Goal: Task Accomplishment & Management: Use online tool/utility

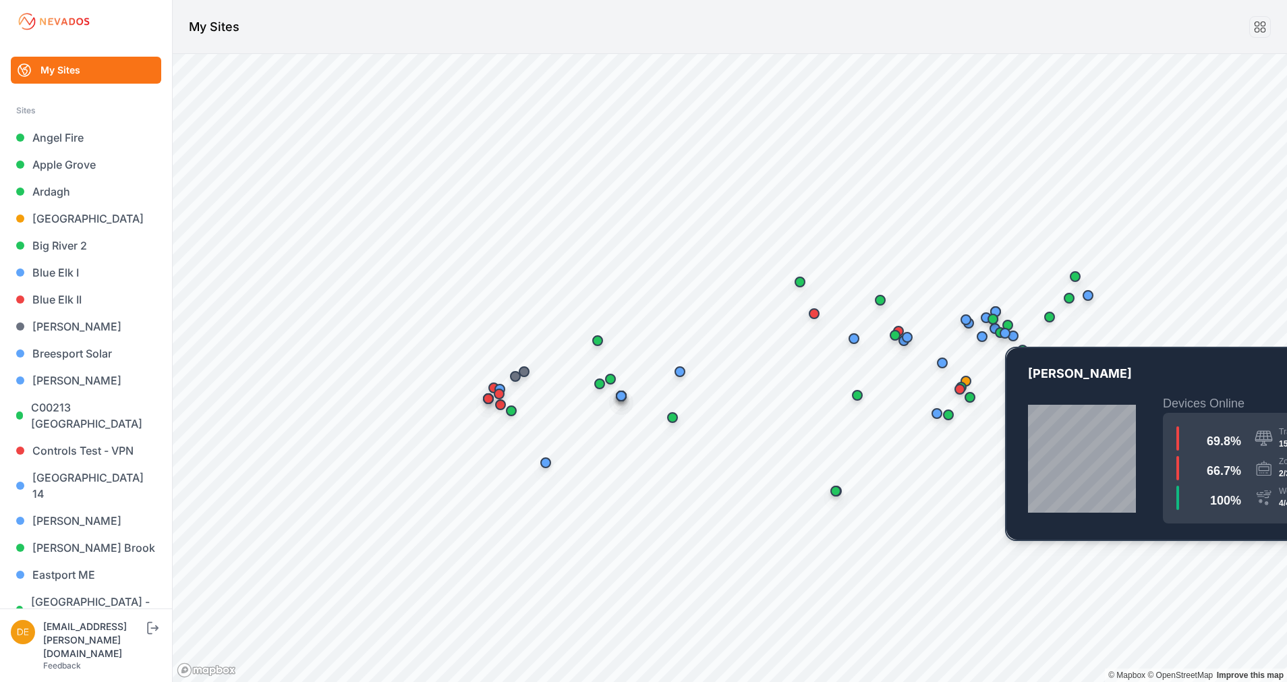
click at [1005, 337] on div "Map marker" at bounding box center [1005, 333] width 11 height 11
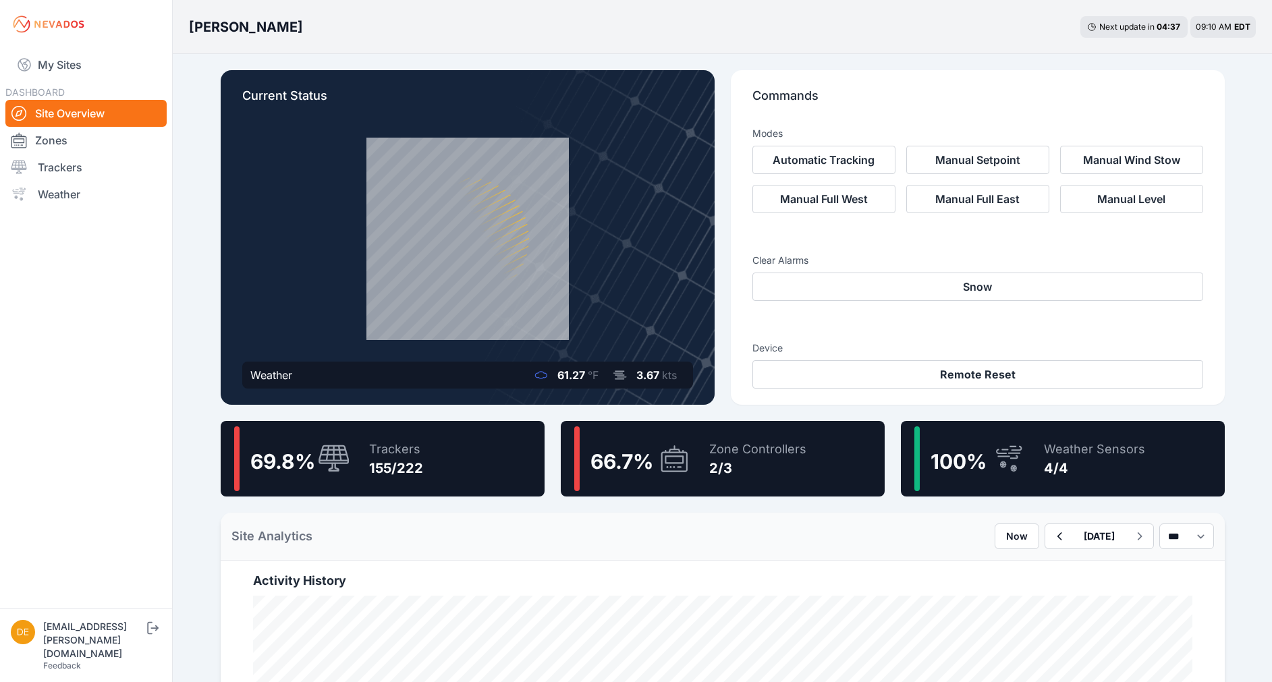
click at [468, 472] on div "69.8 % Trackers 155/222" at bounding box center [383, 459] width 324 height 76
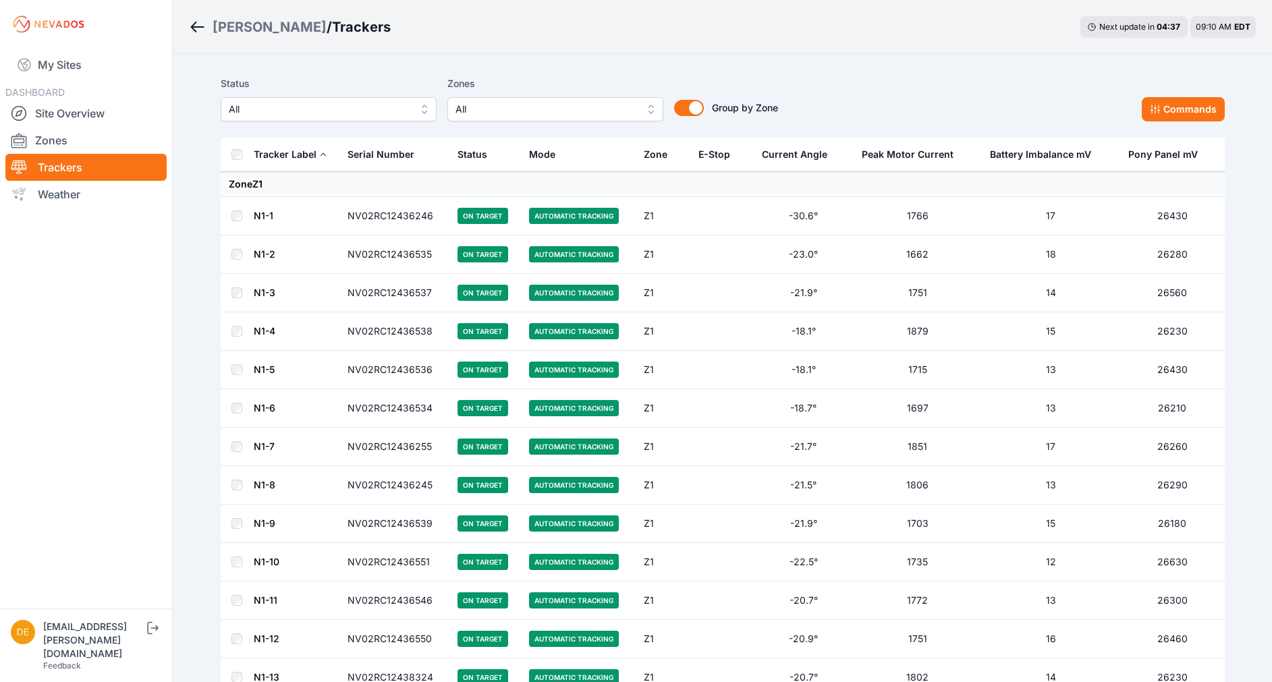
click at [331, 111] on span "All" at bounding box center [319, 109] width 181 height 16
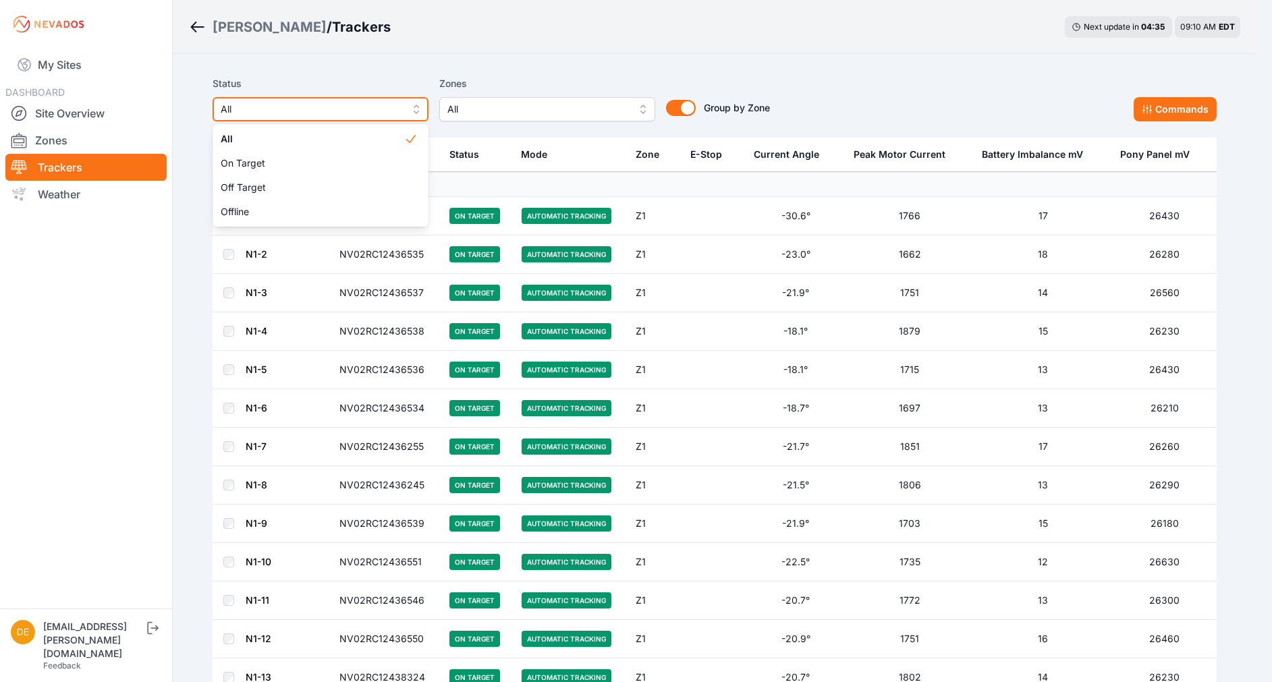
click at [346, 99] on button "All" at bounding box center [321, 109] width 216 height 24
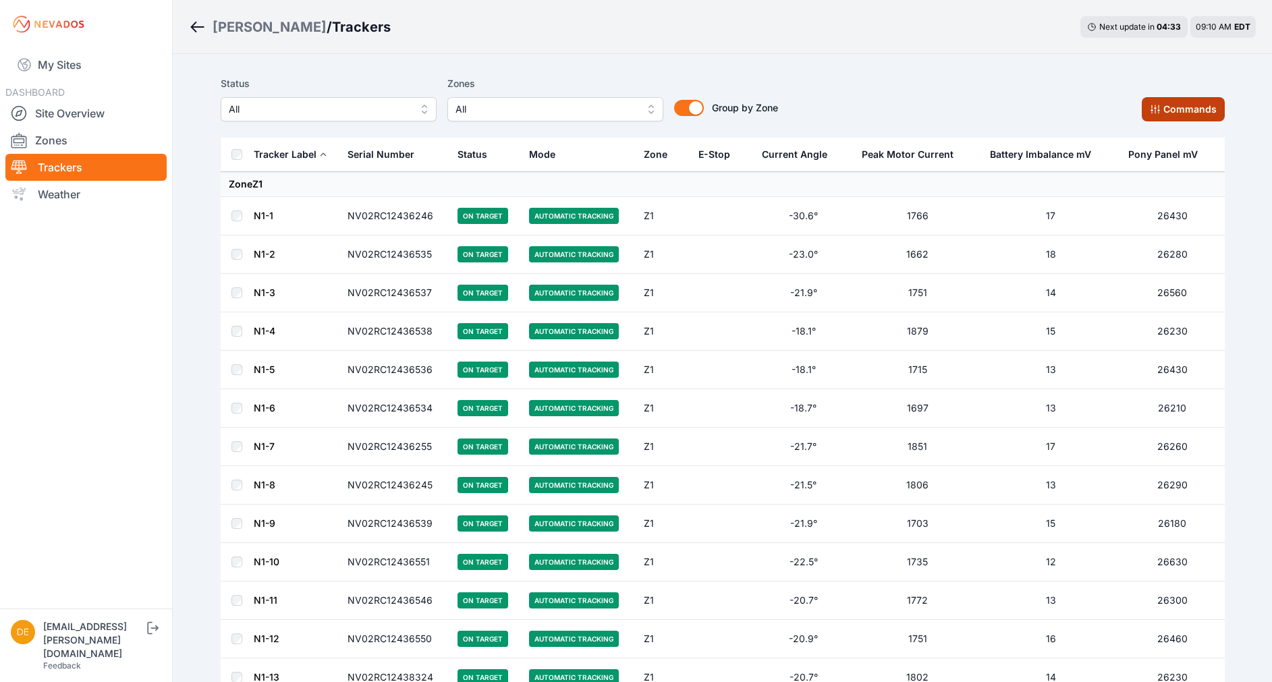
click at [1164, 114] on button "Commands" at bounding box center [1183, 109] width 83 height 24
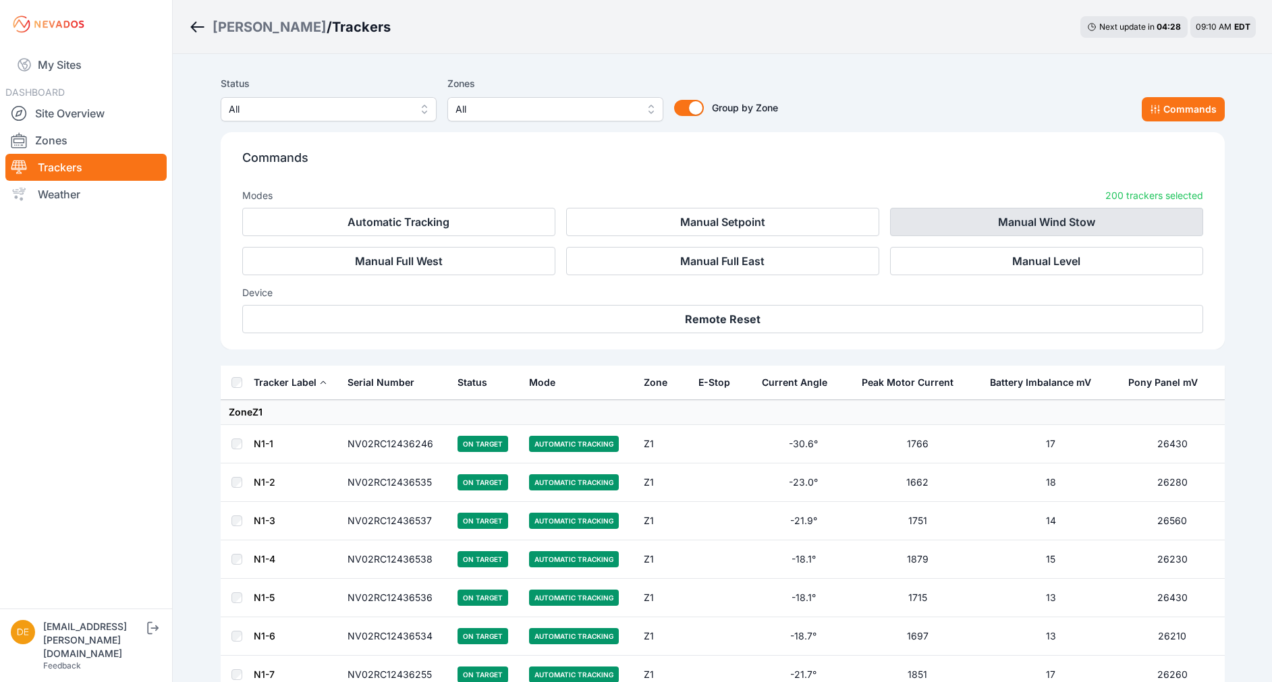
click at [1042, 221] on button "Manual Wind Stow" at bounding box center [1046, 222] width 313 height 28
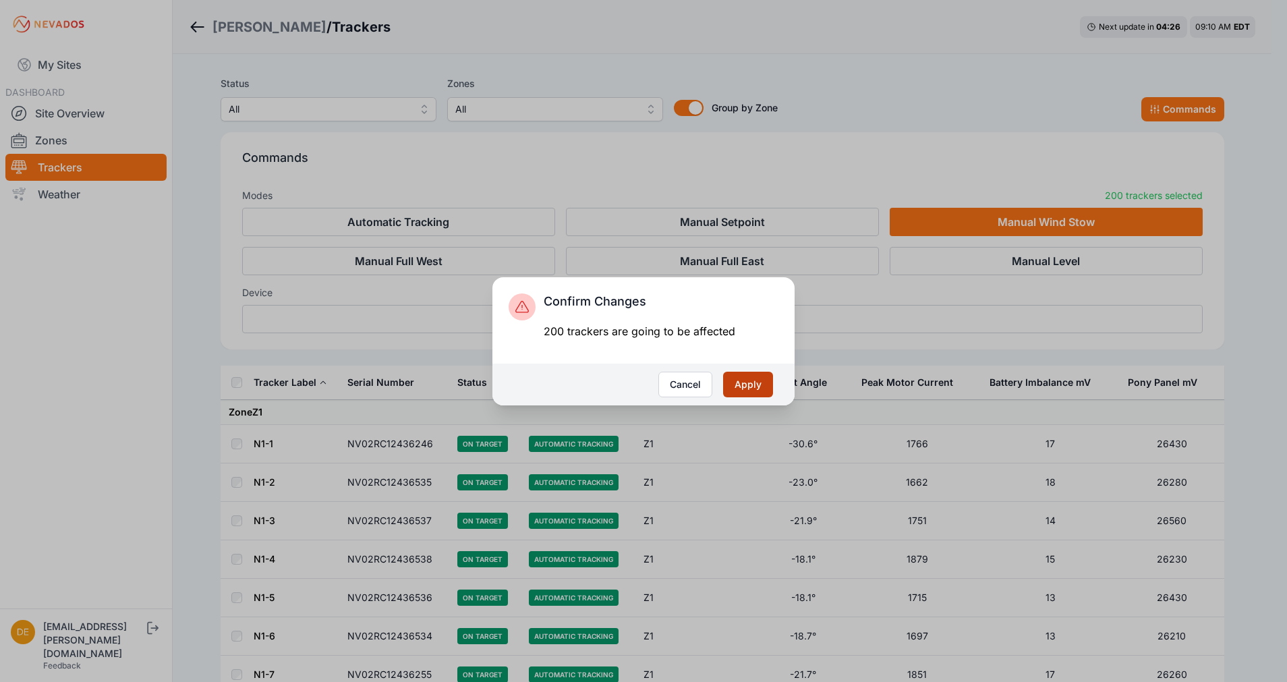
click at [744, 390] on button "Apply" at bounding box center [748, 385] width 50 height 26
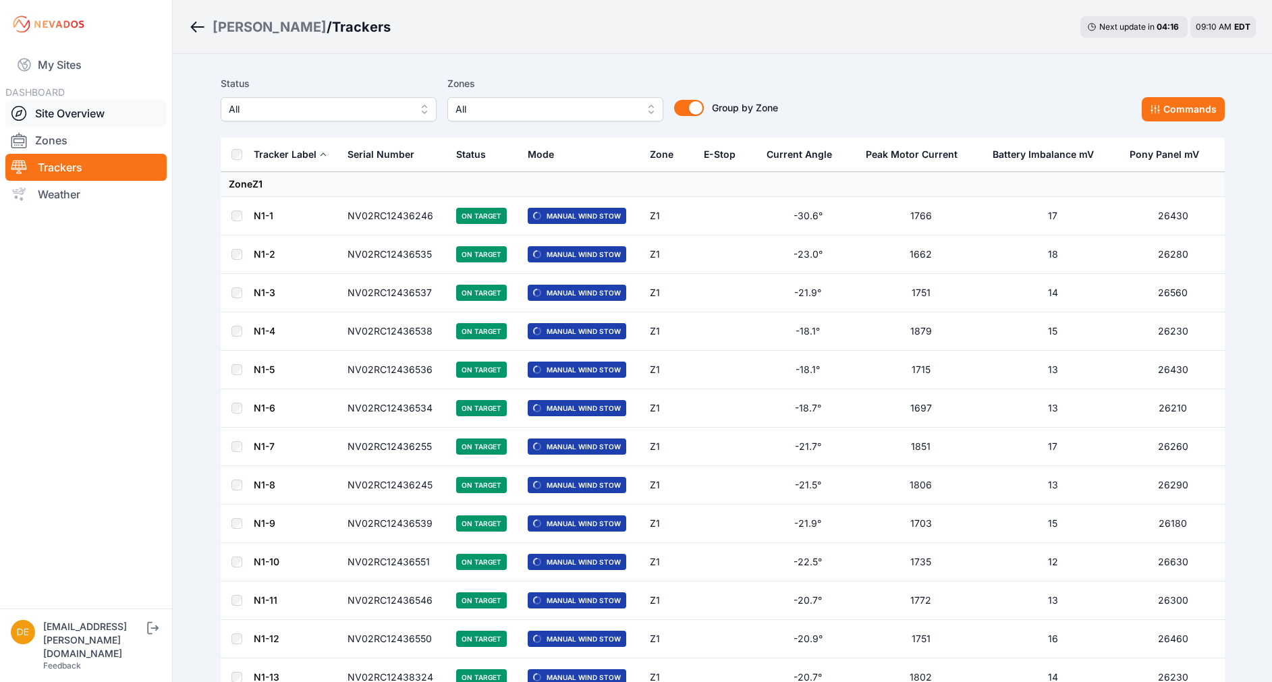
click at [56, 116] on link "Site Overview" at bounding box center [85, 113] width 161 height 27
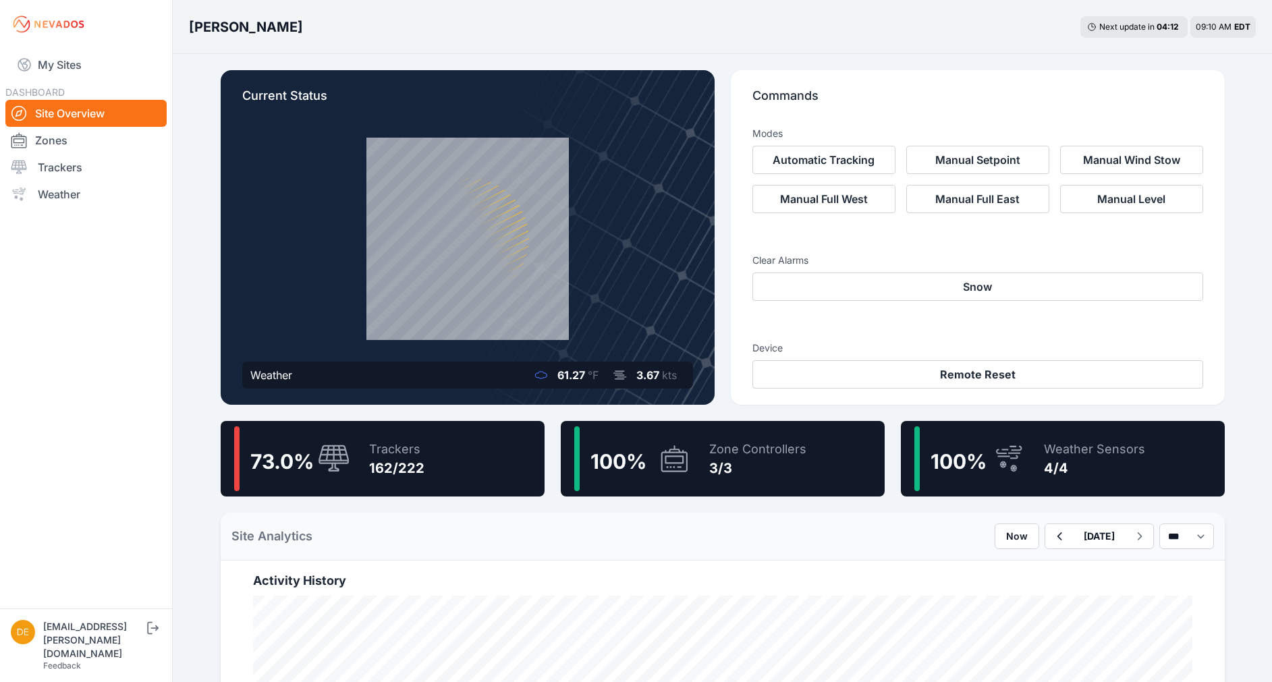
click at [470, 466] on div "73.0 % Trackers 162/222" at bounding box center [383, 459] width 324 height 76
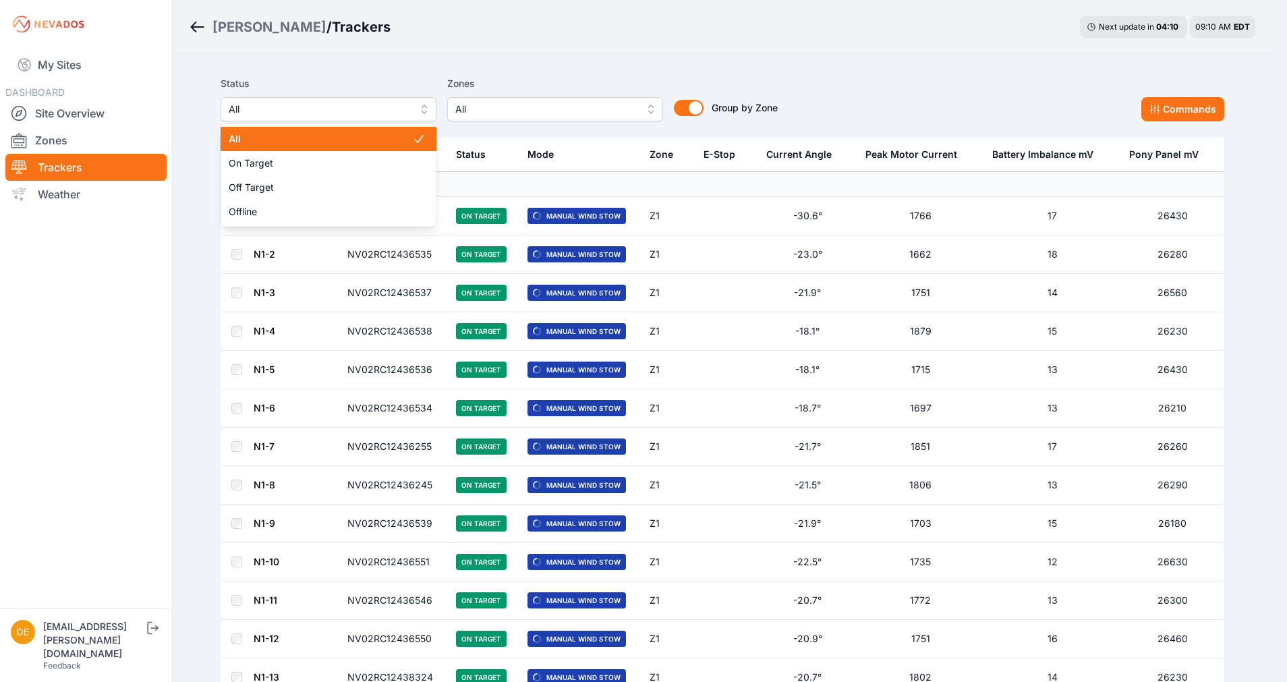
click at [340, 100] on button "All" at bounding box center [329, 109] width 216 height 24
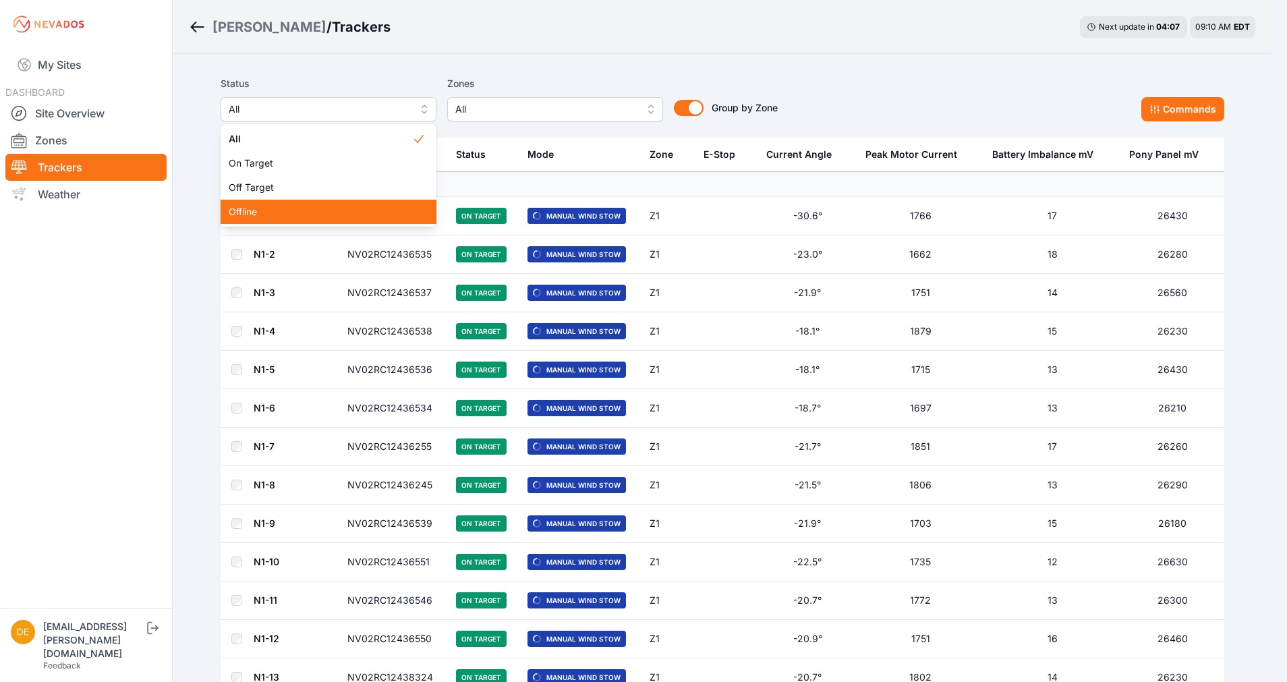
click at [296, 206] on span "Offline" at bounding box center [321, 211] width 184 height 13
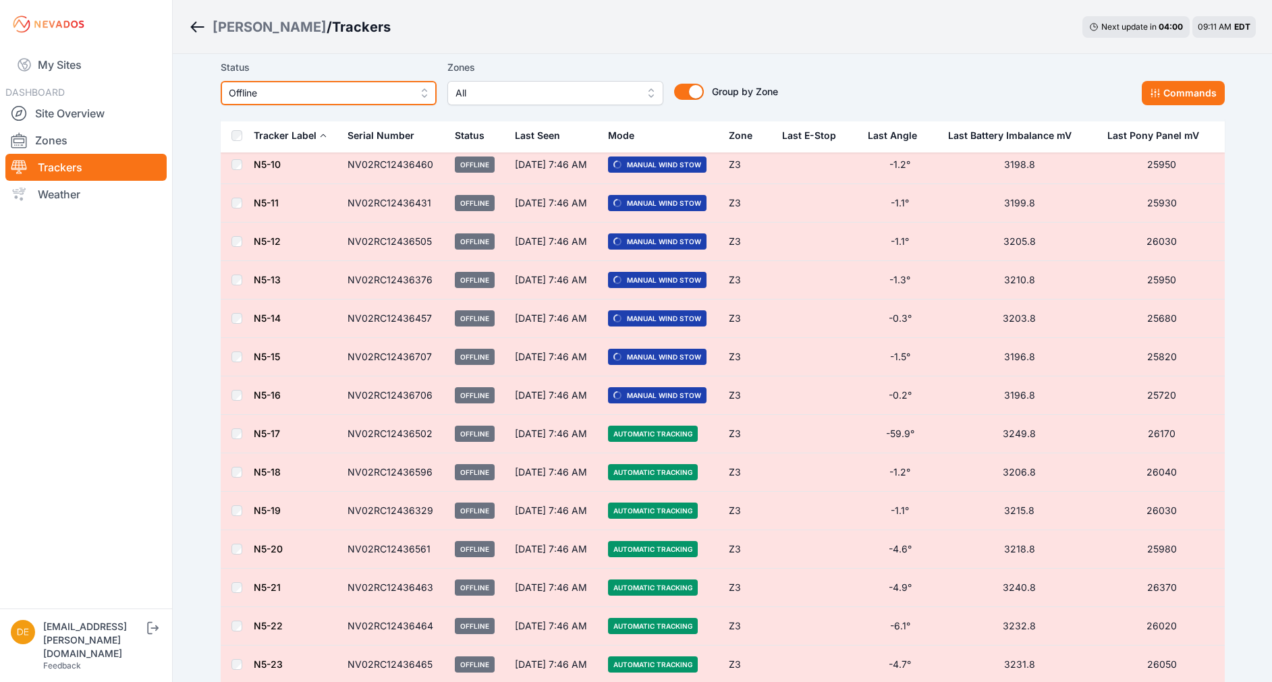
scroll to position [1213, 0]
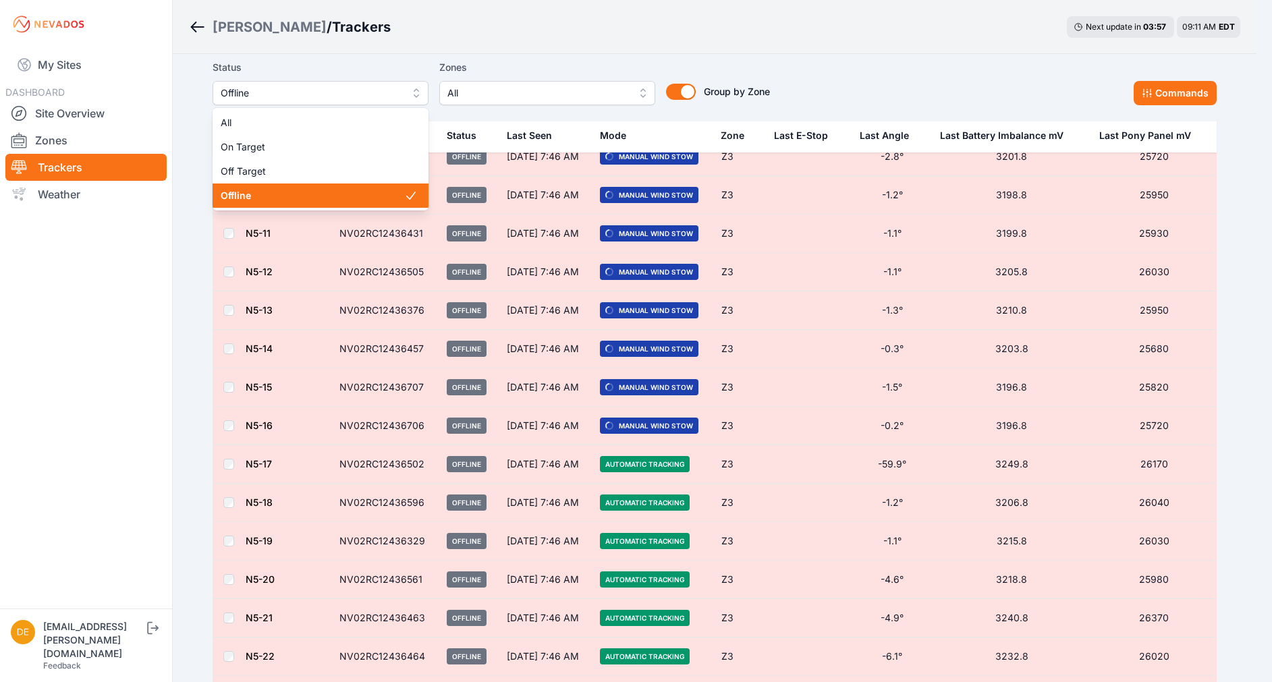
click at [252, 85] on span "Offline" at bounding box center [311, 93] width 181 height 16
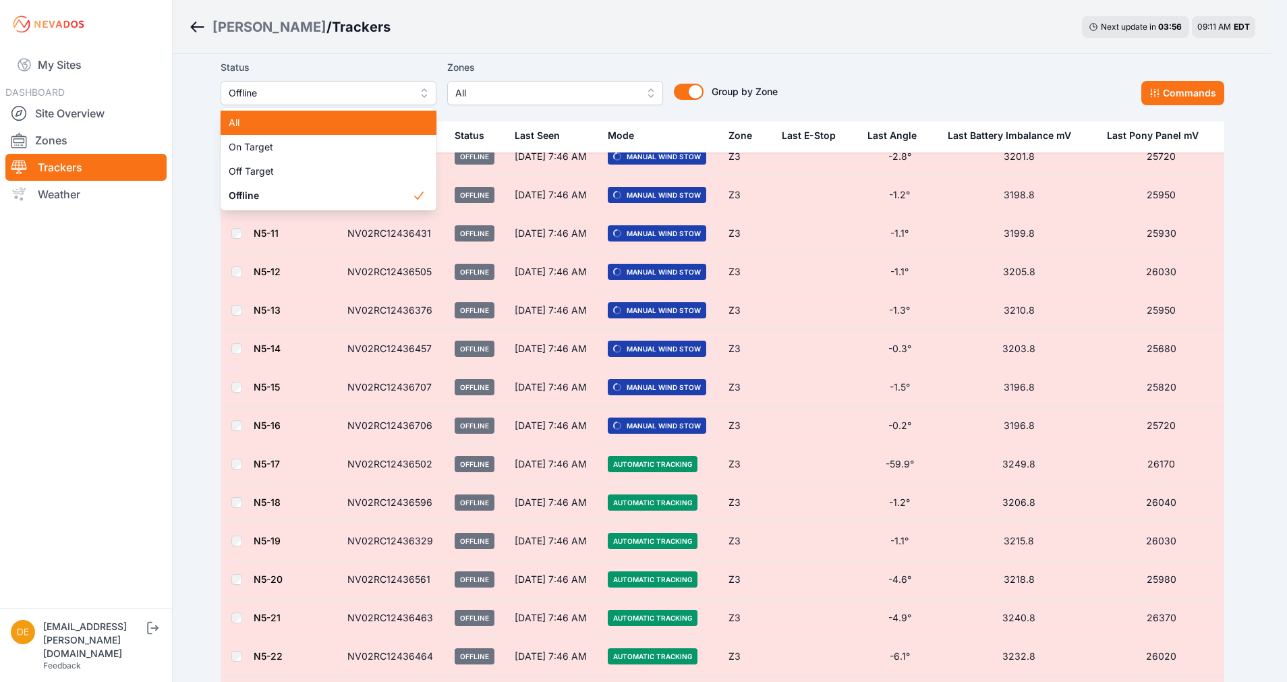
click at [244, 113] on div "All" at bounding box center [329, 123] width 216 height 24
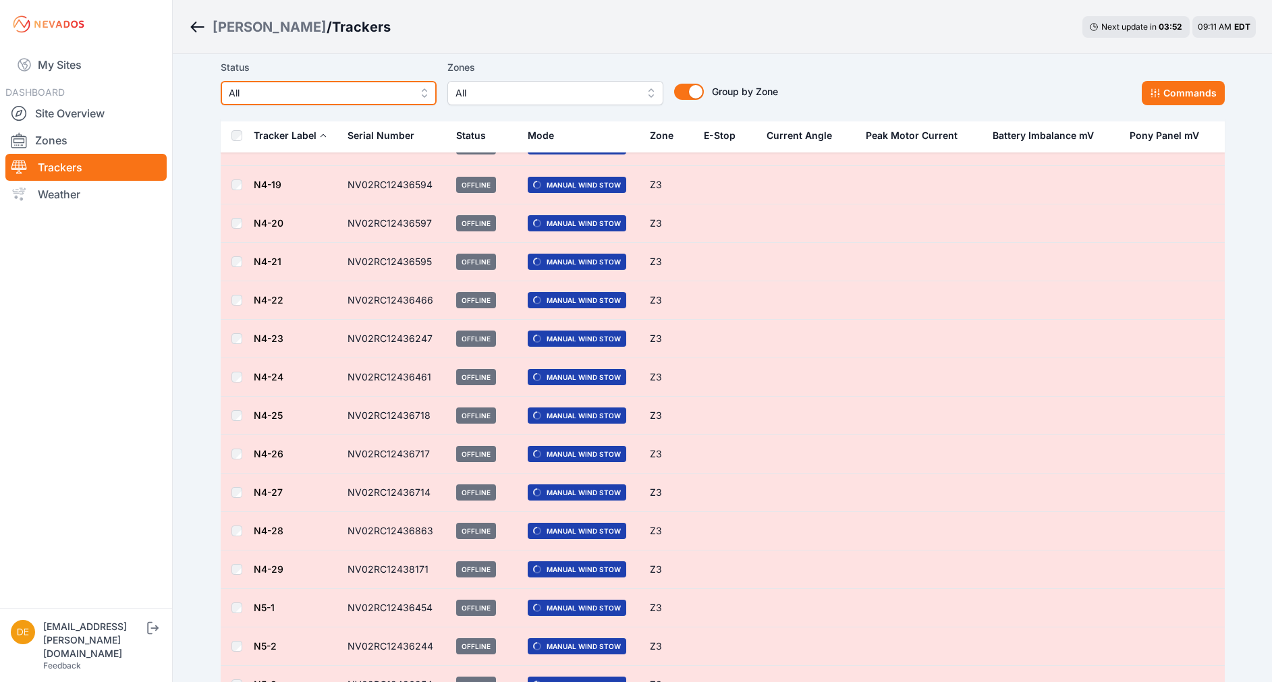
scroll to position [7411, 0]
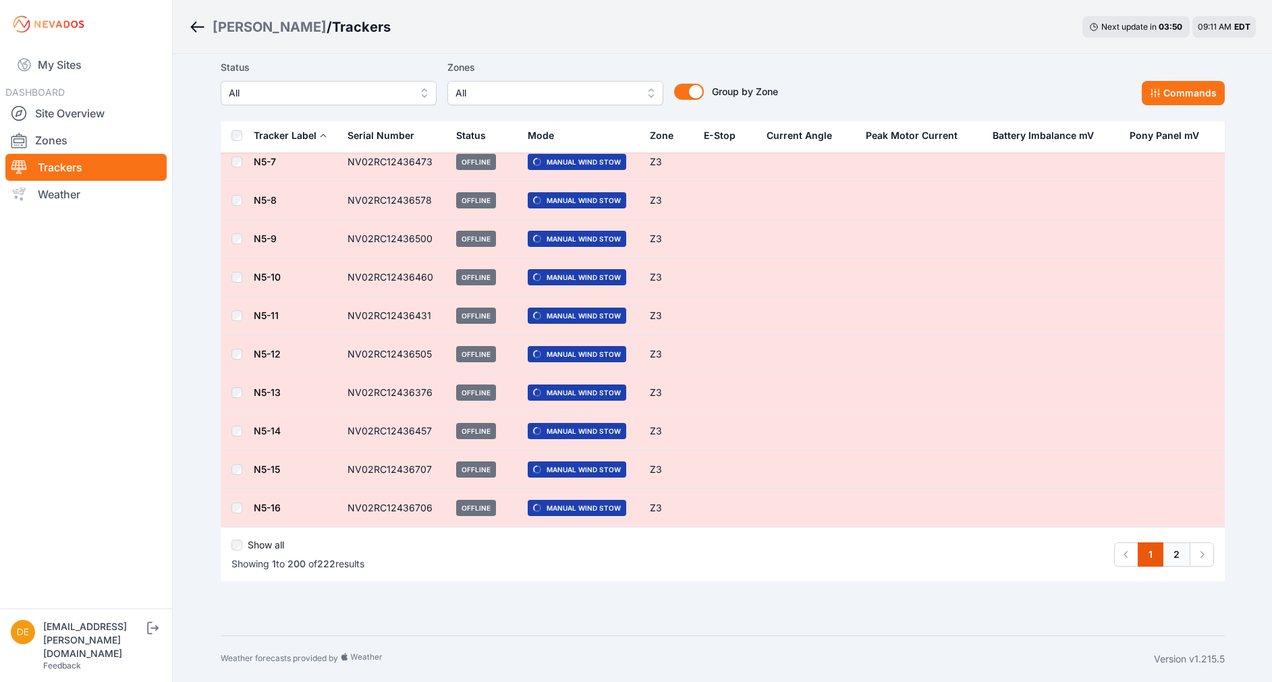
click at [1185, 555] on link "2" at bounding box center [1176, 554] width 28 height 24
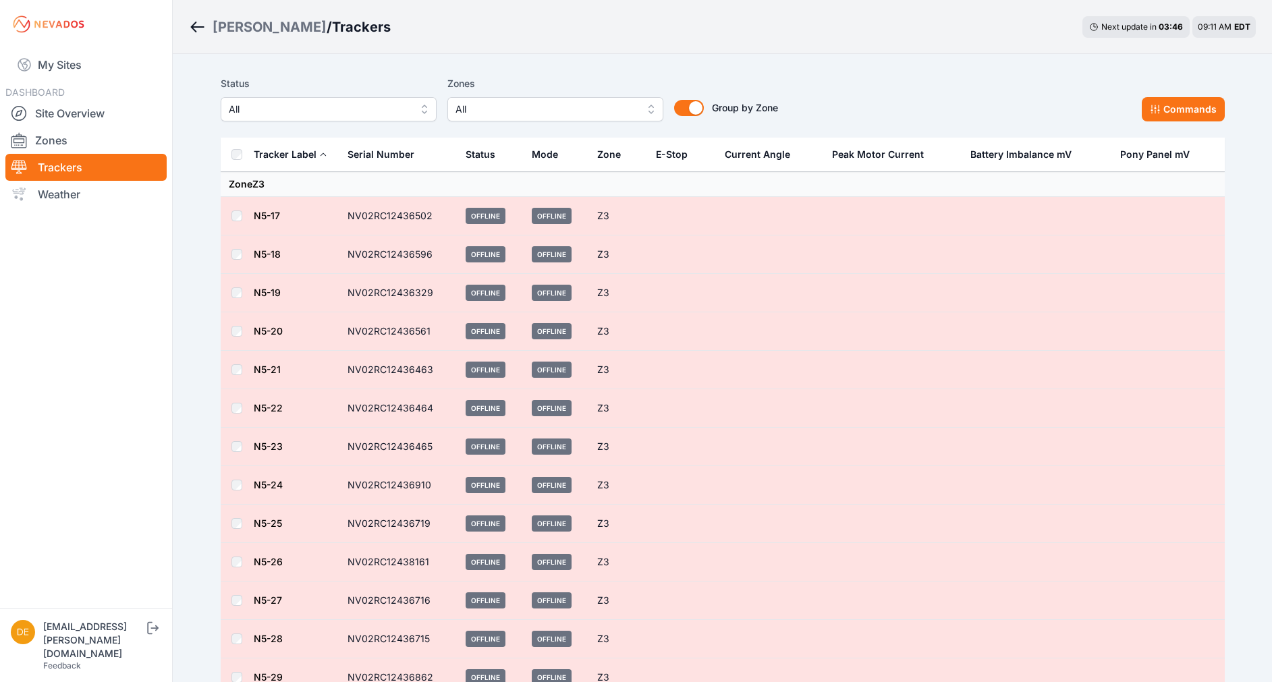
scroll to position [515, 0]
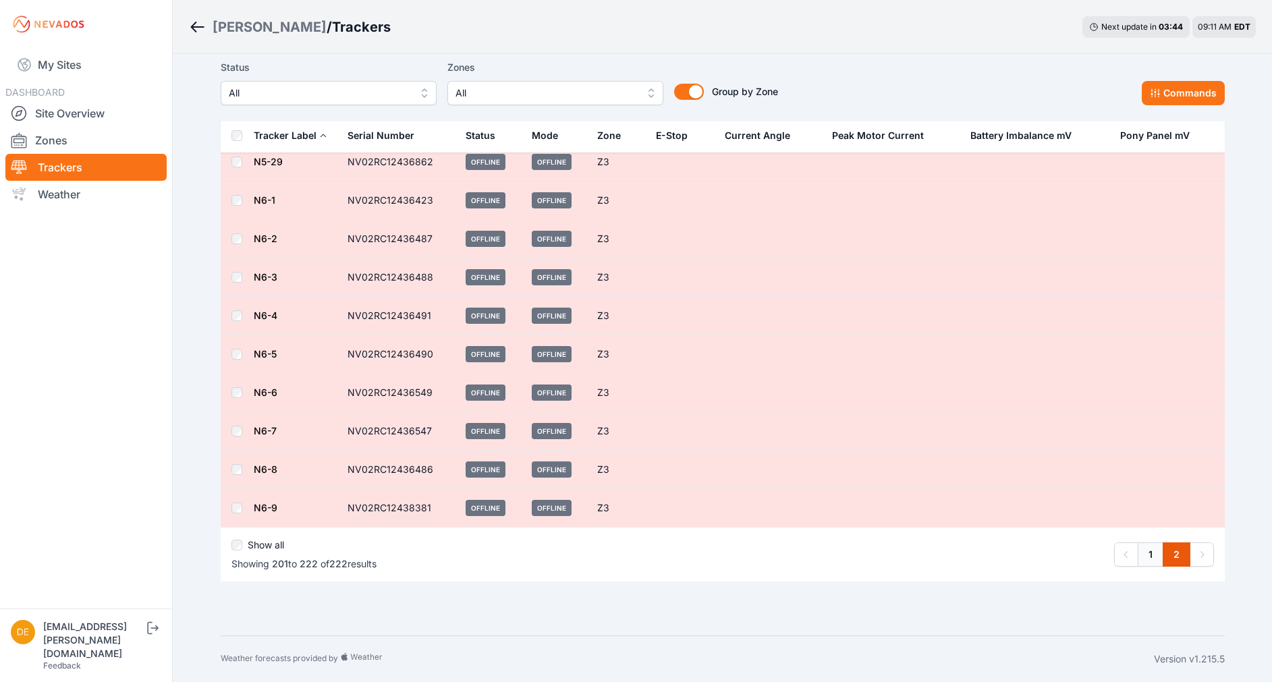
click at [1146, 557] on link "1" at bounding box center [1150, 554] width 26 height 24
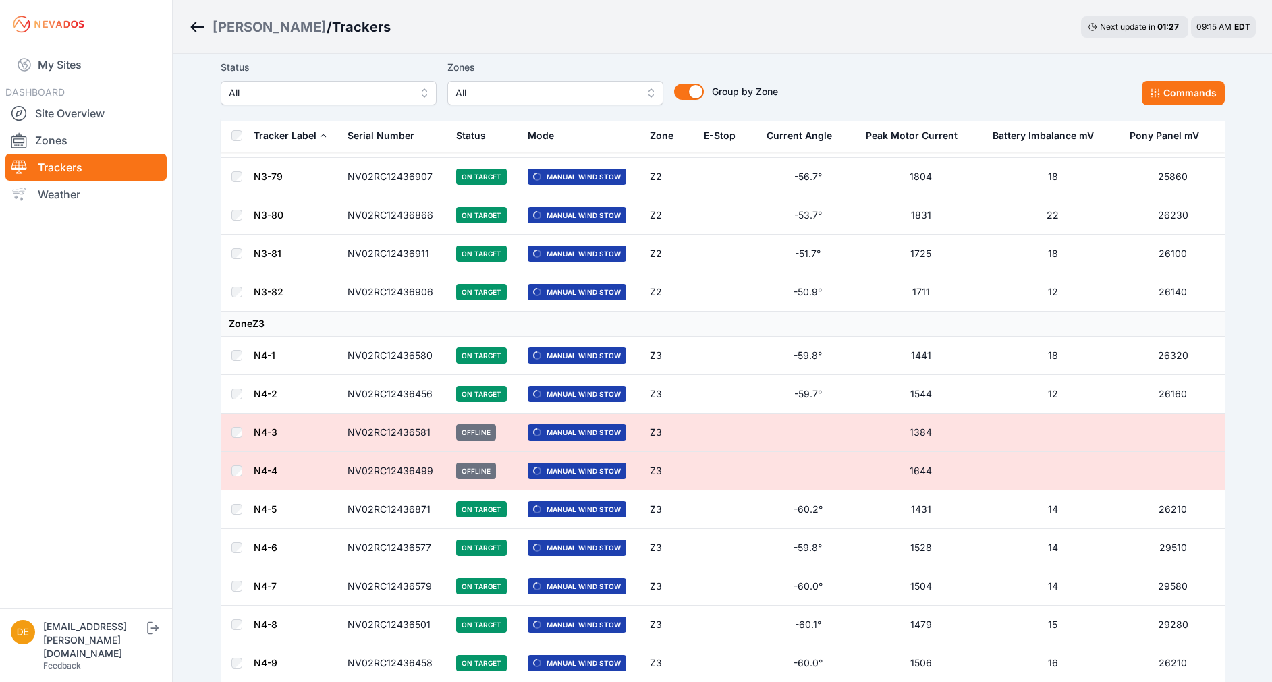
scroll to position [5930, 0]
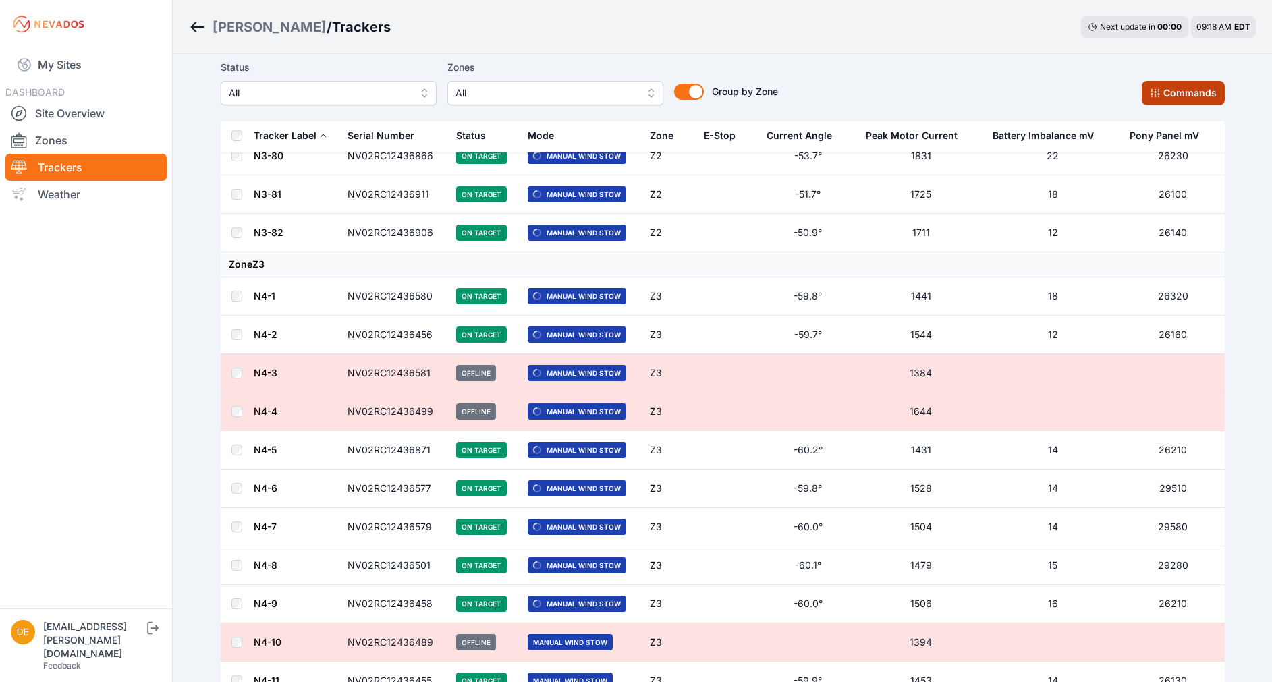
click at [1169, 96] on button "Commands" at bounding box center [1183, 93] width 83 height 24
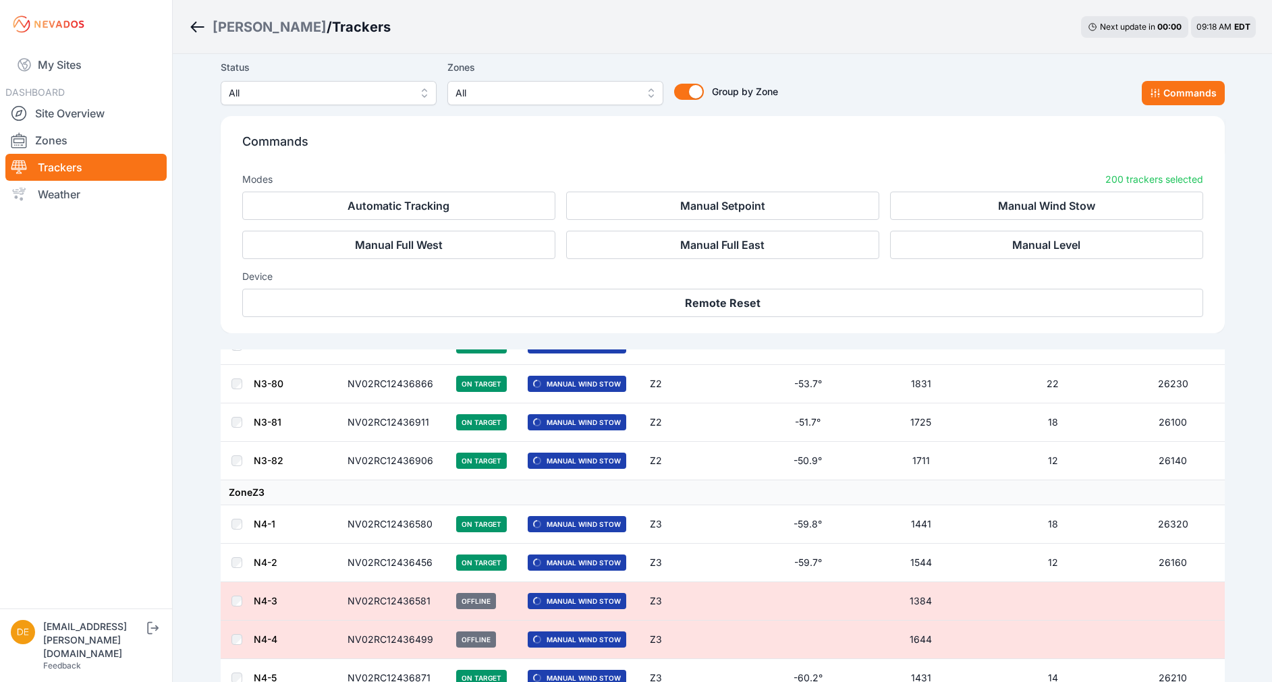
scroll to position [6158, 0]
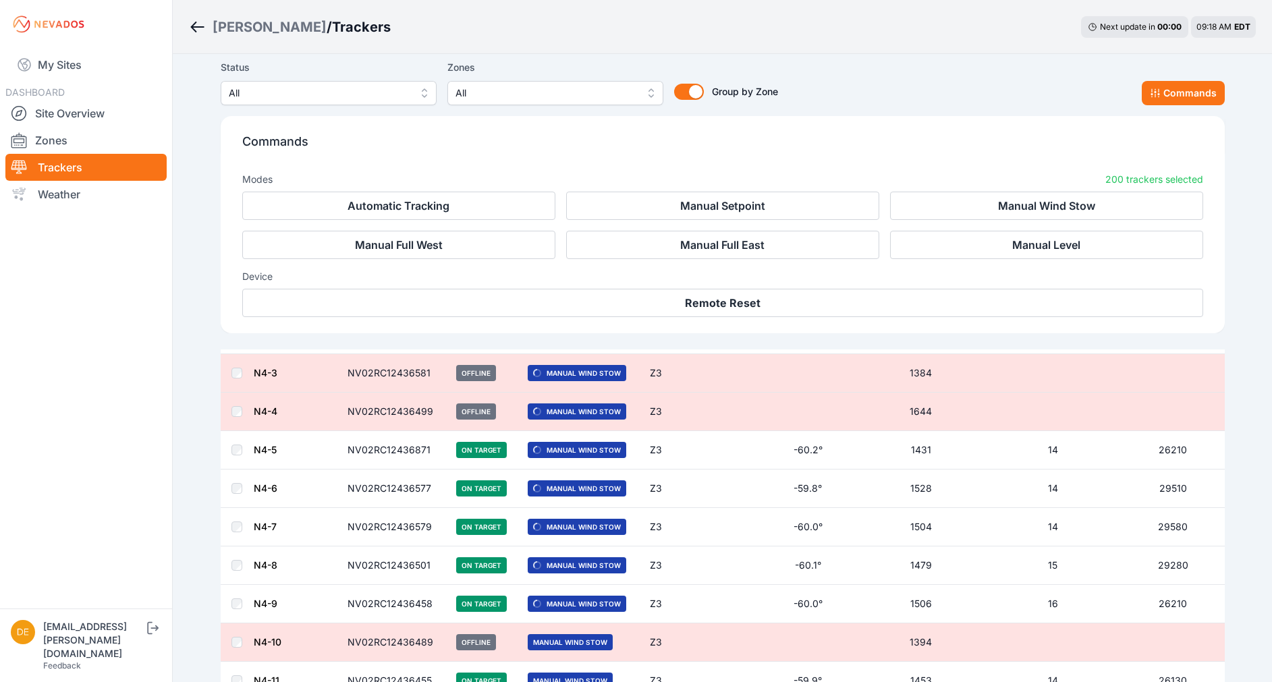
click at [1204, 105] on button "Commands" at bounding box center [1183, 93] width 83 height 24
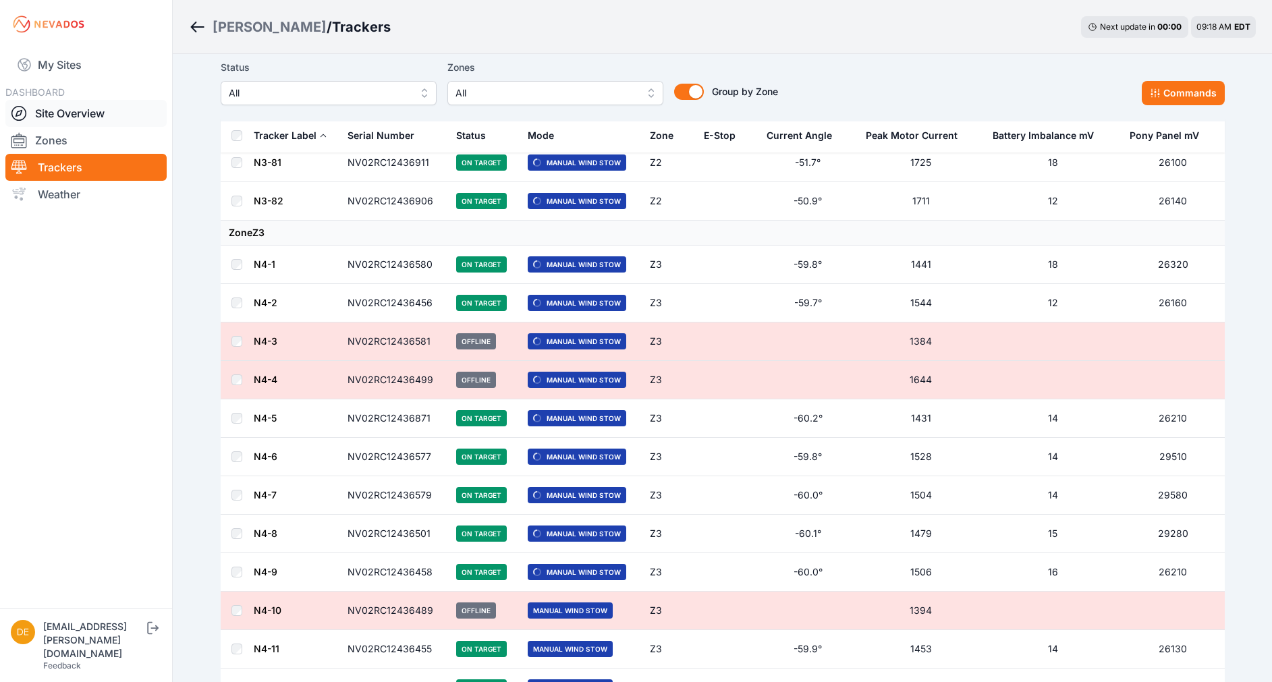
scroll to position [5930, 0]
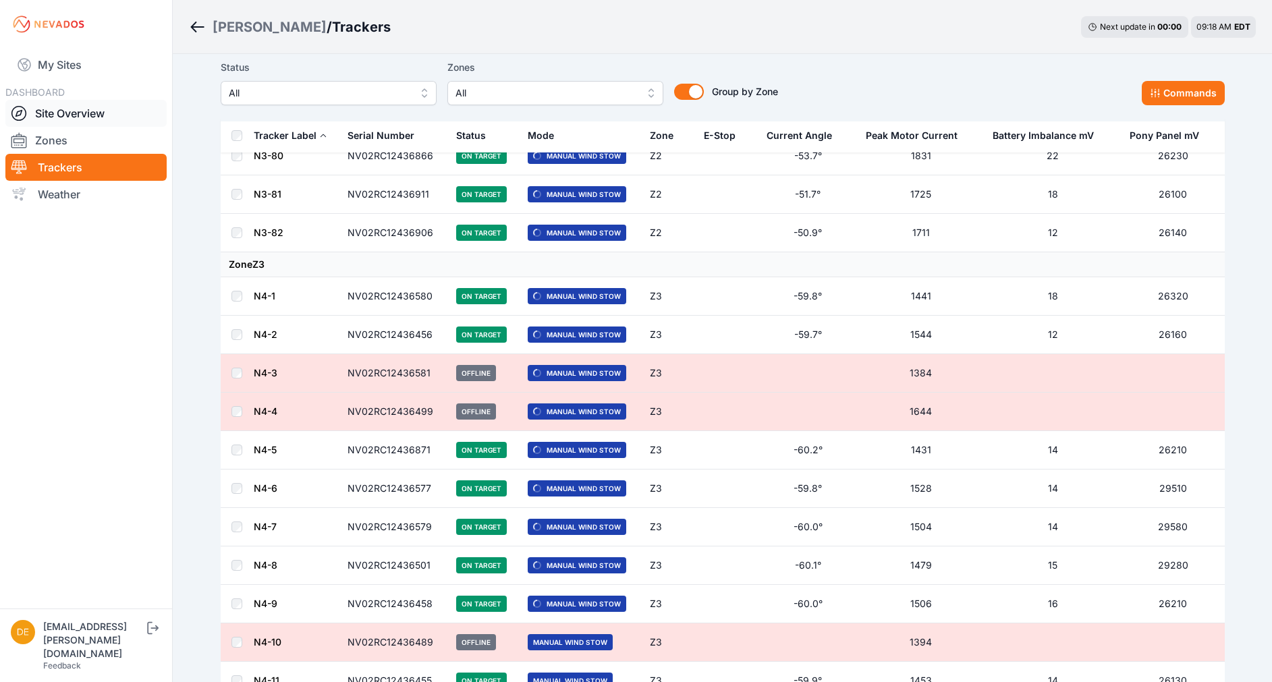
click at [102, 118] on link "Site Overview" at bounding box center [85, 113] width 161 height 27
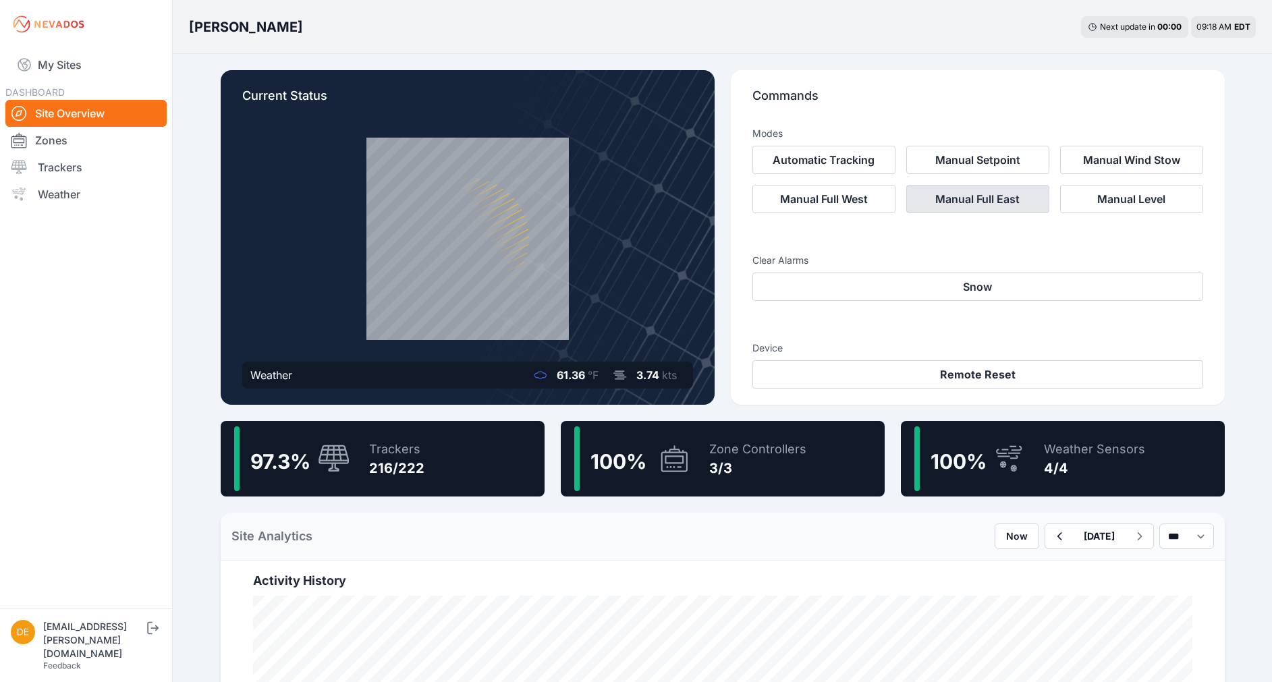
click at [1000, 200] on button "Manual Full East" at bounding box center [977, 199] width 143 height 28
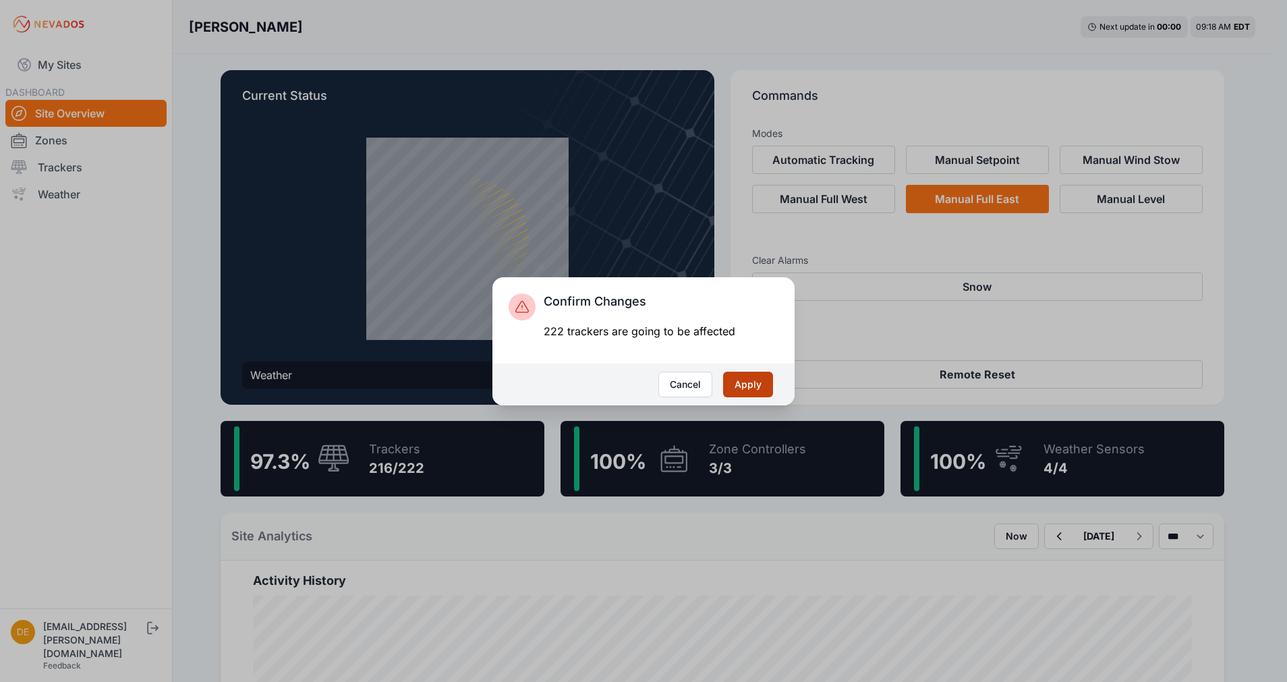
click at [758, 387] on button "Apply" at bounding box center [748, 385] width 50 height 26
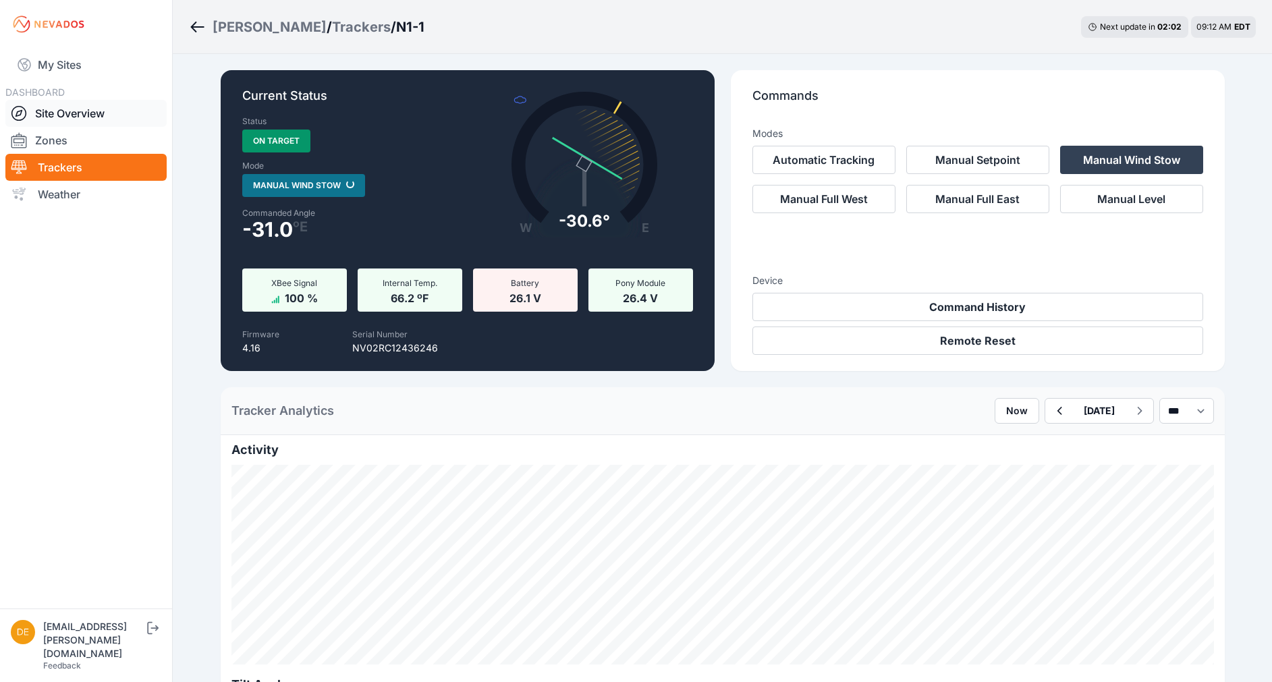
click at [59, 115] on link "Site Overview" at bounding box center [85, 113] width 161 height 27
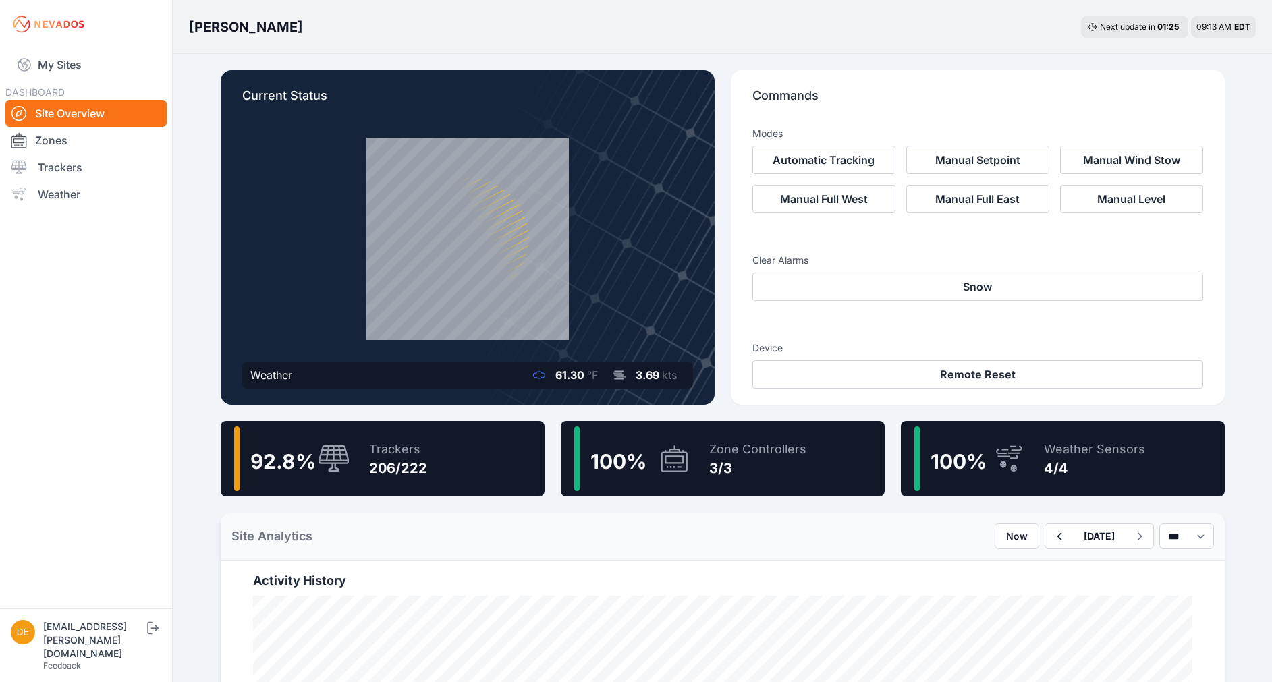
click at [405, 438] on div "Trackers 206/222" at bounding box center [392, 458] width 72 height 65
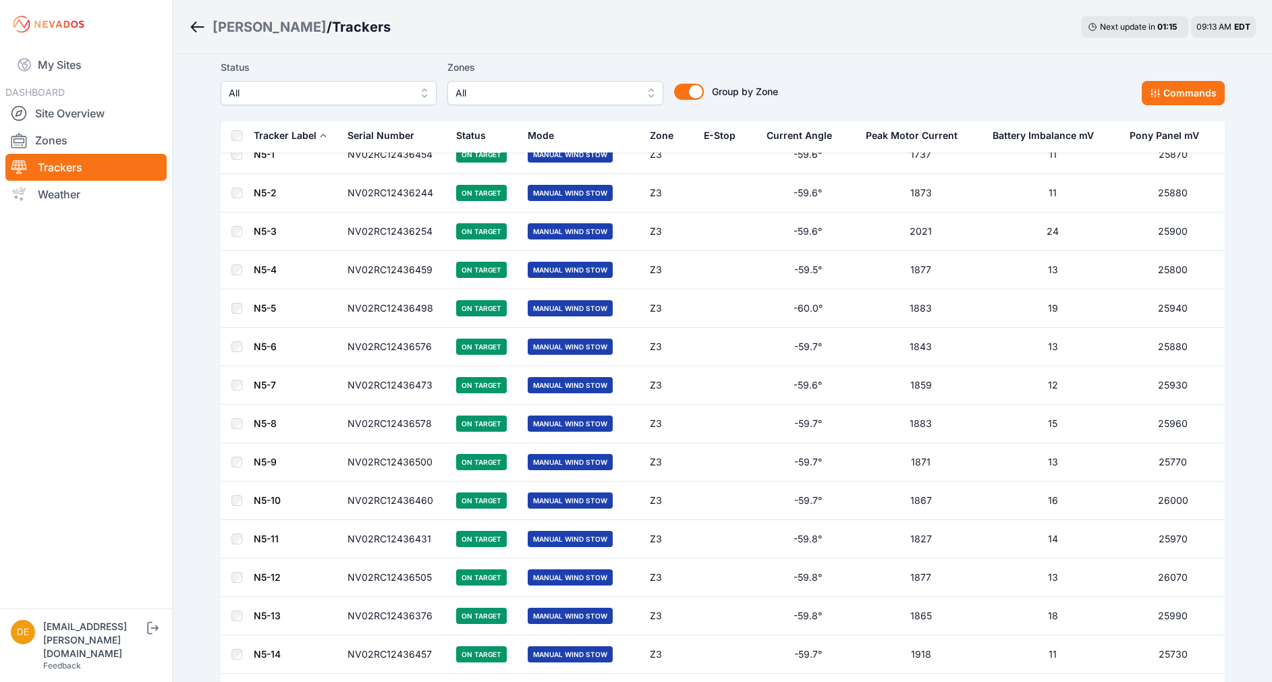
scroll to position [7411, 0]
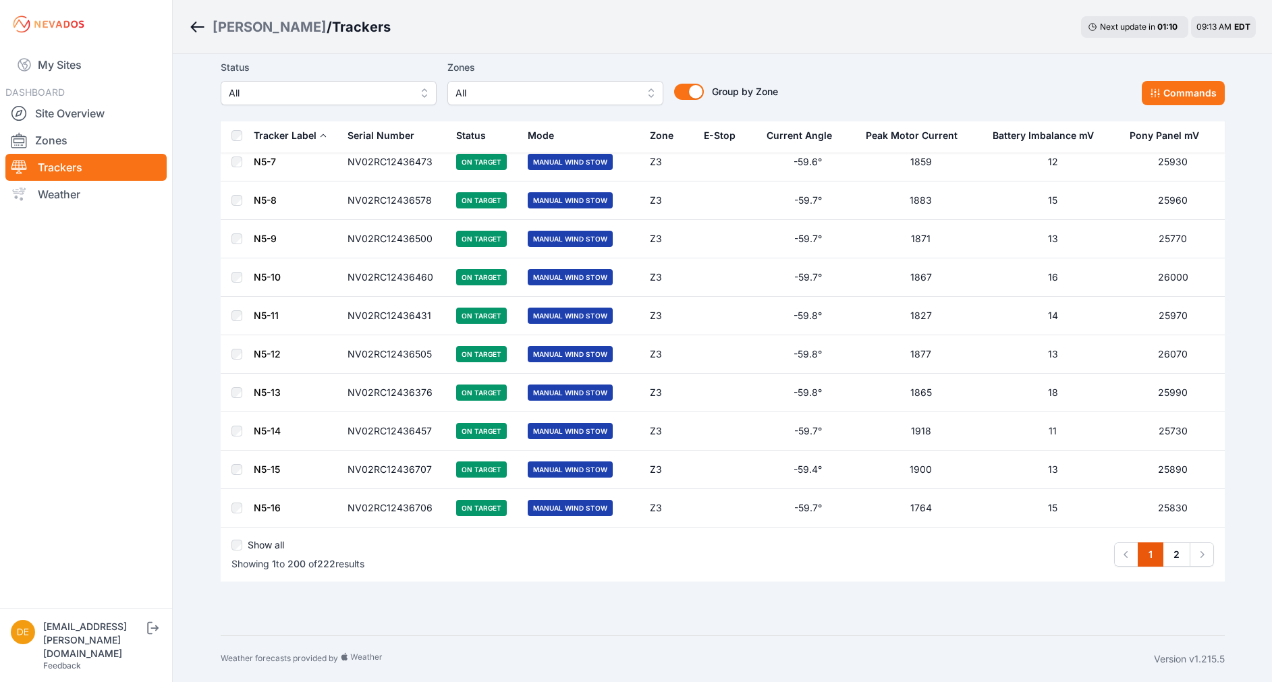
click at [269, 475] on td "N5-15" at bounding box center [296, 470] width 86 height 38
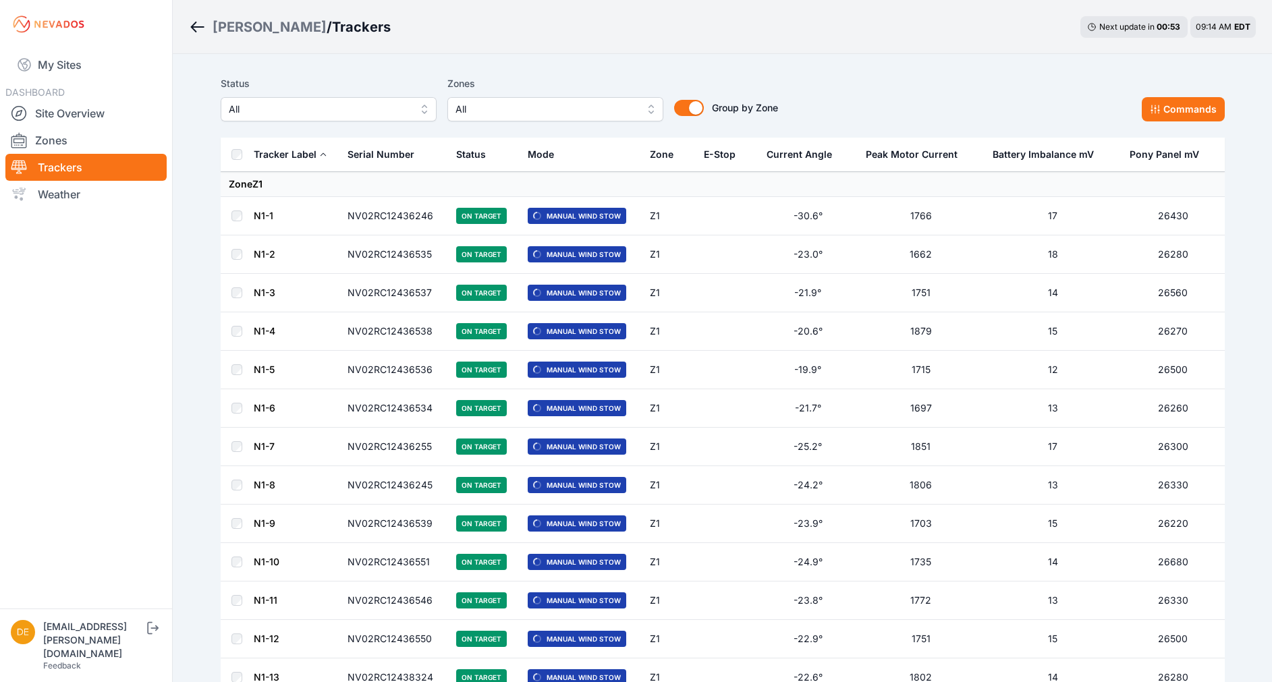
click at [382, 102] on span "All" at bounding box center [319, 109] width 181 height 16
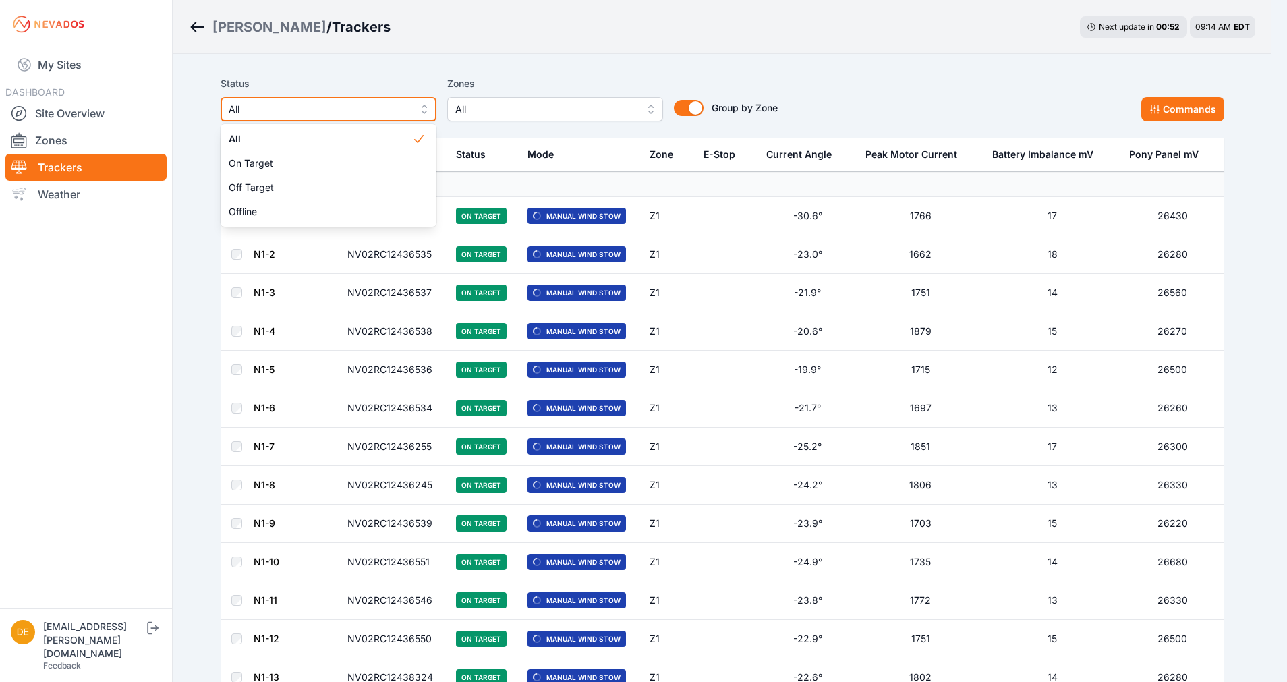
click at [331, 113] on span "All" at bounding box center [319, 109] width 181 height 16
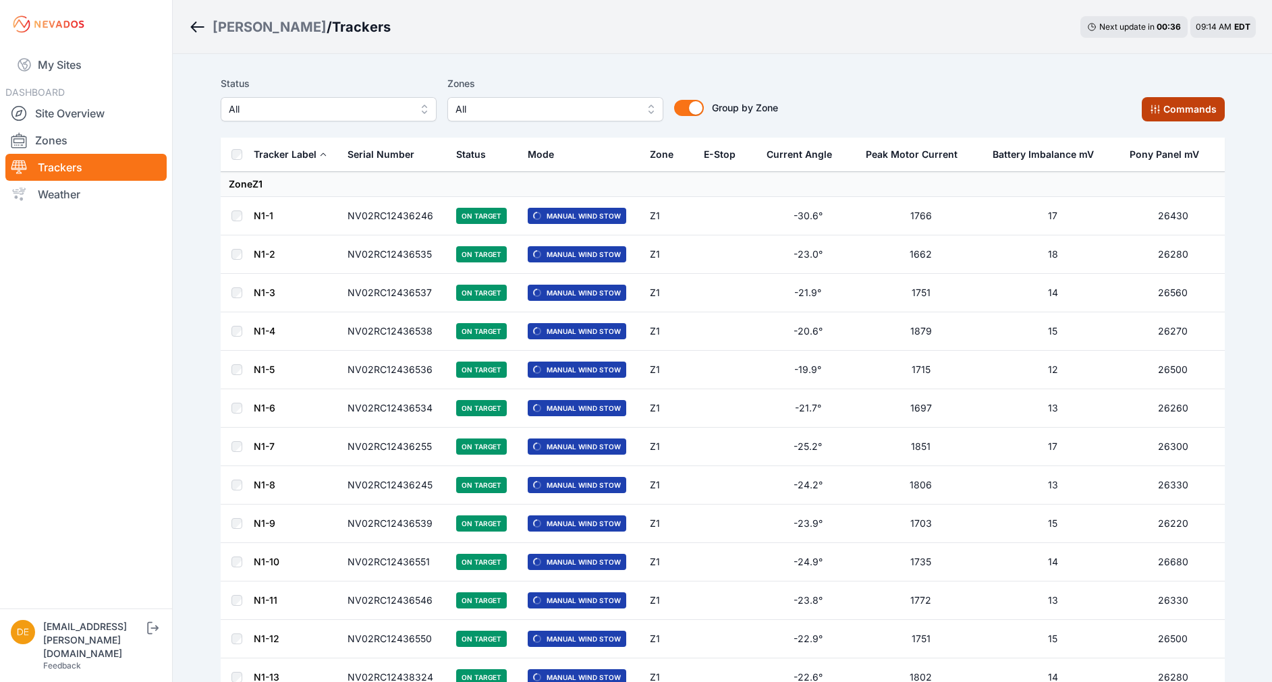
click at [1188, 113] on button "Commands" at bounding box center [1183, 109] width 83 height 24
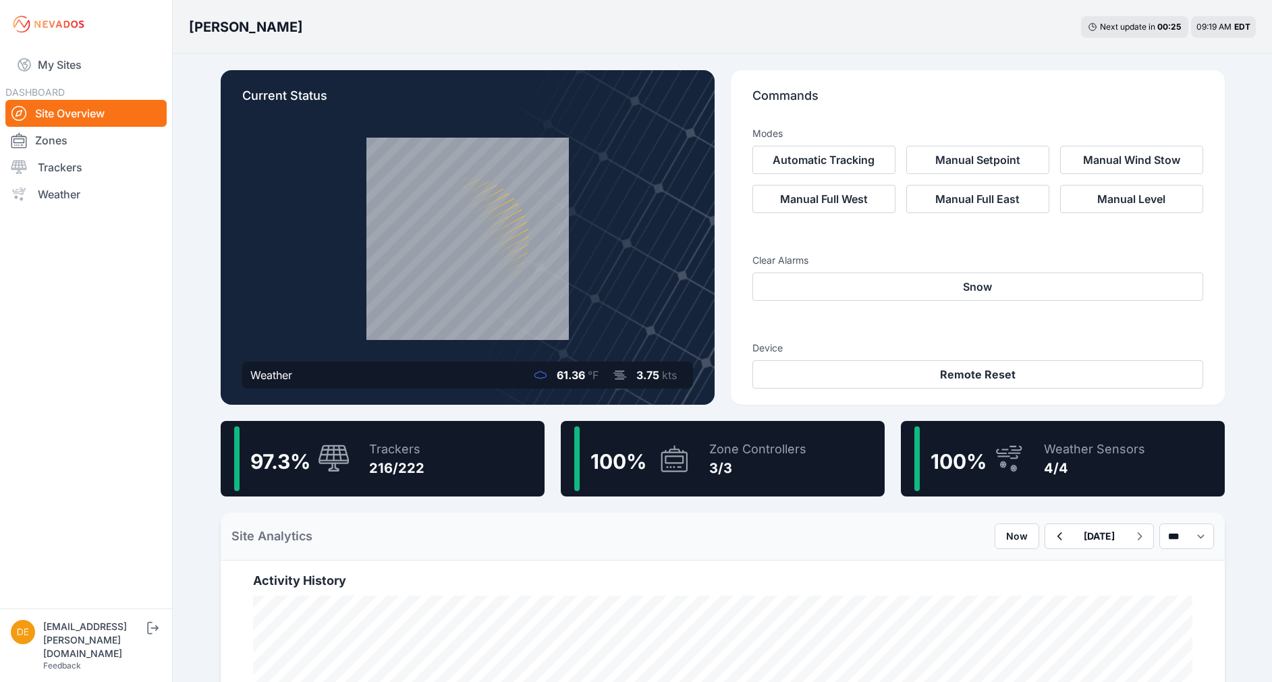
click at [437, 459] on div "97.3 % Trackers 216/222" at bounding box center [383, 459] width 324 height 76
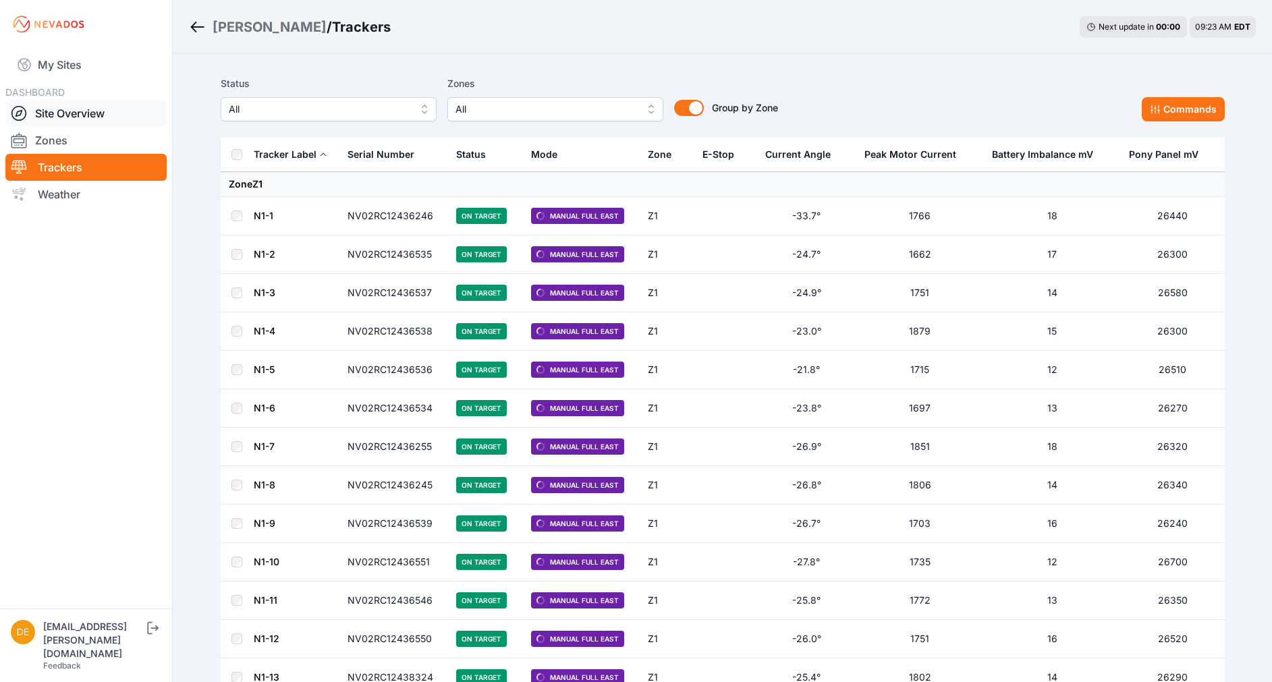
click at [84, 124] on link "Site Overview" at bounding box center [85, 113] width 161 height 27
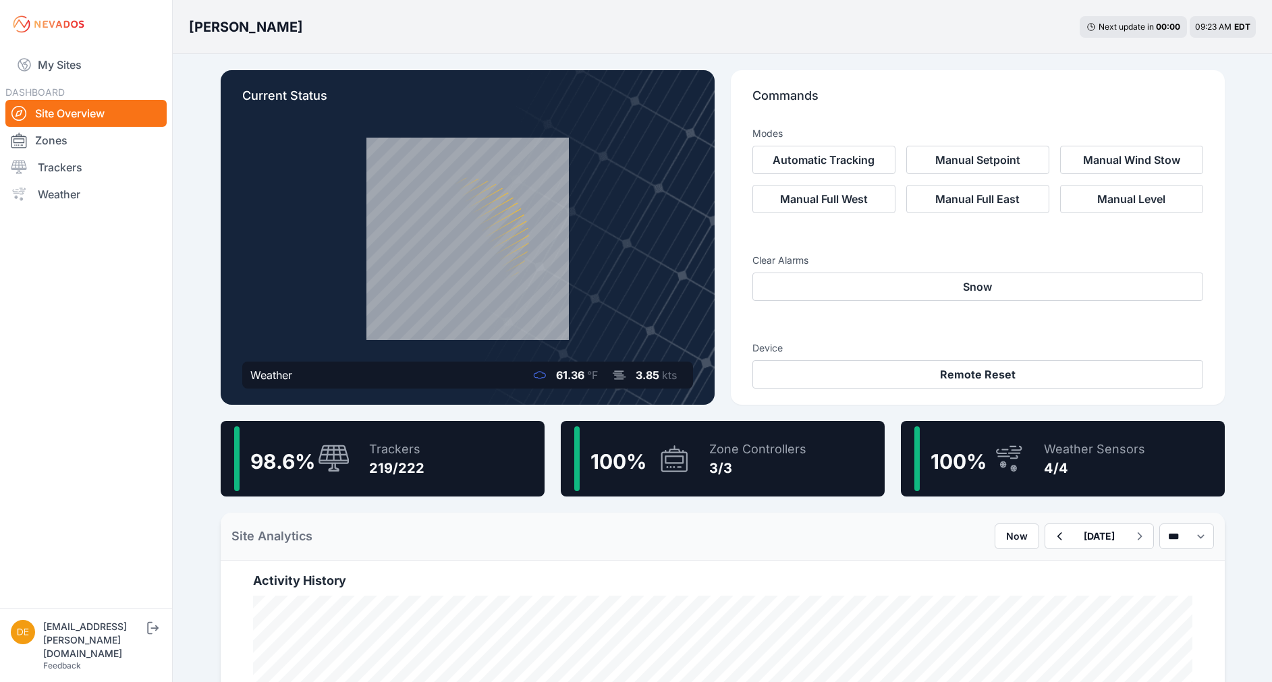
click at [433, 468] on div "98.6 % Trackers 219/222" at bounding box center [383, 459] width 324 height 76
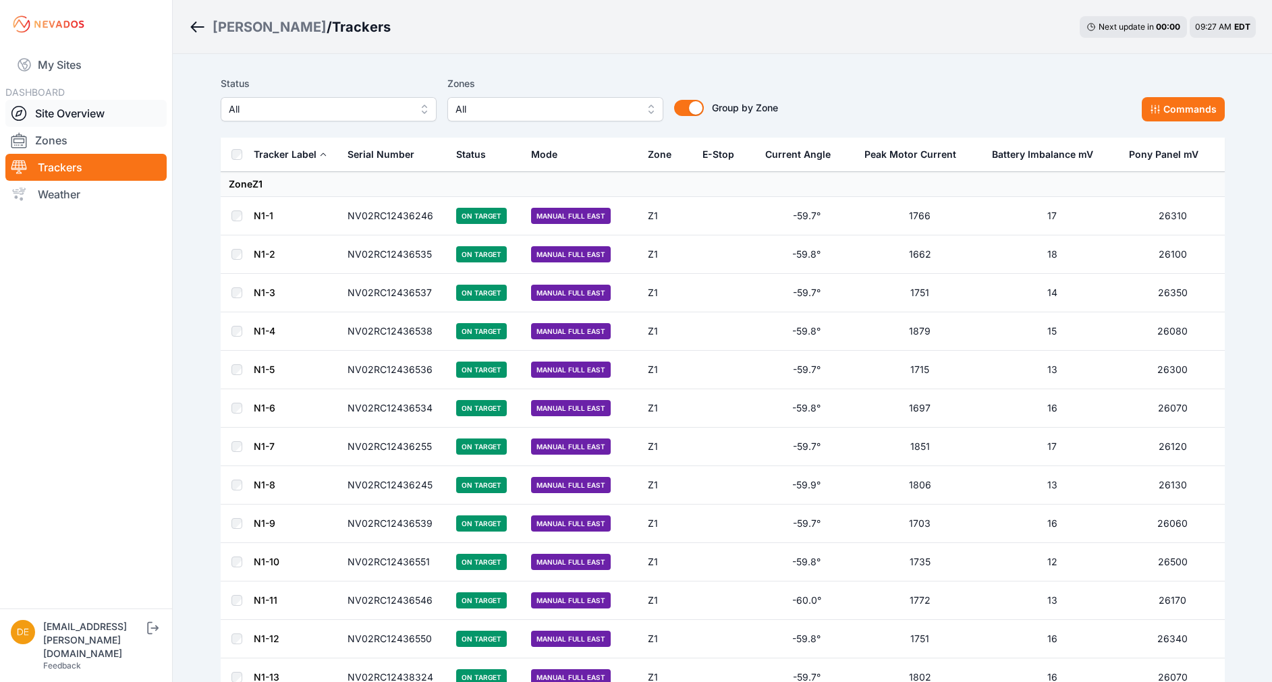
click at [78, 114] on link "Site Overview" at bounding box center [85, 113] width 161 height 27
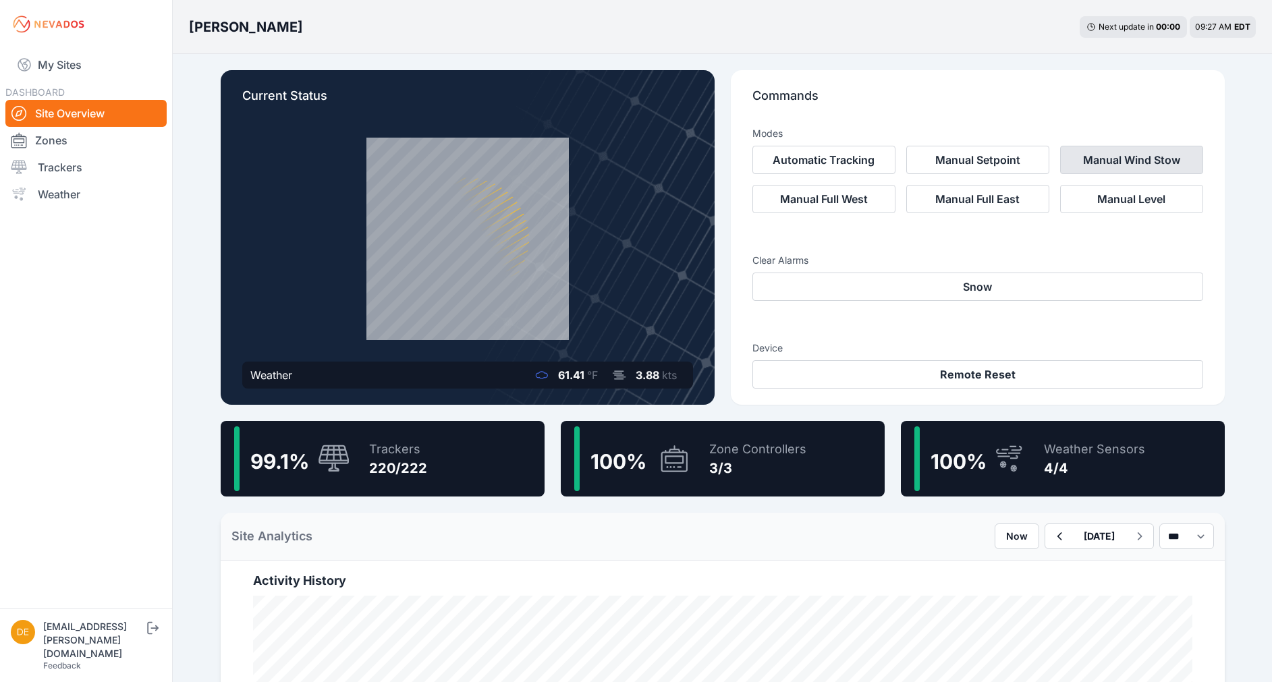
click at [1085, 162] on button "Manual Wind Stow" at bounding box center [1131, 160] width 143 height 28
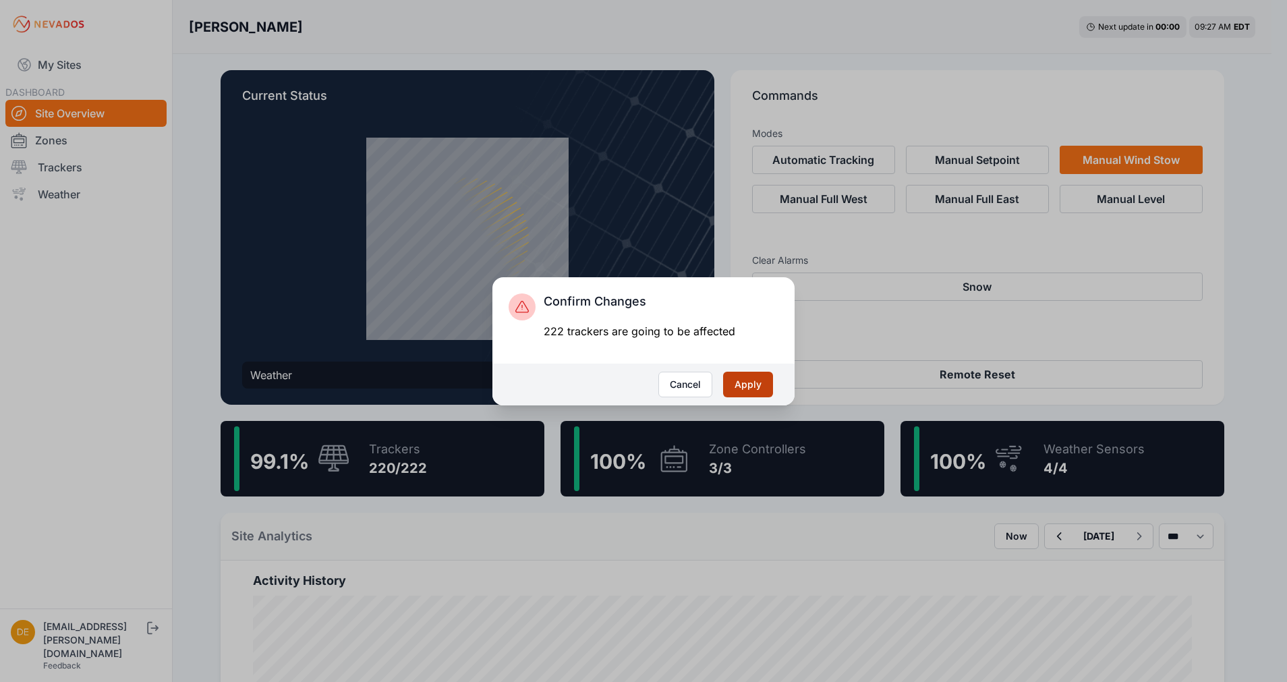
click at [744, 389] on button "Apply" at bounding box center [748, 385] width 50 height 26
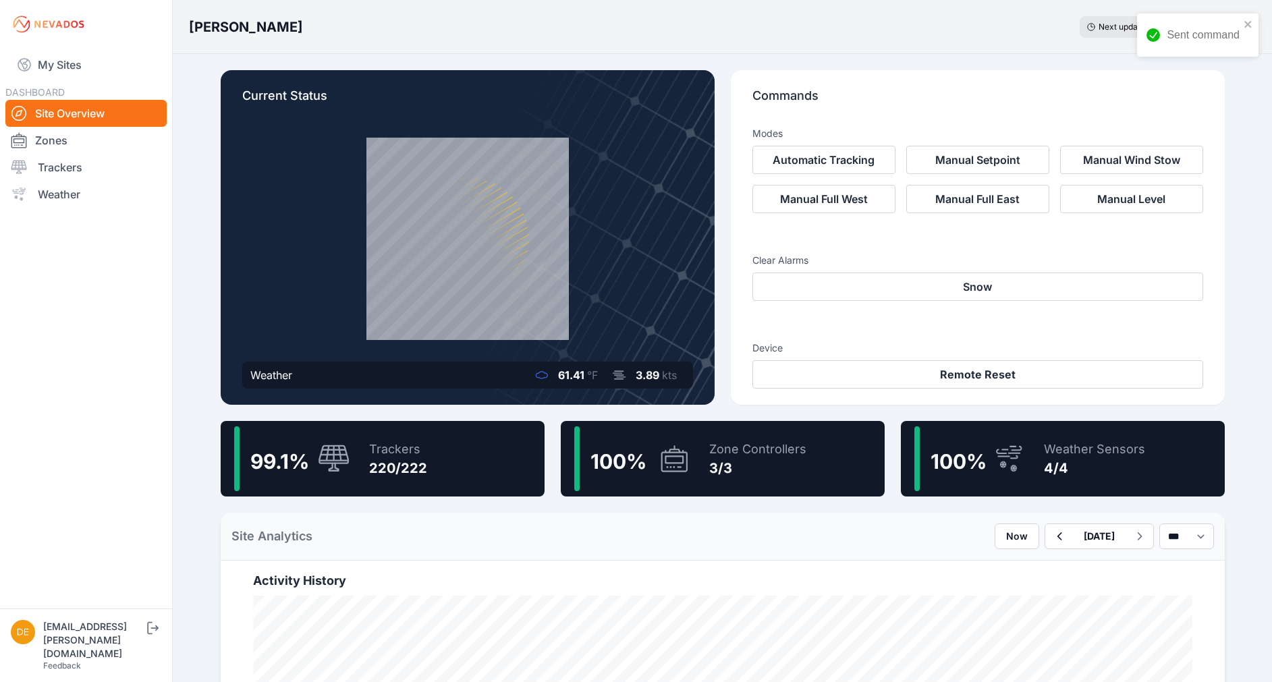
click at [308, 449] on span "99.1 %" at bounding box center [279, 461] width 59 height 24
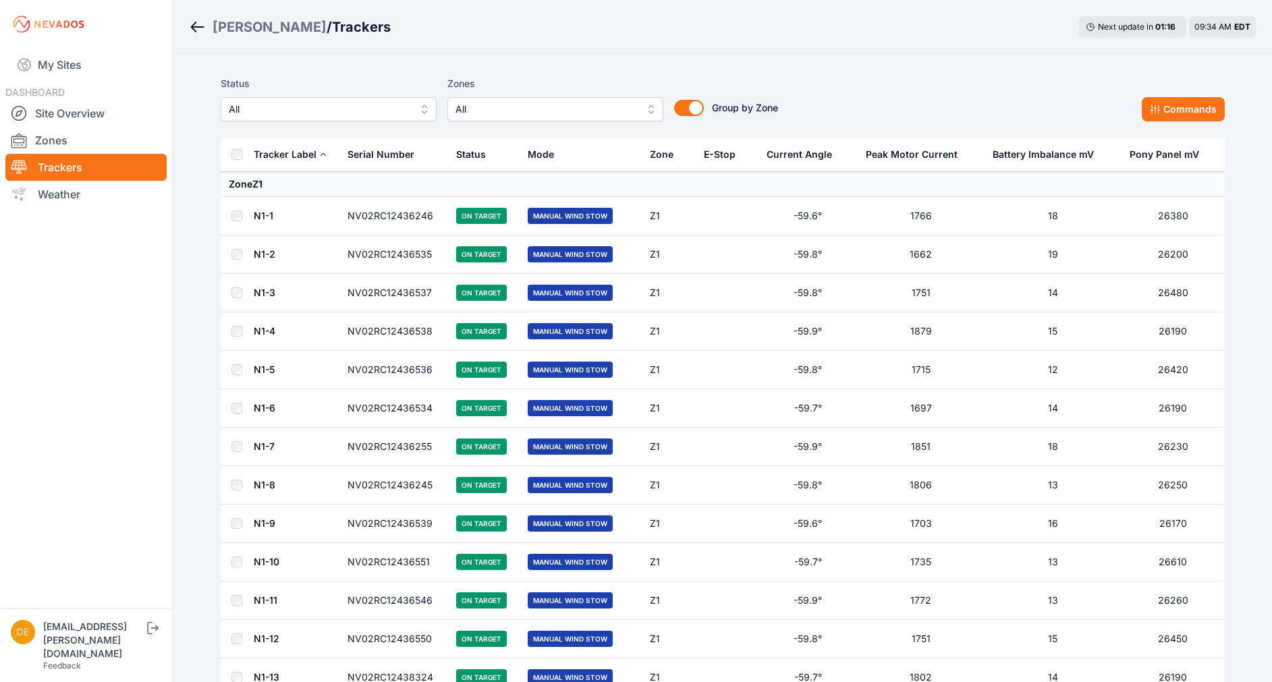
click at [258, 99] on button "All" at bounding box center [329, 109] width 216 height 24
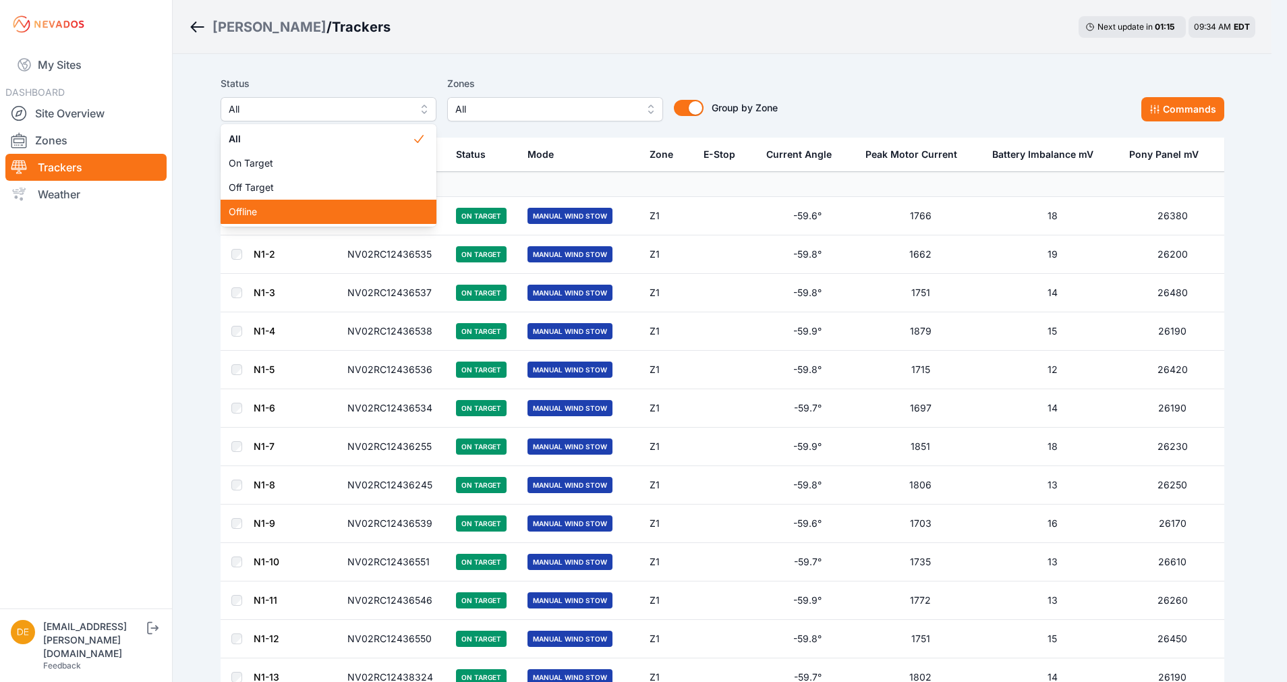
click at [256, 205] on span "Offline" at bounding box center [321, 211] width 184 height 13
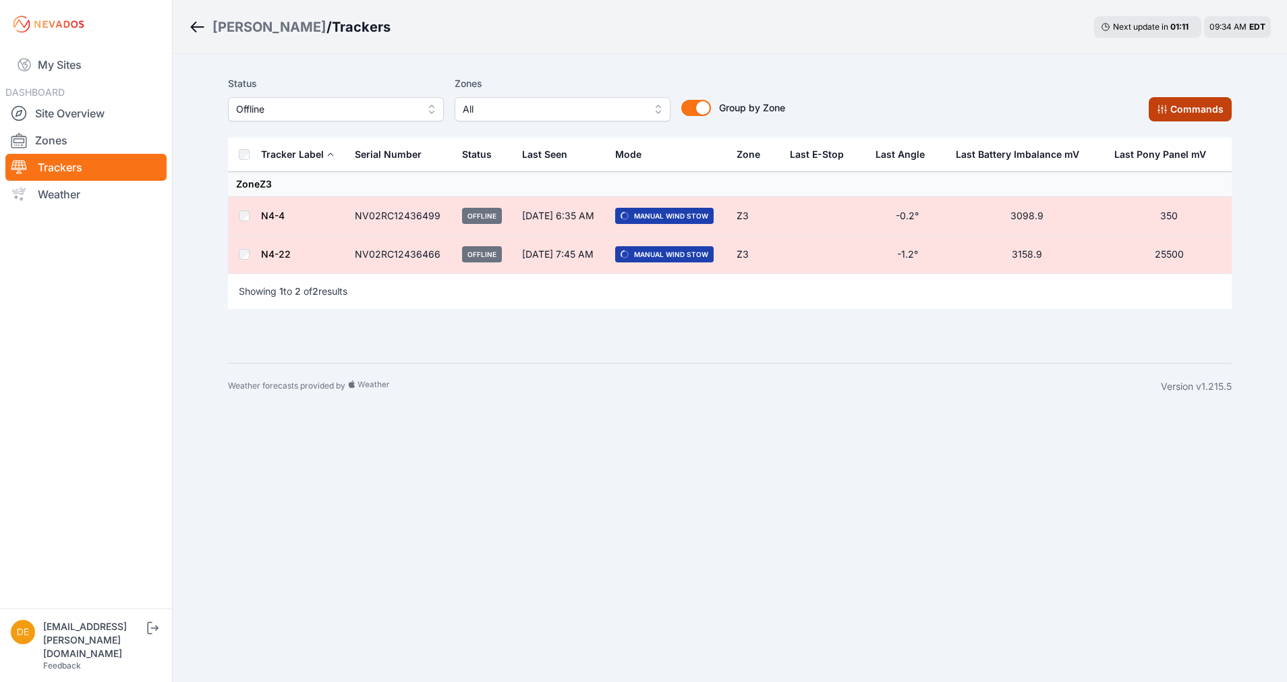
click at [1170, 111] on button "Commands" at bounding box center [1190, 109] width 83 height 24
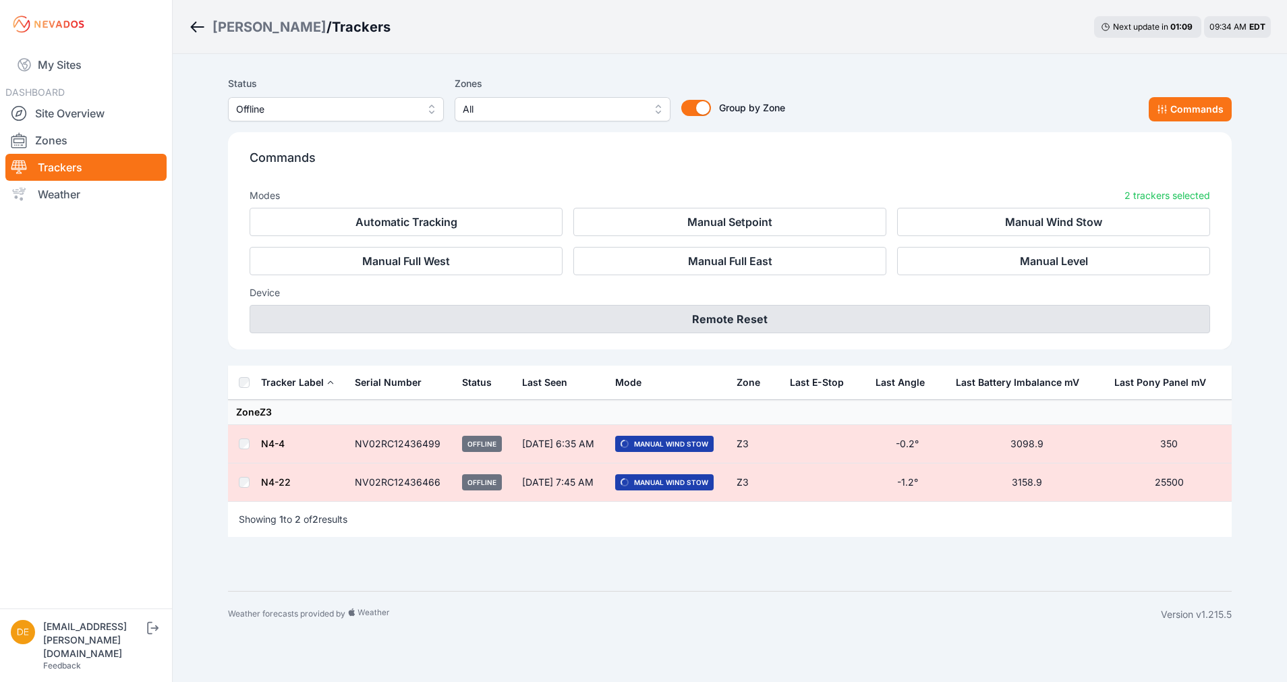
click at [687, 316] on button "Remote Reset" at bounding box center [730, 319] width 961 height 28
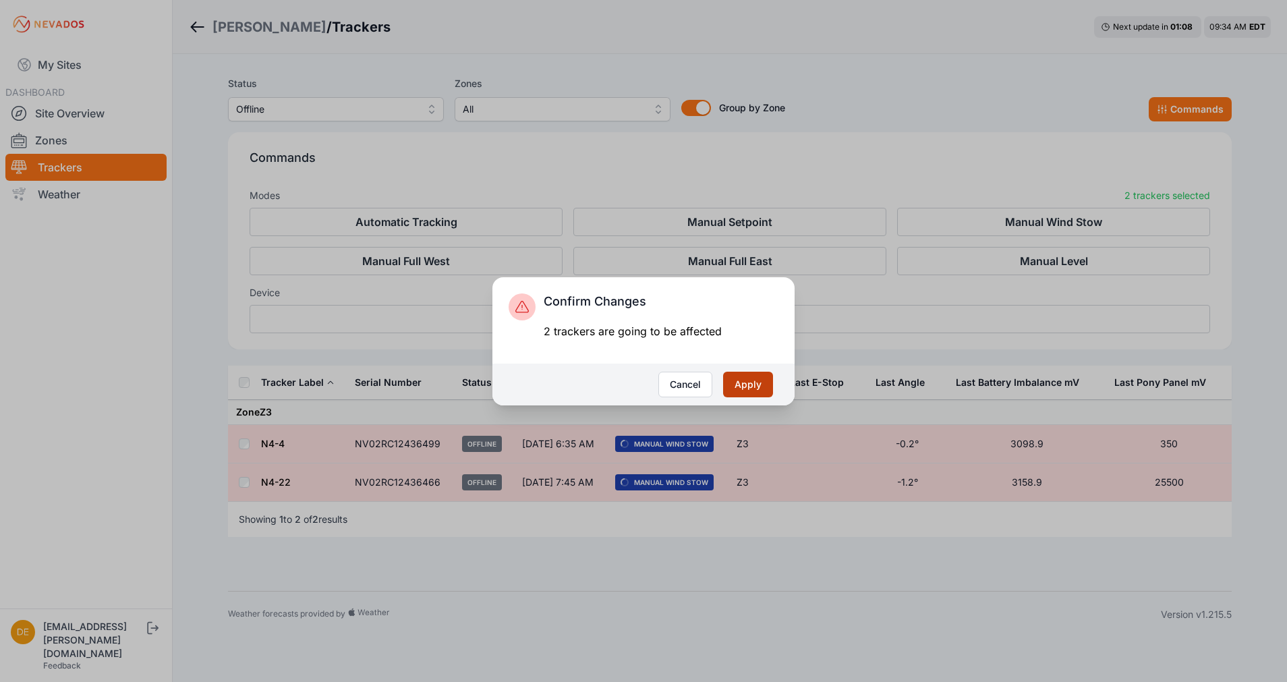
click at [765, 389] on button "Apply" at bounding box center [748, 385] width 50 height 26
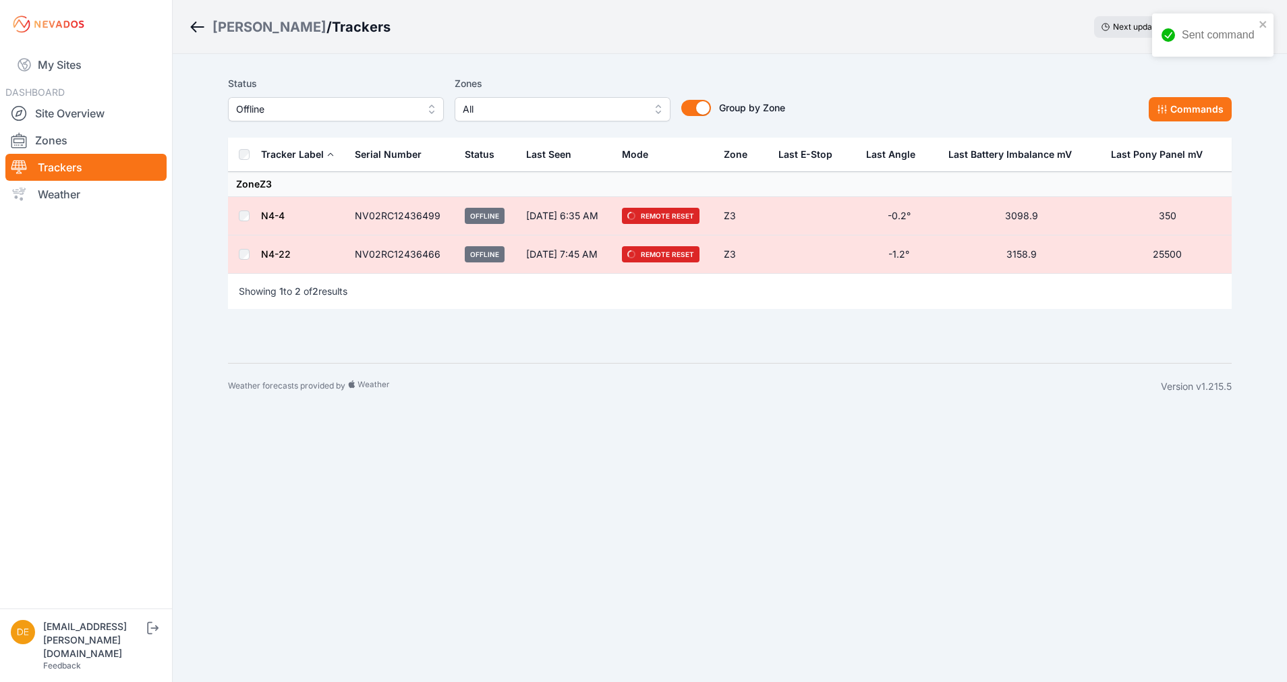
click at [354, 112] on span "Offline" at bounding box center [326, 109] width 181 height 16
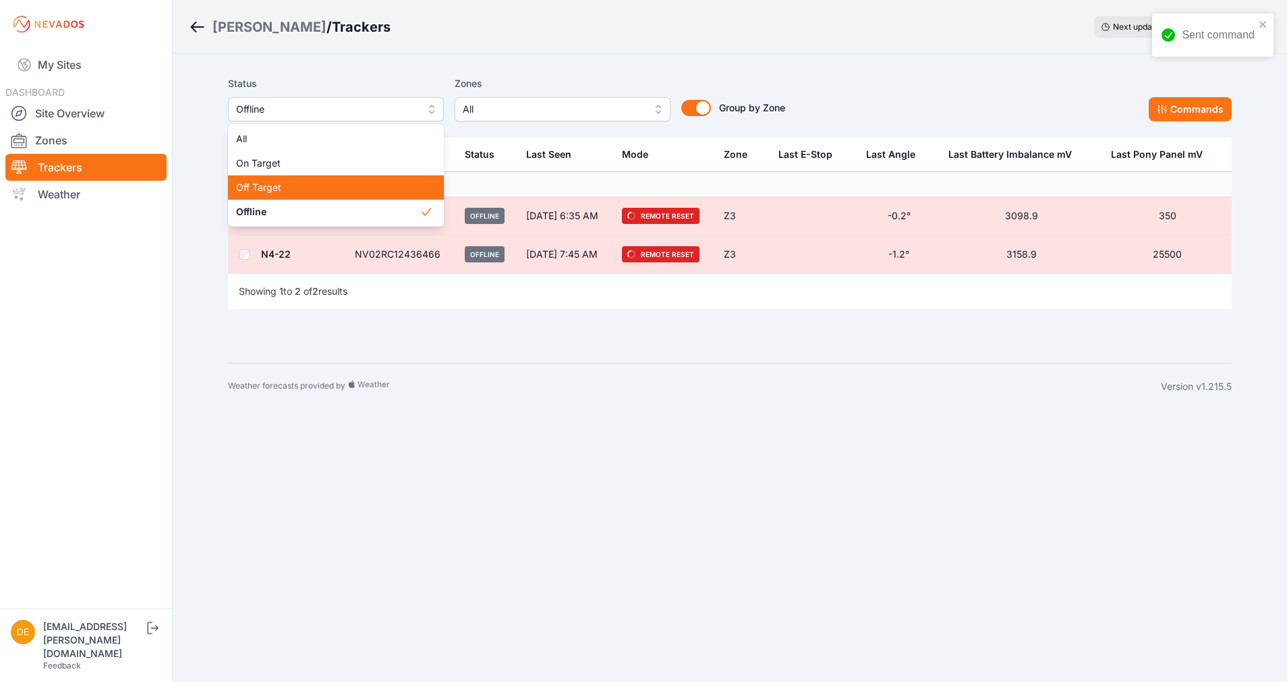
click at [318, 184] on span "Off Target" at bounding box center [328, 187] width 184 height 13
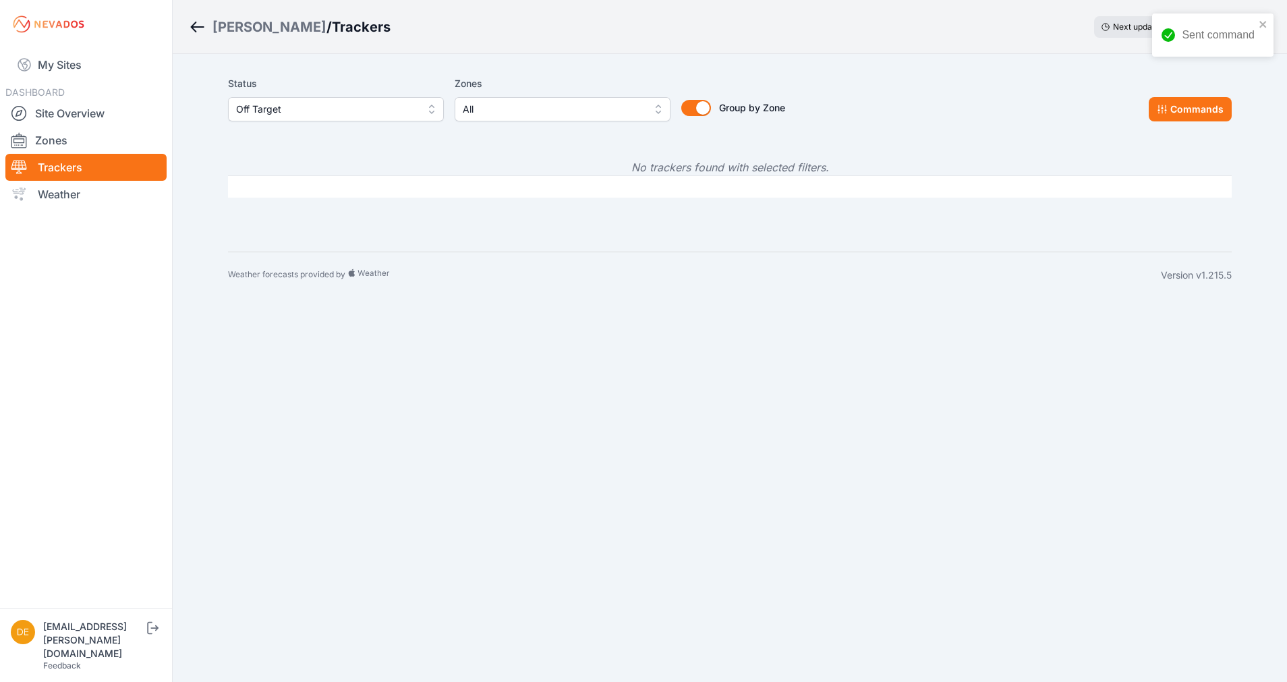
click at [318, 105] on span "Off Target" at bounding box center [326, 109] width 181 height 16
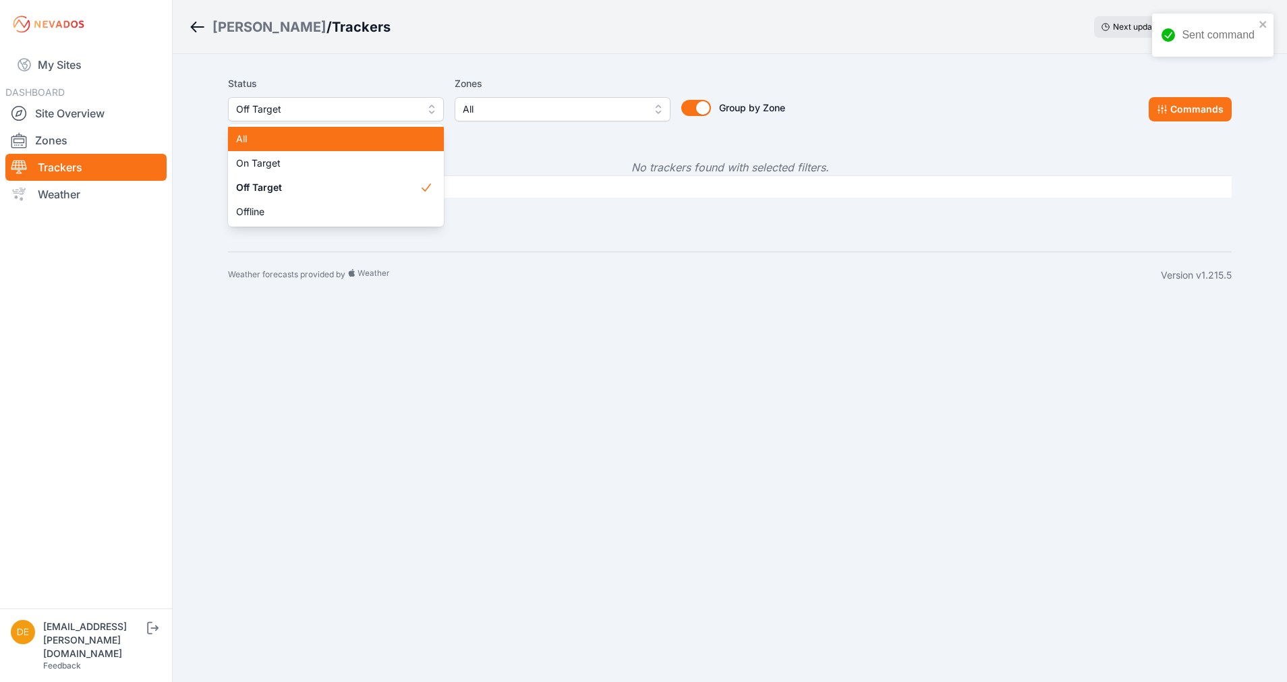
click at [283, 140] on span "All" at bounding box center [328, 138] width 184 height 13
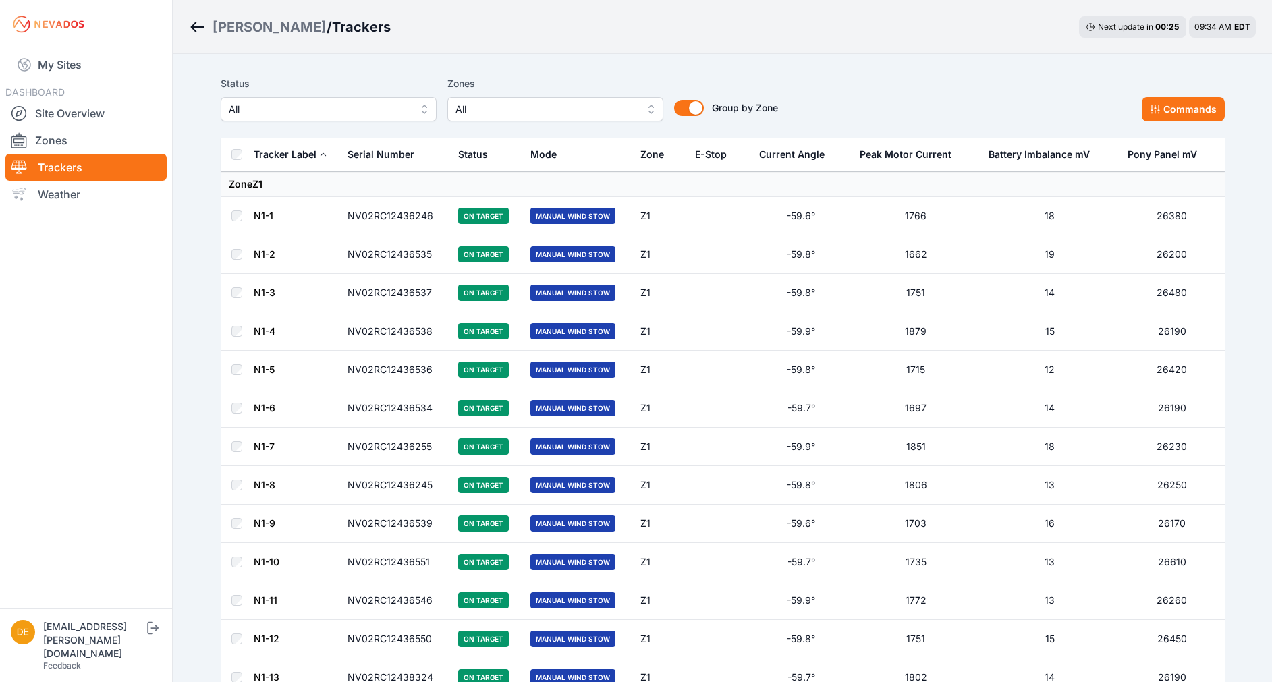
drag, startPoint x: 85, startPoint y: 113, endPoint x: 155, endPoint y: 1, distance: 131.6
click at [85, 113] on link "Site Overview" at bounding box center [85, 113] width 161 height 27
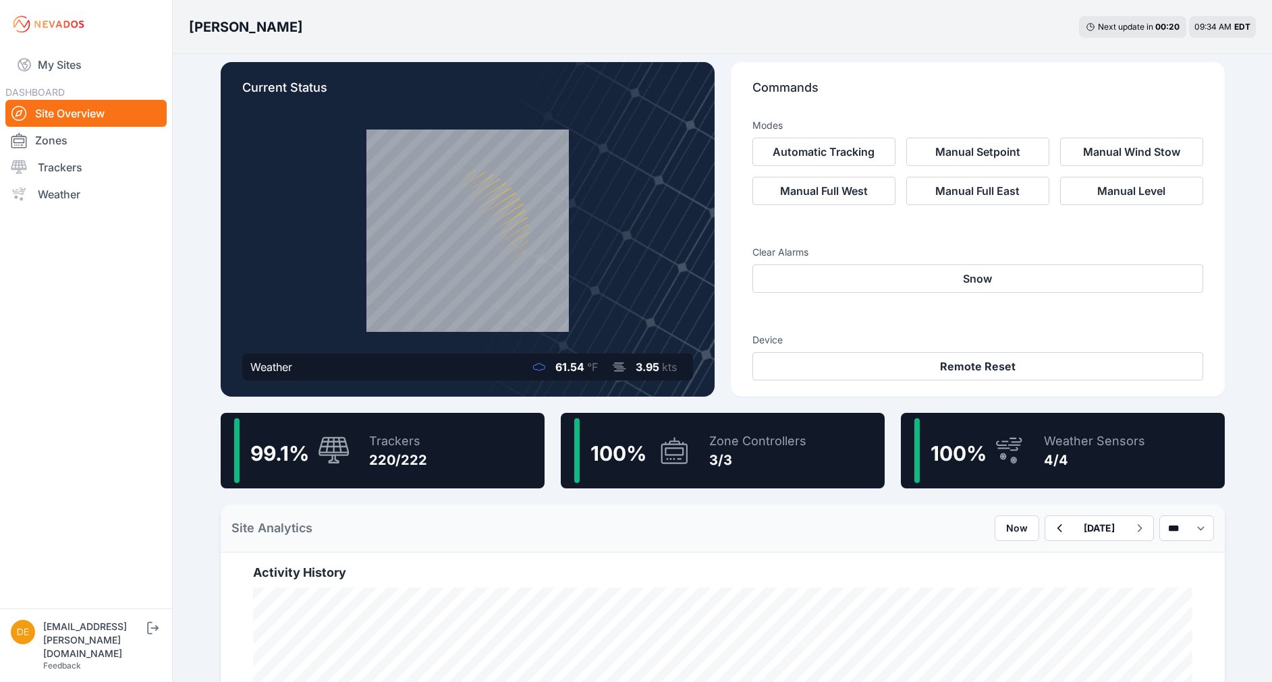
scroll to position [9, 0]
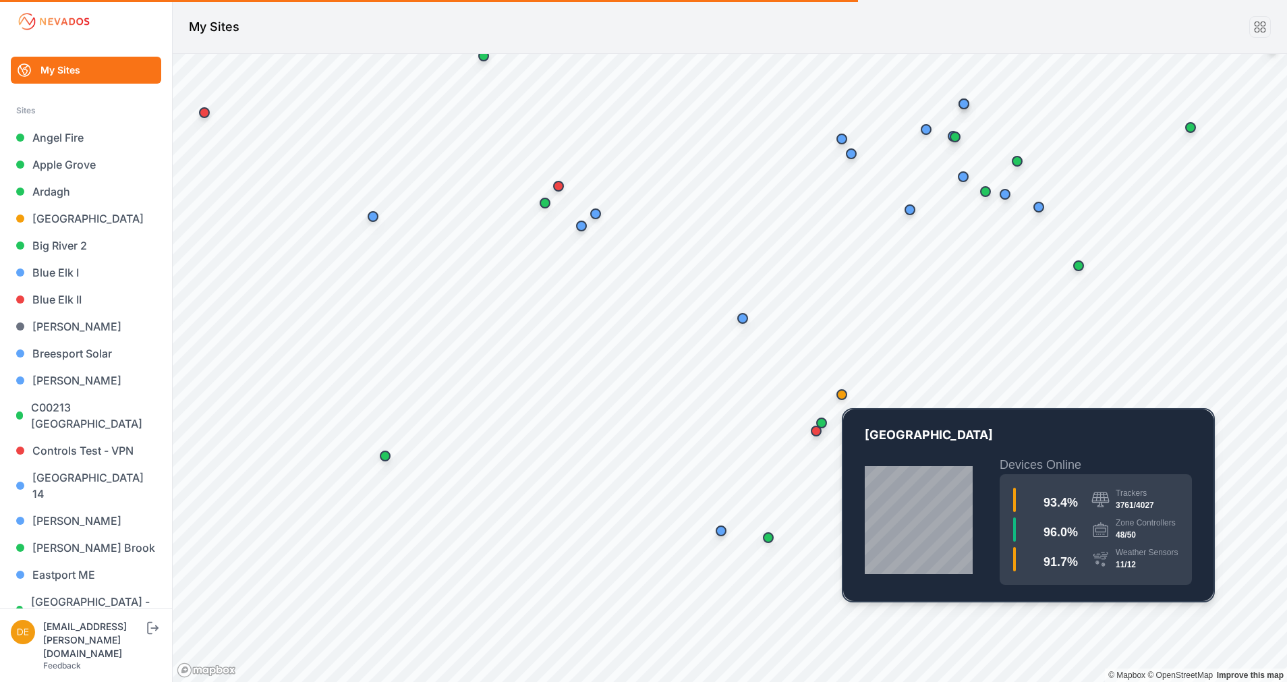
click at [851, 397] on div "Map marker" at bounding box center [841, 394] width 27 height 27
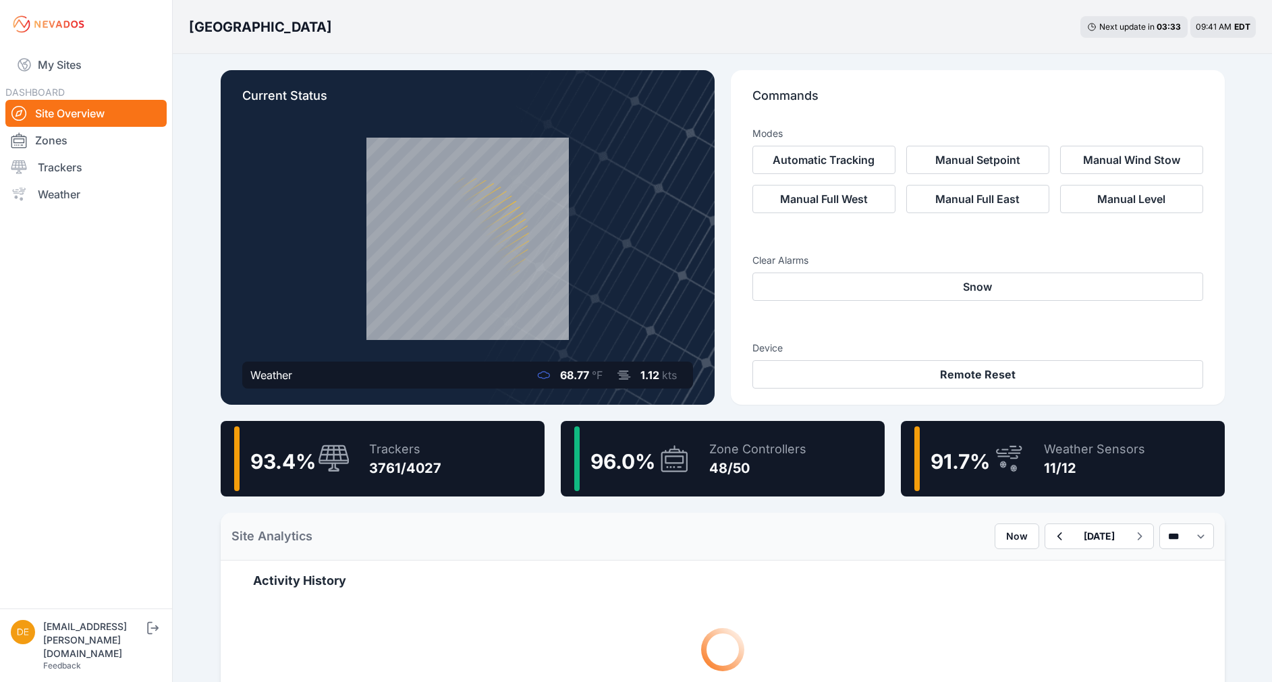
click at [700, 451] on div "Zone Controllers 48/50" at bounding box center [751, 458] width 111 height 65
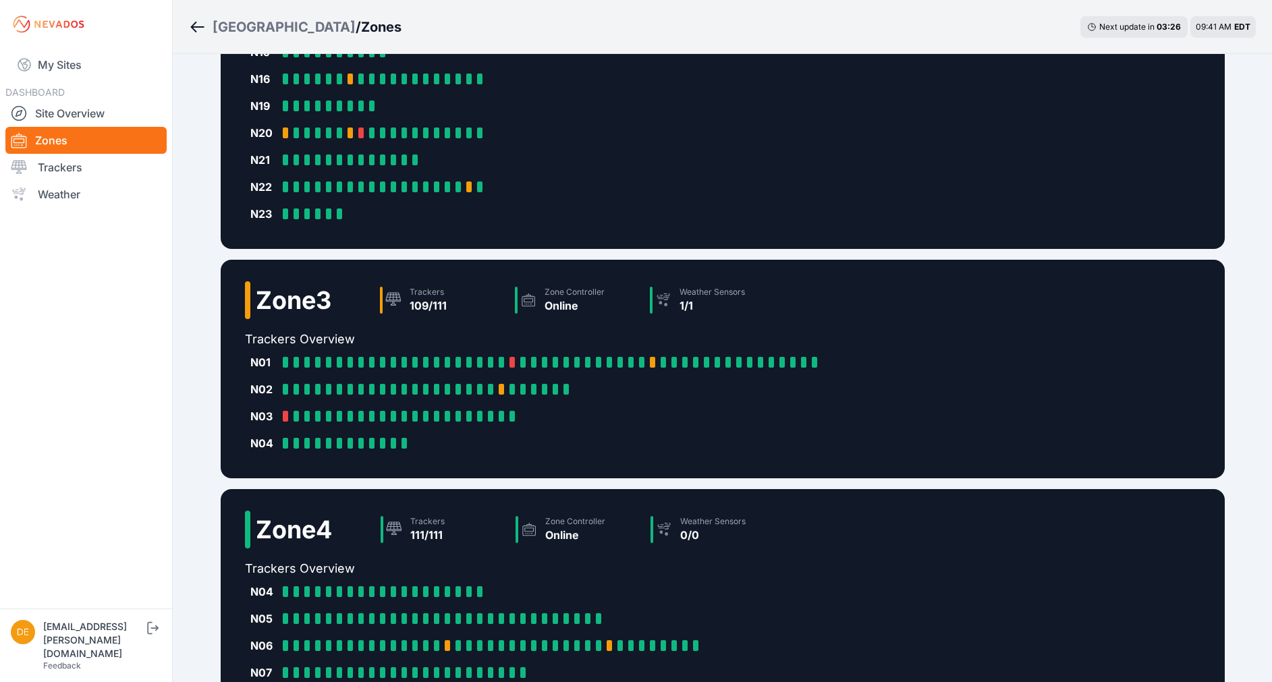
scroll to position [528, 0]
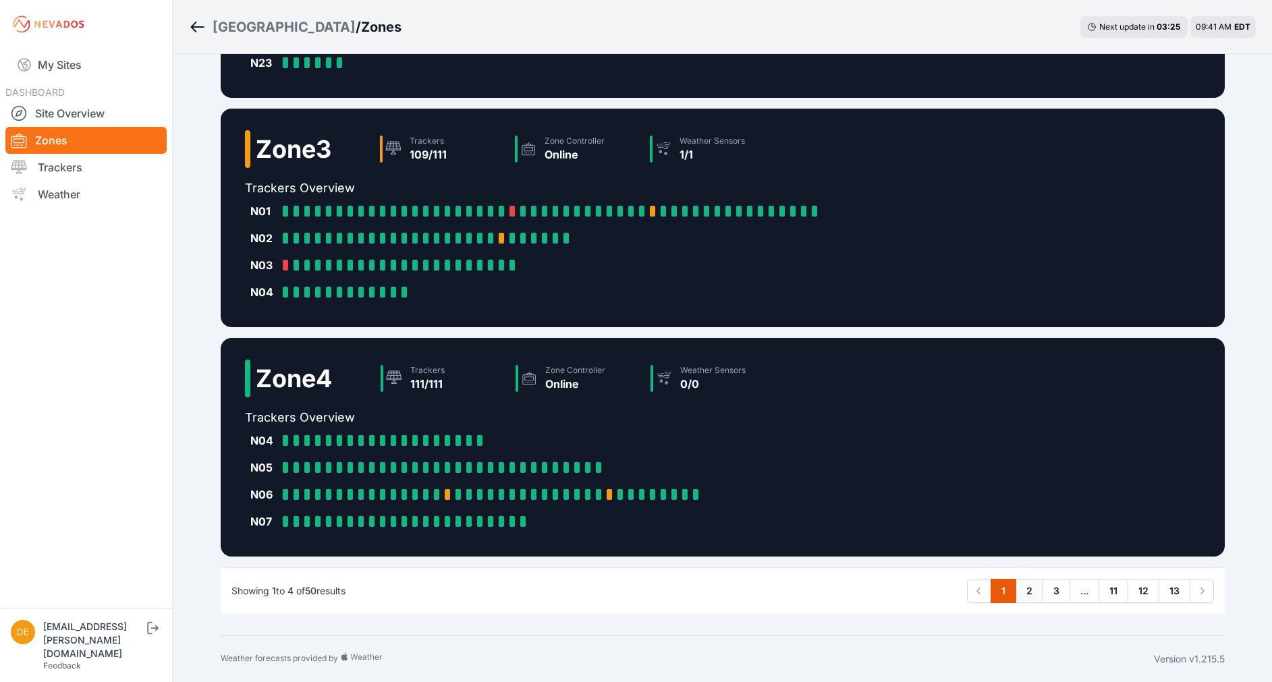
click at [1032, 594] on link "2" at bounding box center [1029, 591] width 28 height 24
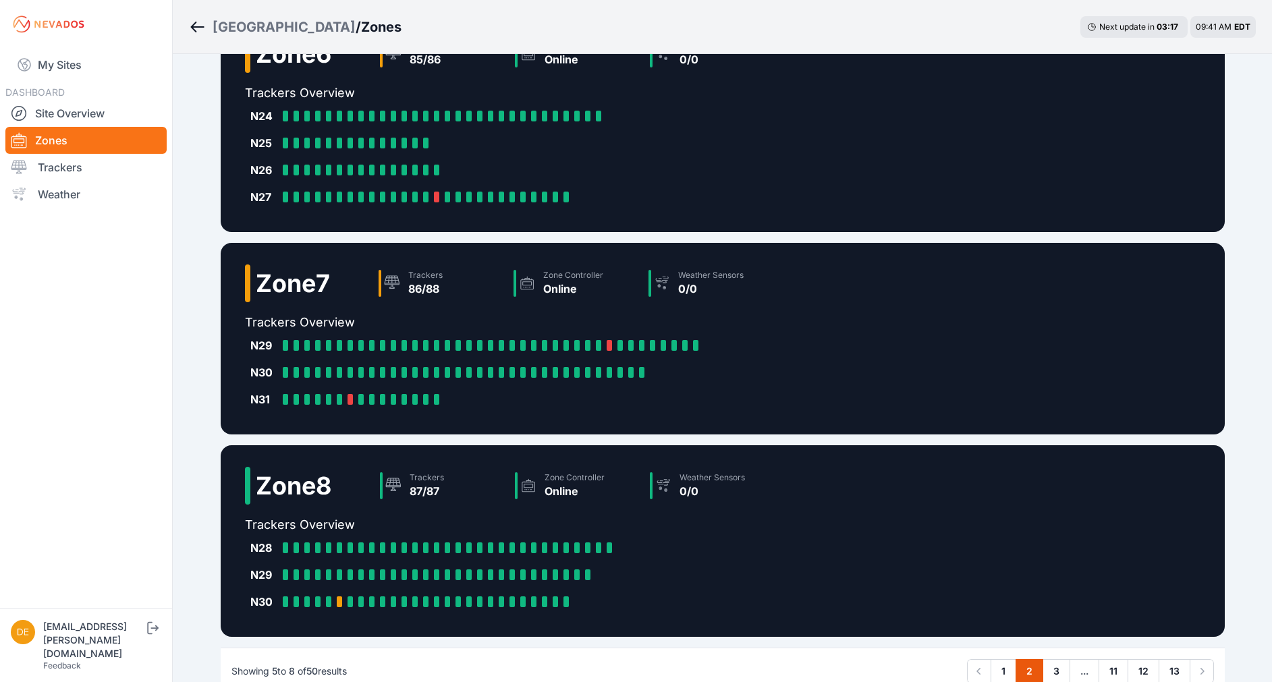
scroll to position [366, 0]
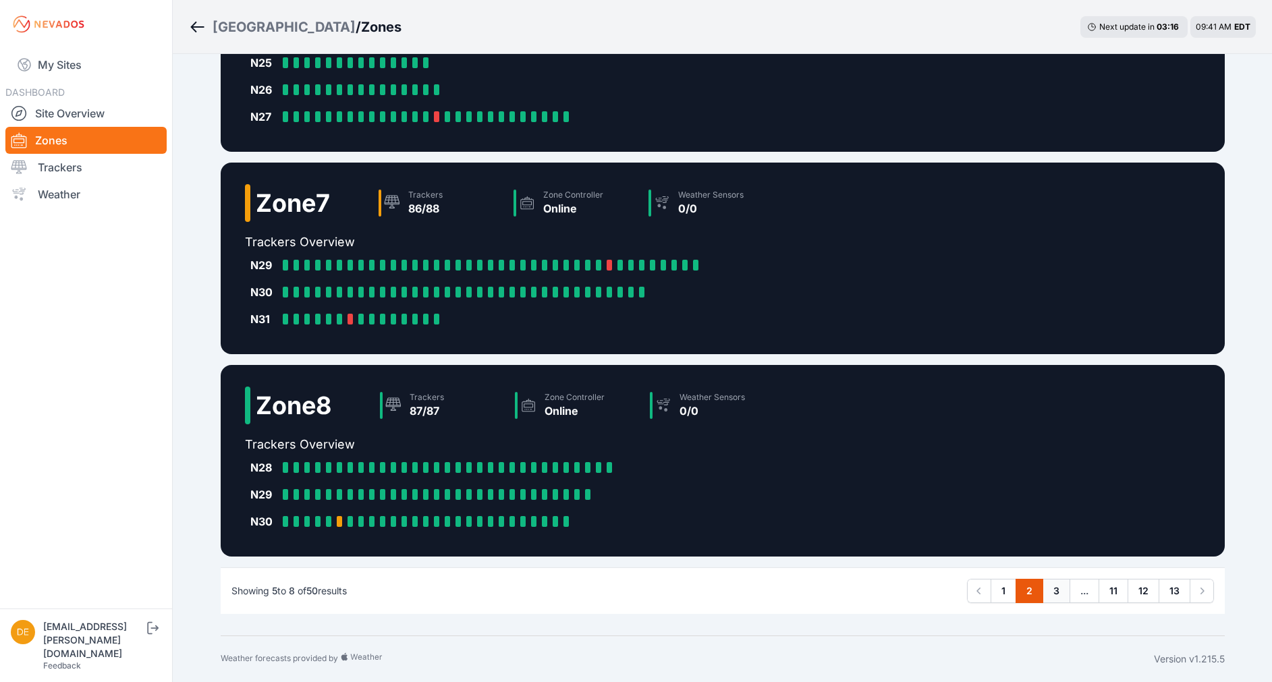
click at [1059, 594] on link "3" at bounding box center [1056, 591] width 28 height 24
click at [1052, 594] on link "3" at bounding box center [1056, 591] width 28 height 24
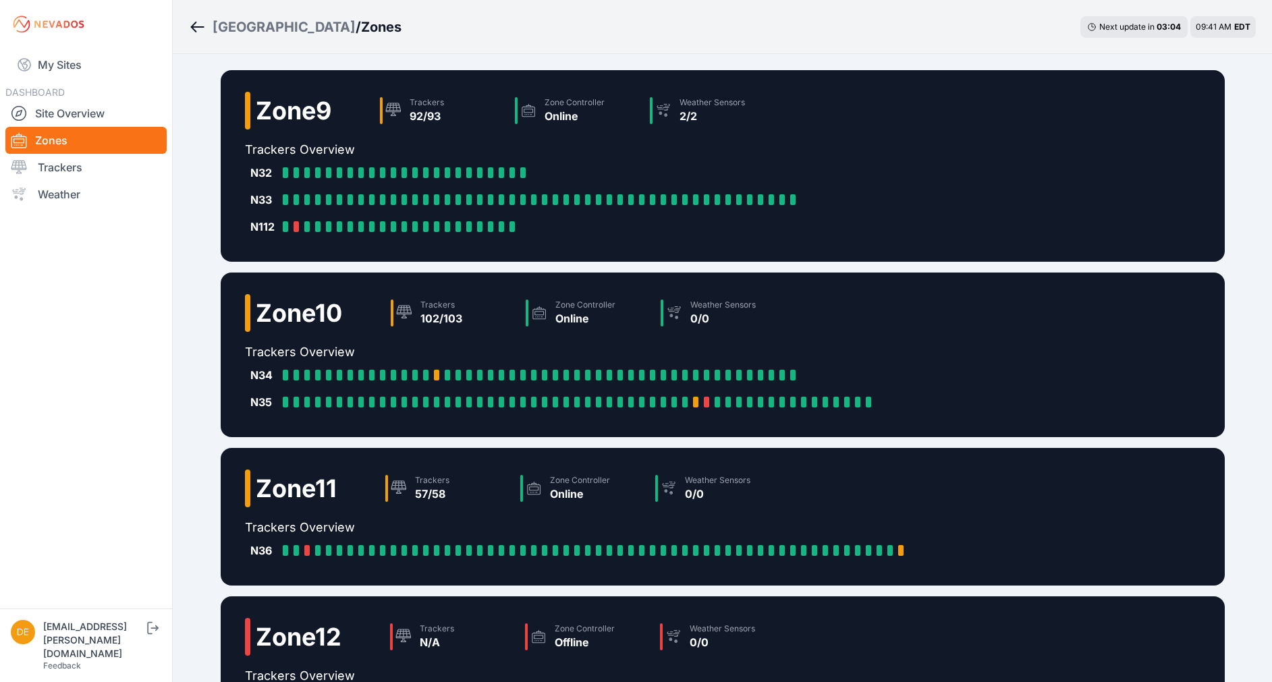
scroll to position [204, 0]
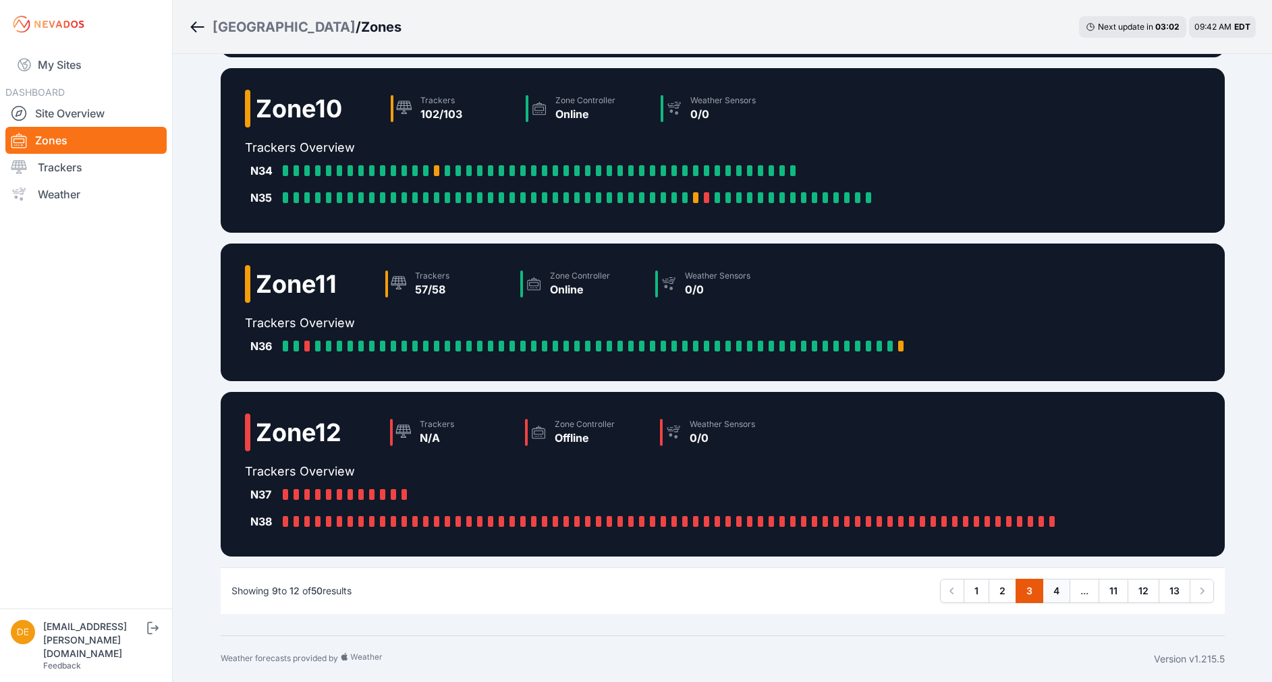
click at [1049, 584] on link "4" at bounding box center [1056, 591] width 28 height 24
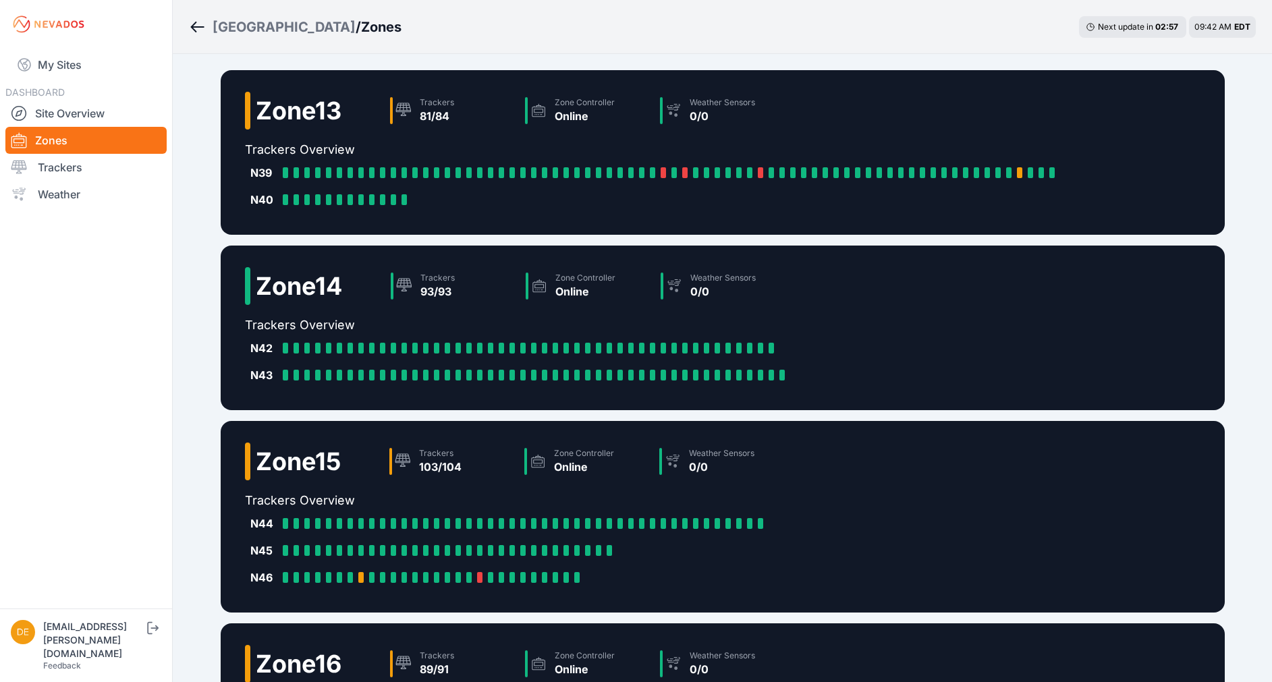
scroll to position [258, 0]
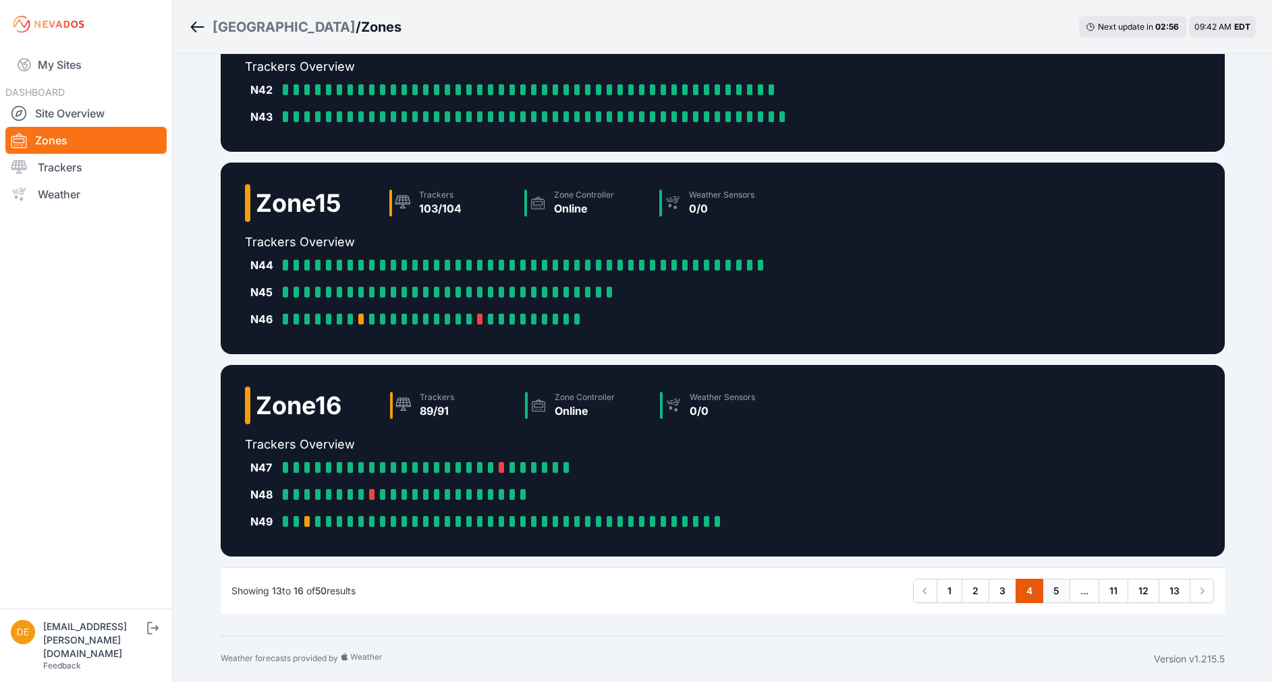
click at [1060, 594] on link "5" at bounding box center [1056, 591] width 28 height 24
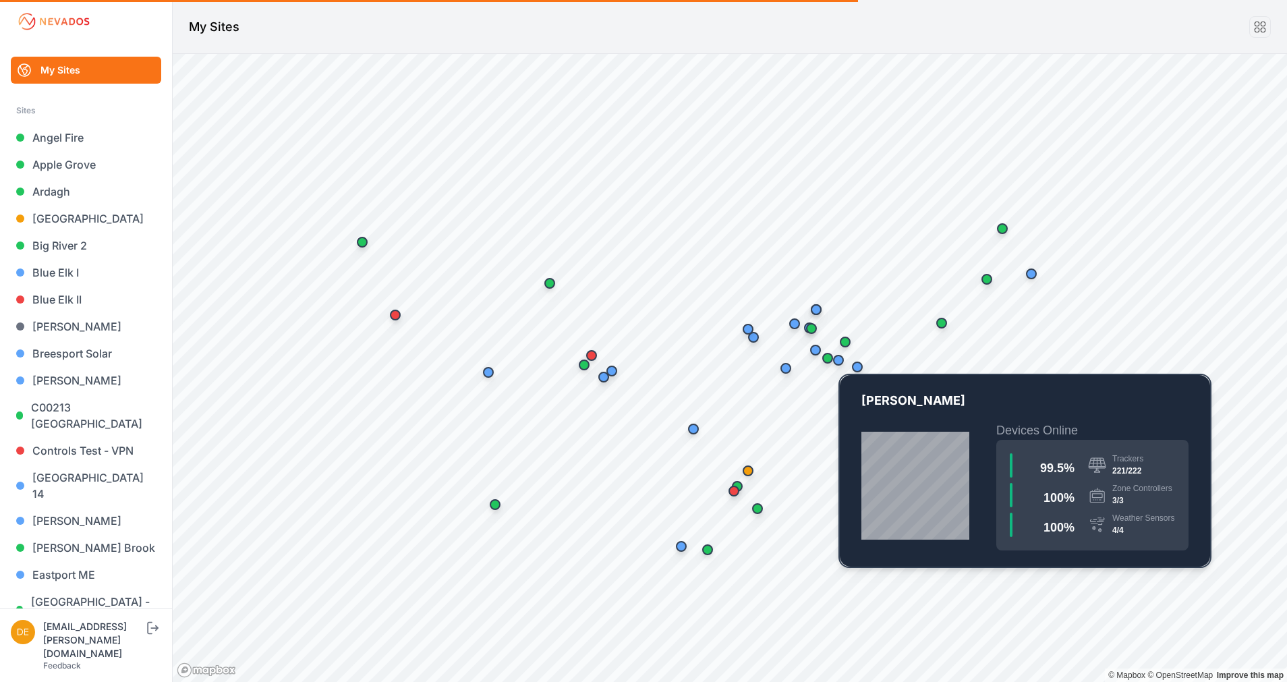
click at [833, 366] on div "Map marker" at bounding box center [838, 360] width 27 height 27
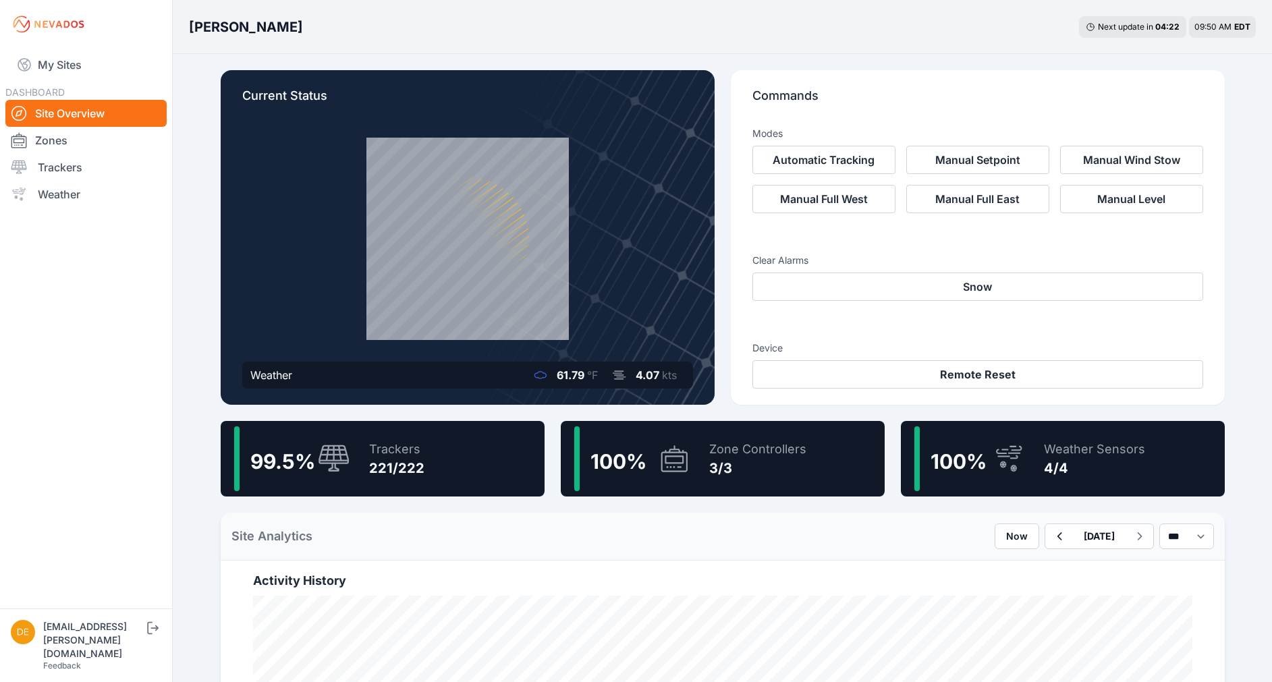
click at [430, 465] on div "99.5 % Trackers 221/222" at bounding box center [383, 459] width 324 height 76
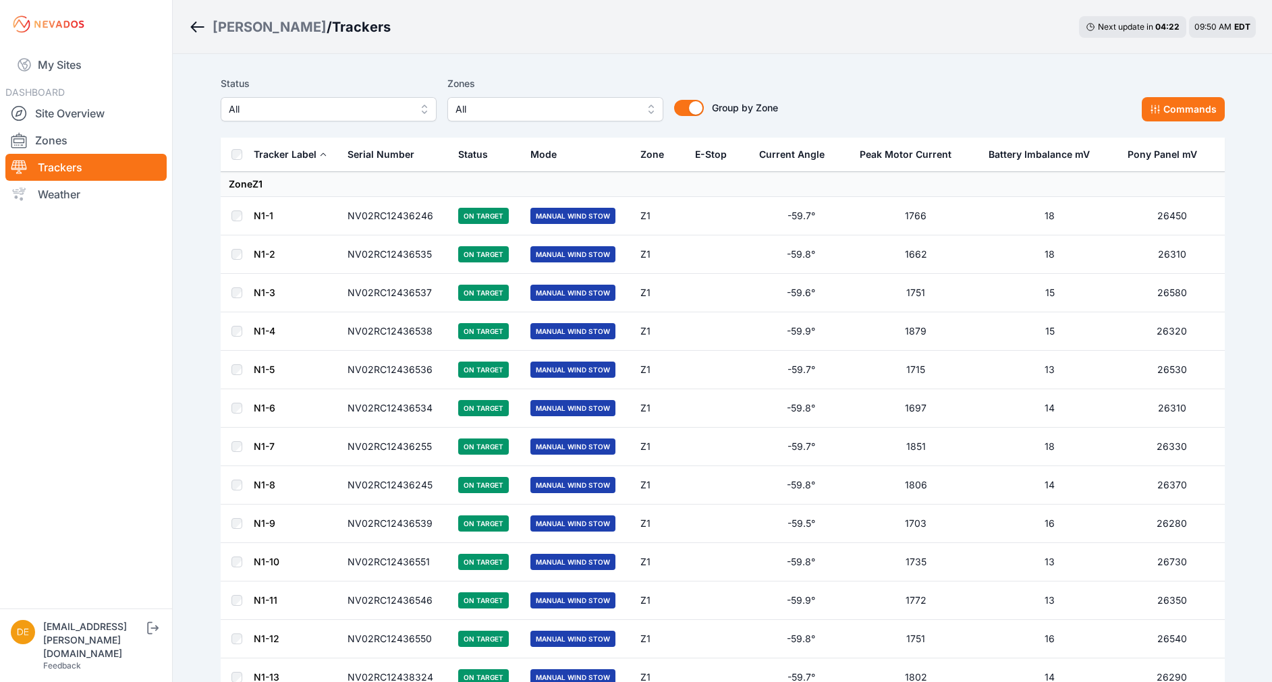
click at [246, 111] on span "All" at bounding box center [319, 109] width 181 height 16
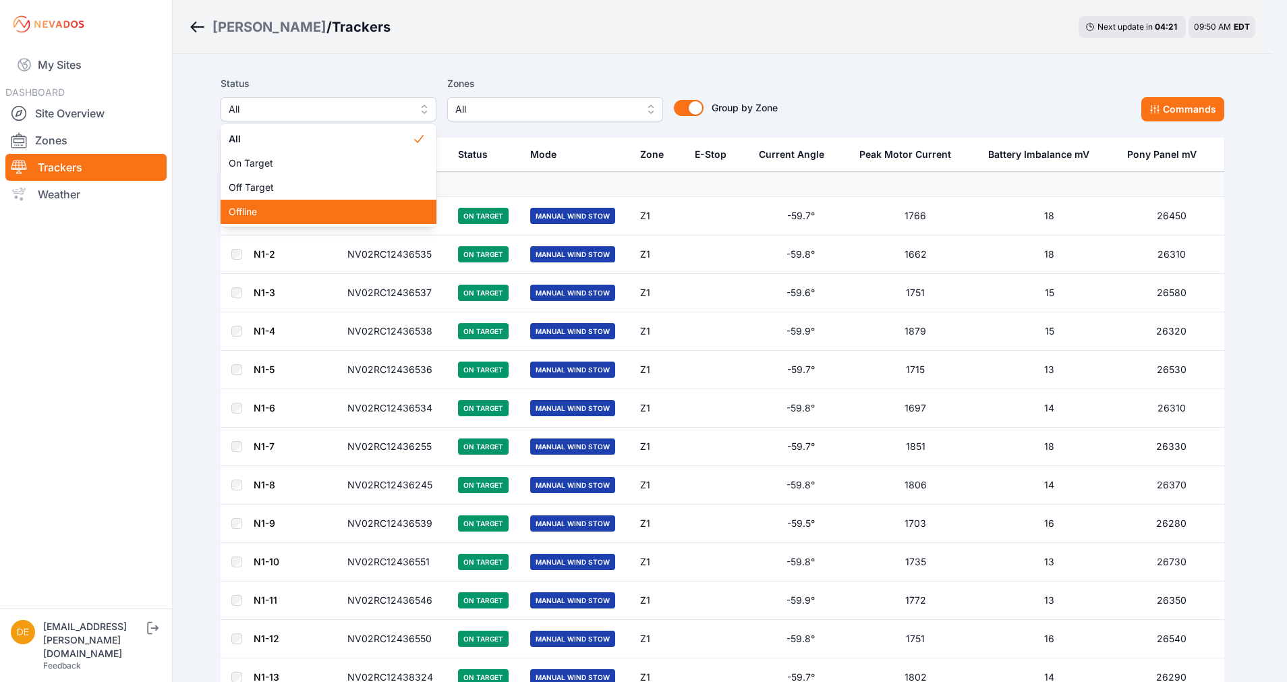
click at [260, 214] on span "Offline" at bounding box center [321, 211] width 184 height 13
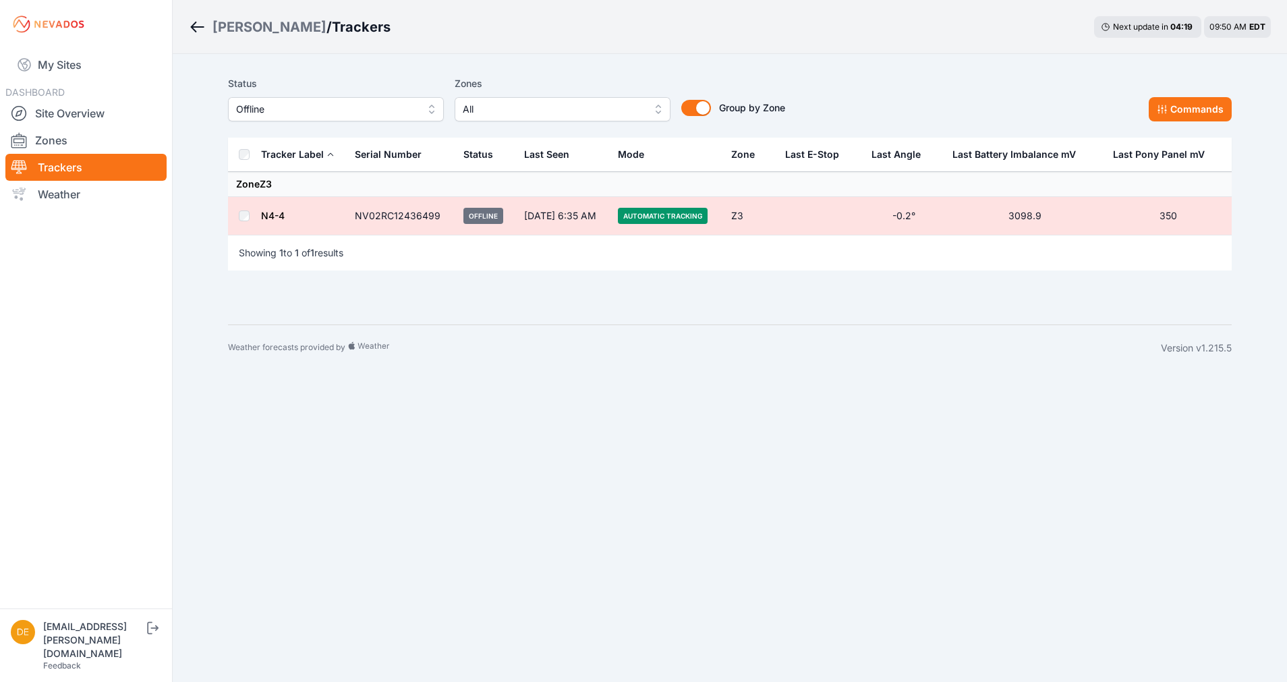
click at [281, 217] on link "N4-4" at bounding box center [273, 215] width 24 height 11
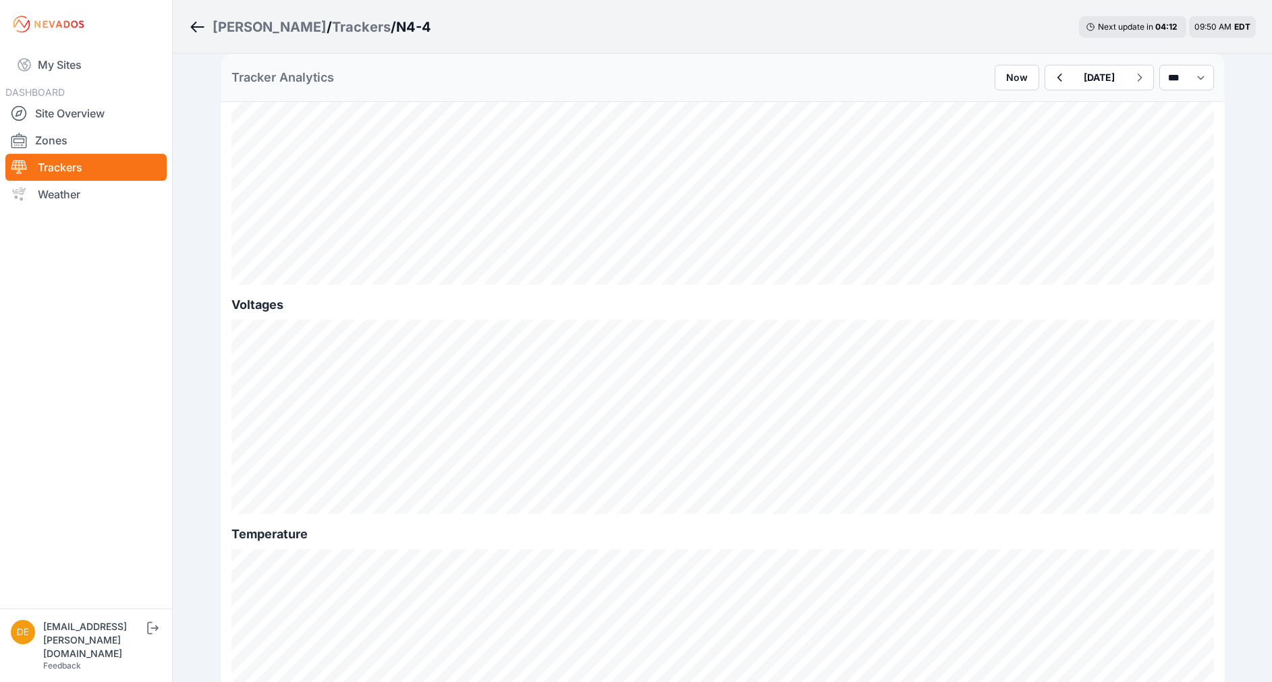
scroll to position [1293, 0]
click at [1045, 82] on button "button" at bounding box center [1059, 77] width 28 height 24
click at [1131, 82] on icon "button" at bounding box center [1139, 77] width 17 height 16
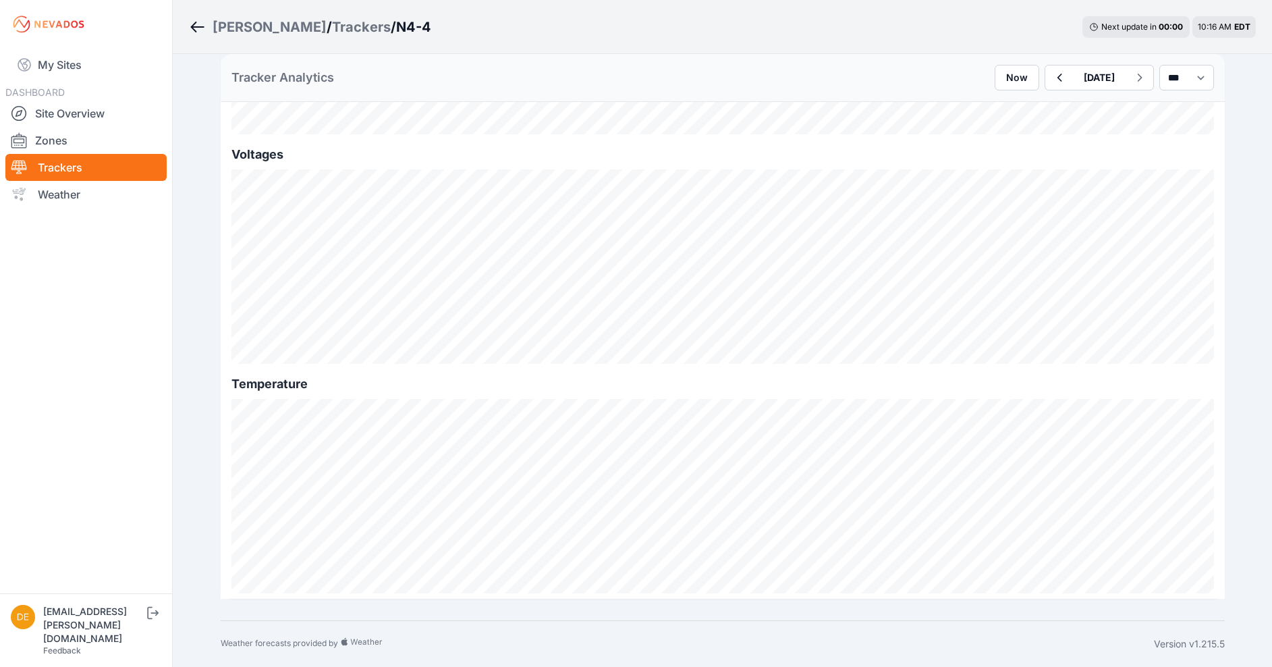
scroll to position [865, 0]
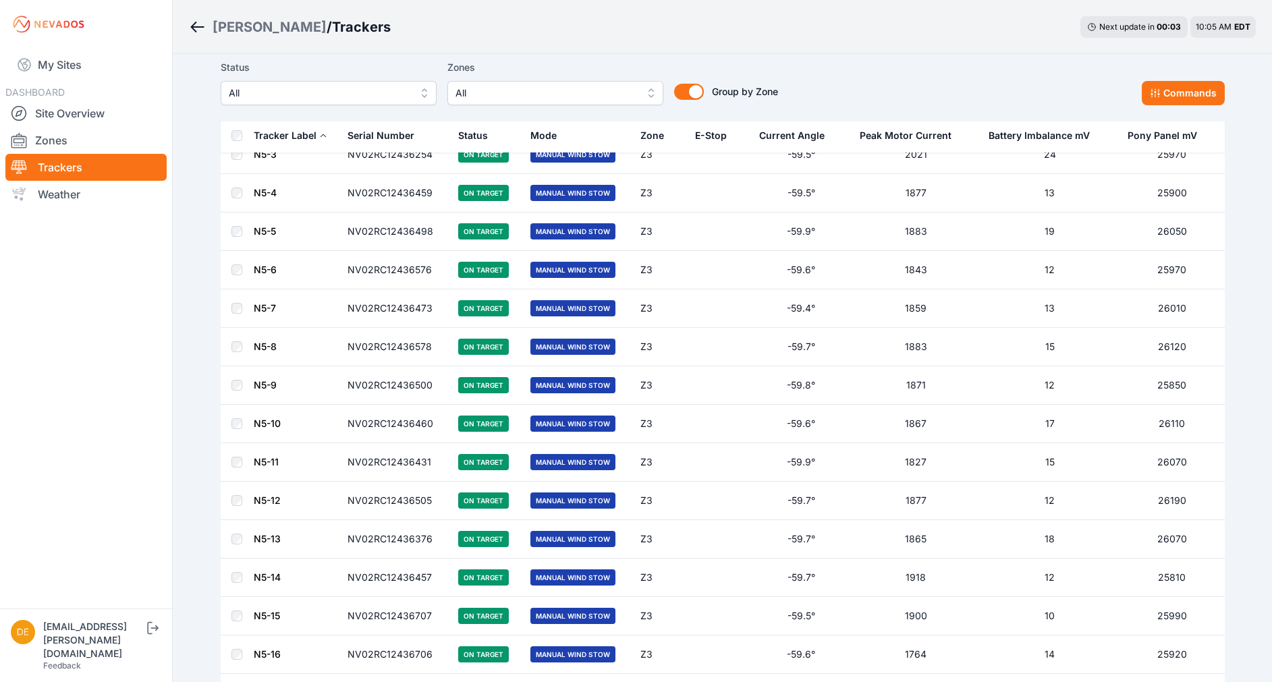
scroll to position [7411, 0]
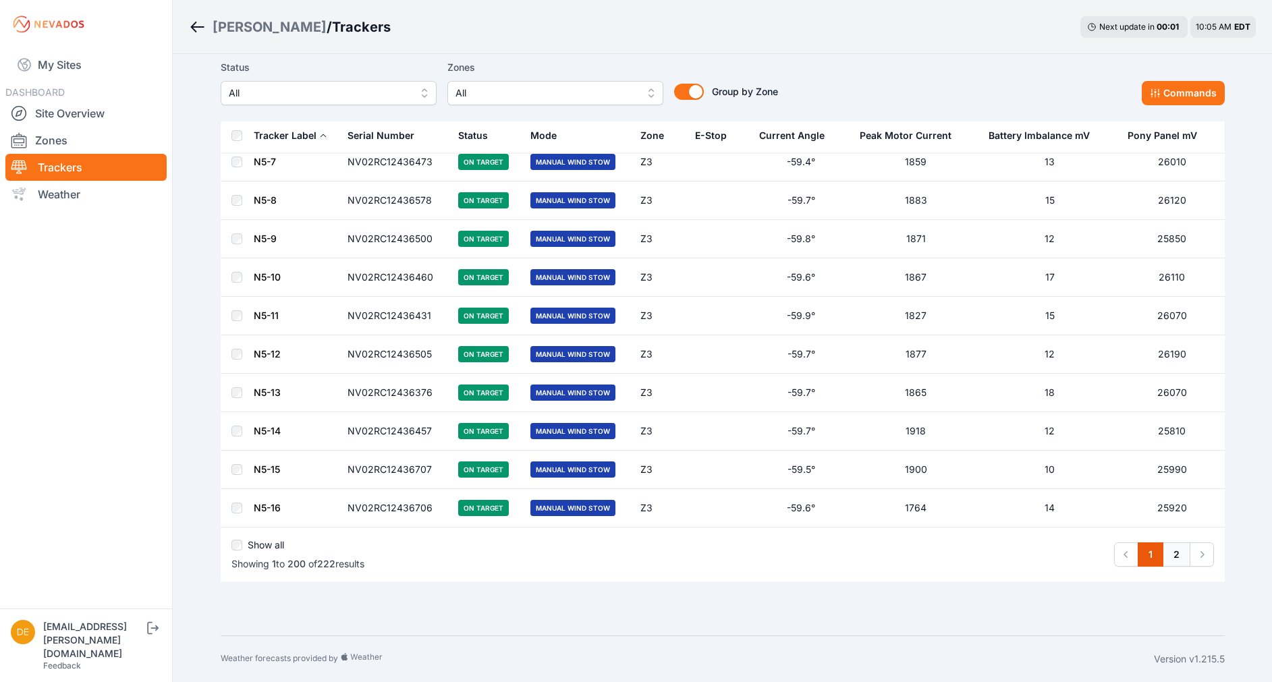
click at [1175, 559] on link "2" at bounding box center [1176, 554] width 28 height 24
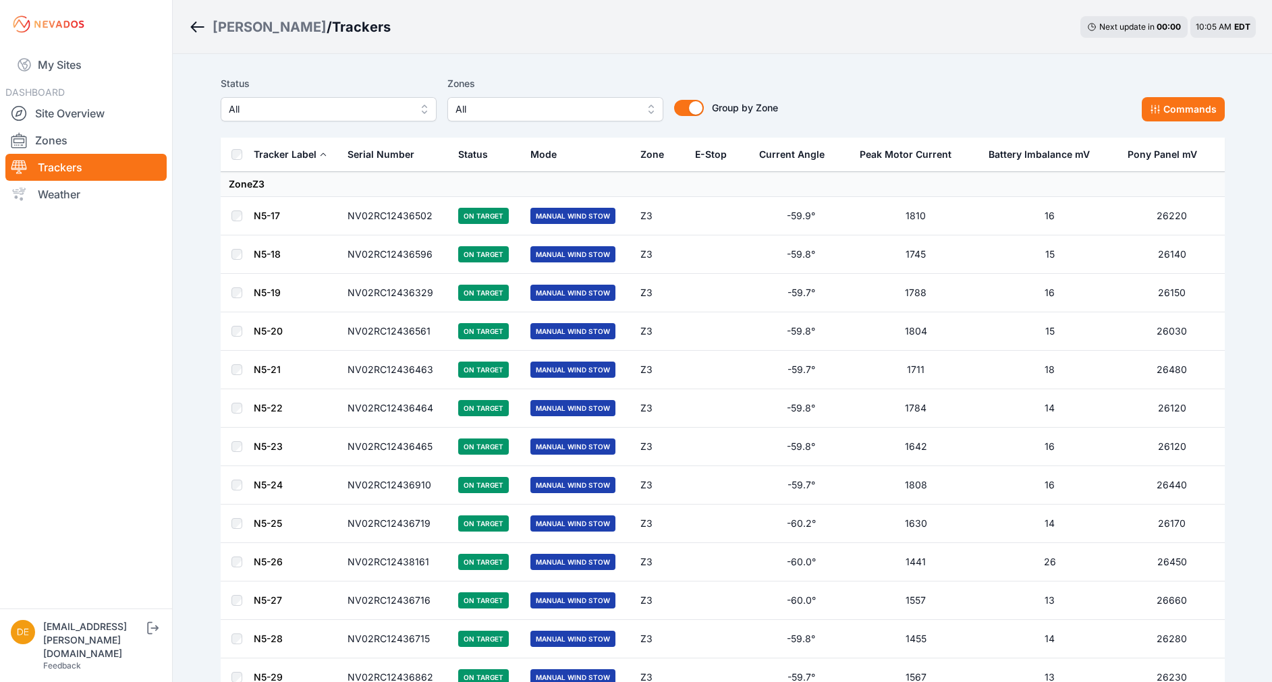
scroll to position [515, 0]
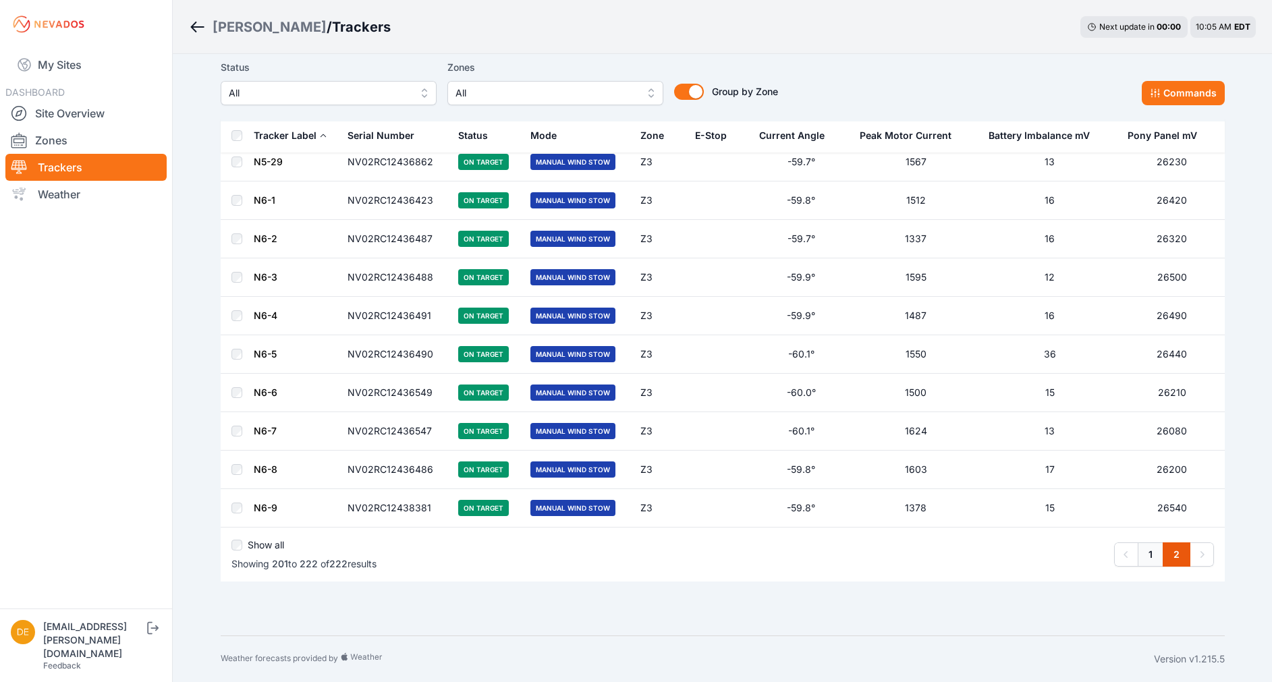
click at [1152, 557] on link "1" at bounding box center [1150, 554] width 26 height 24
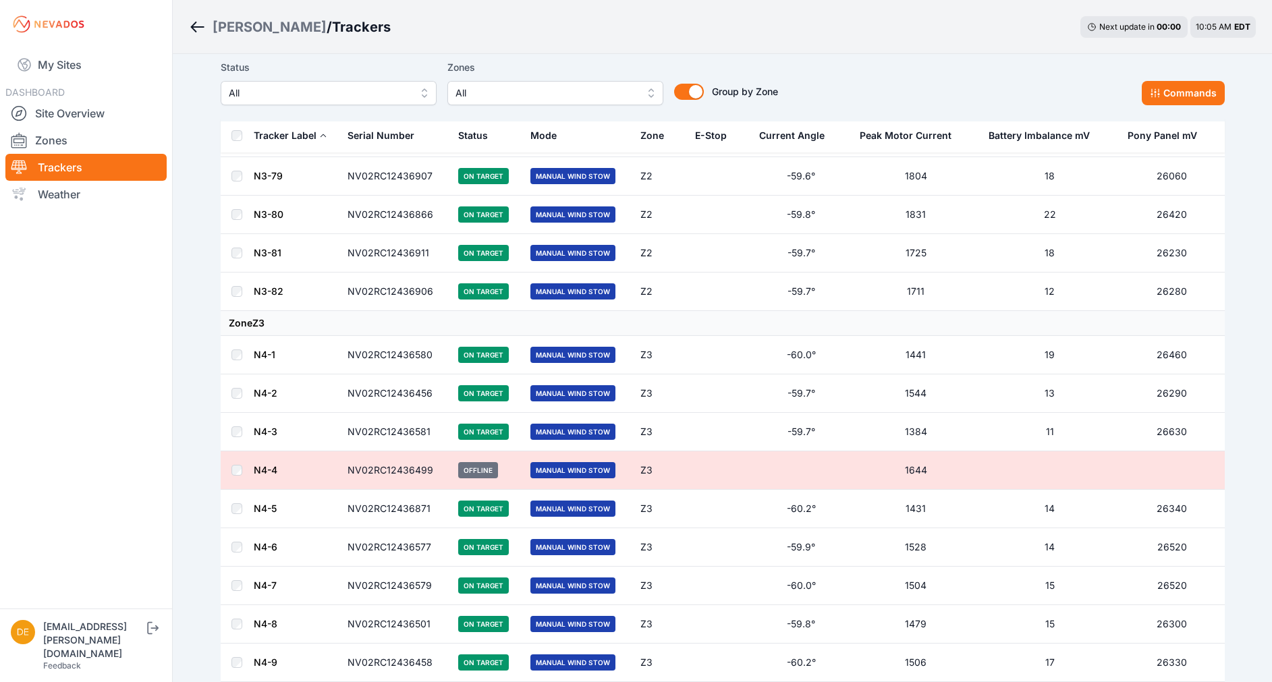
scroll to position [5880, 0]
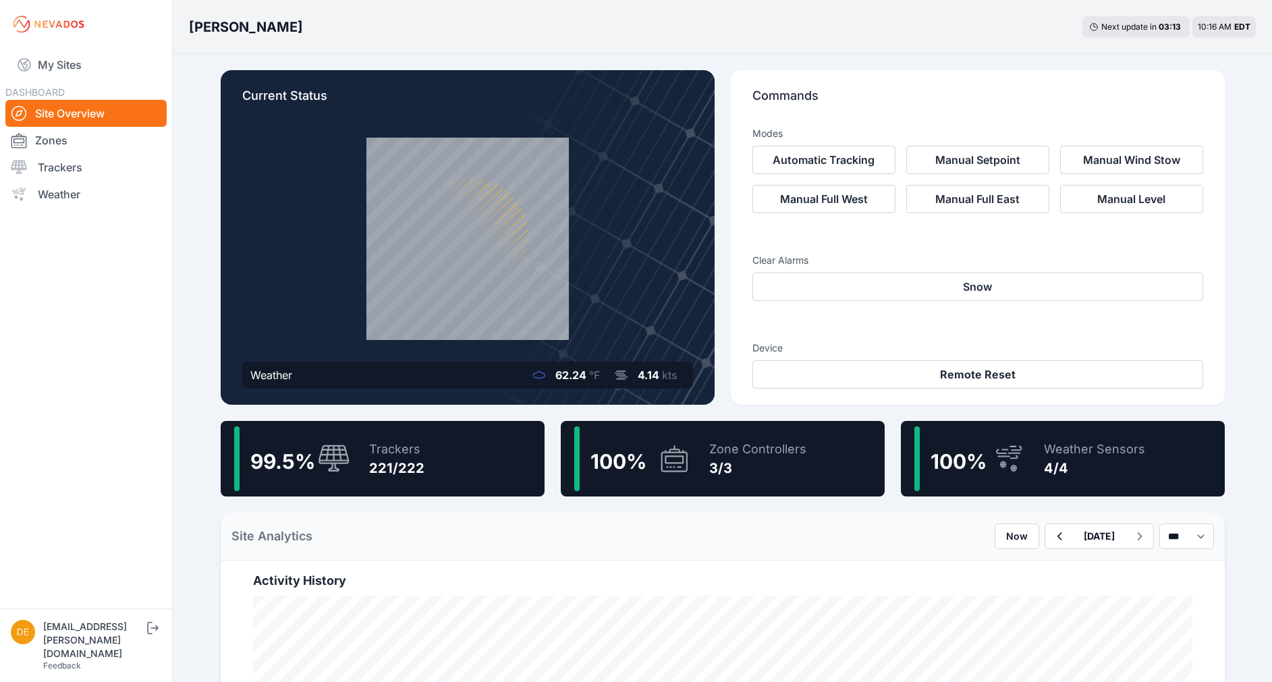
click at [397, 478] on div "Trackers 221/222" at bounding box center [390, 458] width 69 height 65
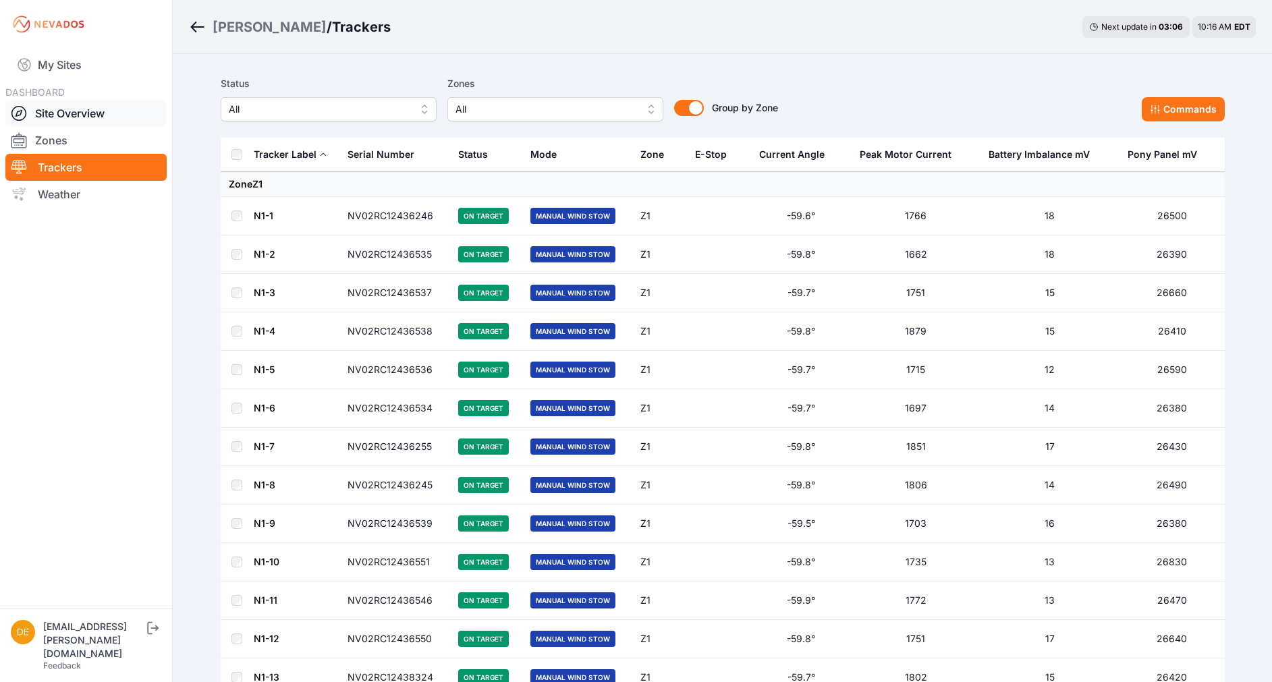
click at [63, 111] on link "Site Overview" at bounding box center [85, 113] width 161 height 27
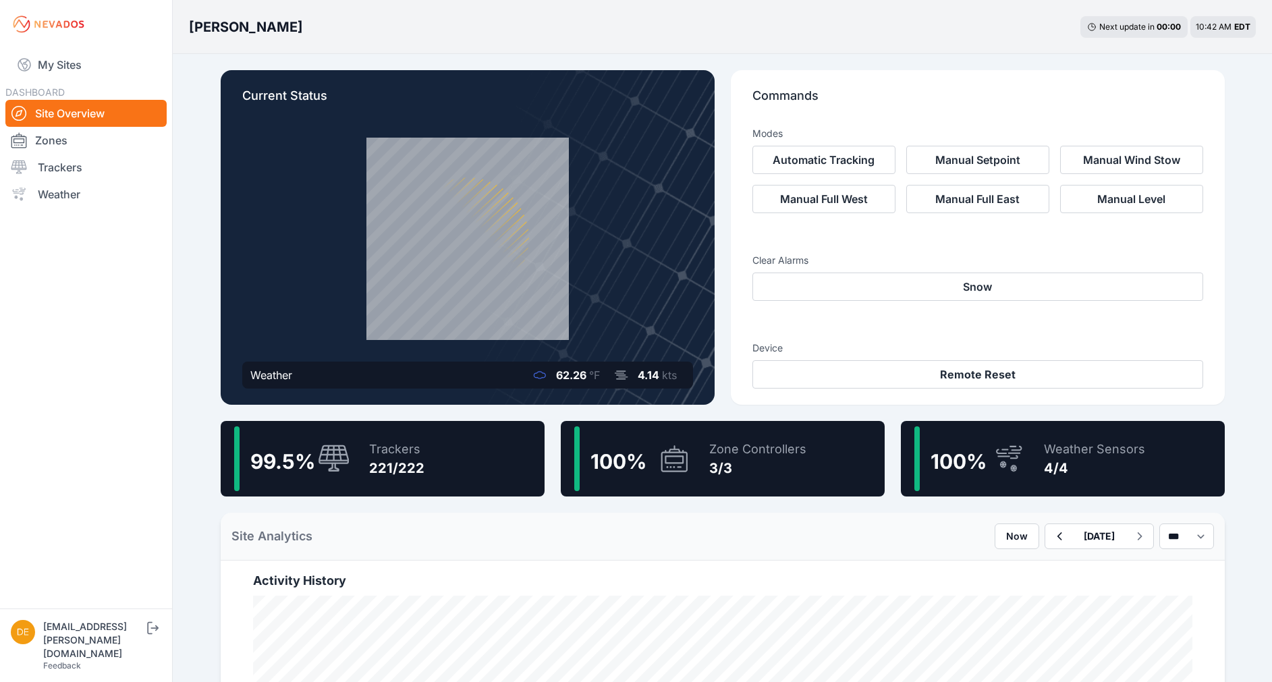
click at [368, 26] on div "Weaver Next update in 00 : 00 10:42 AM EDT" at bounding box center [722, 27] width 1099 height 54
click at [399, 479] on div "Trackers 222/222" at bounding box center [392, 458] width 72 height 65
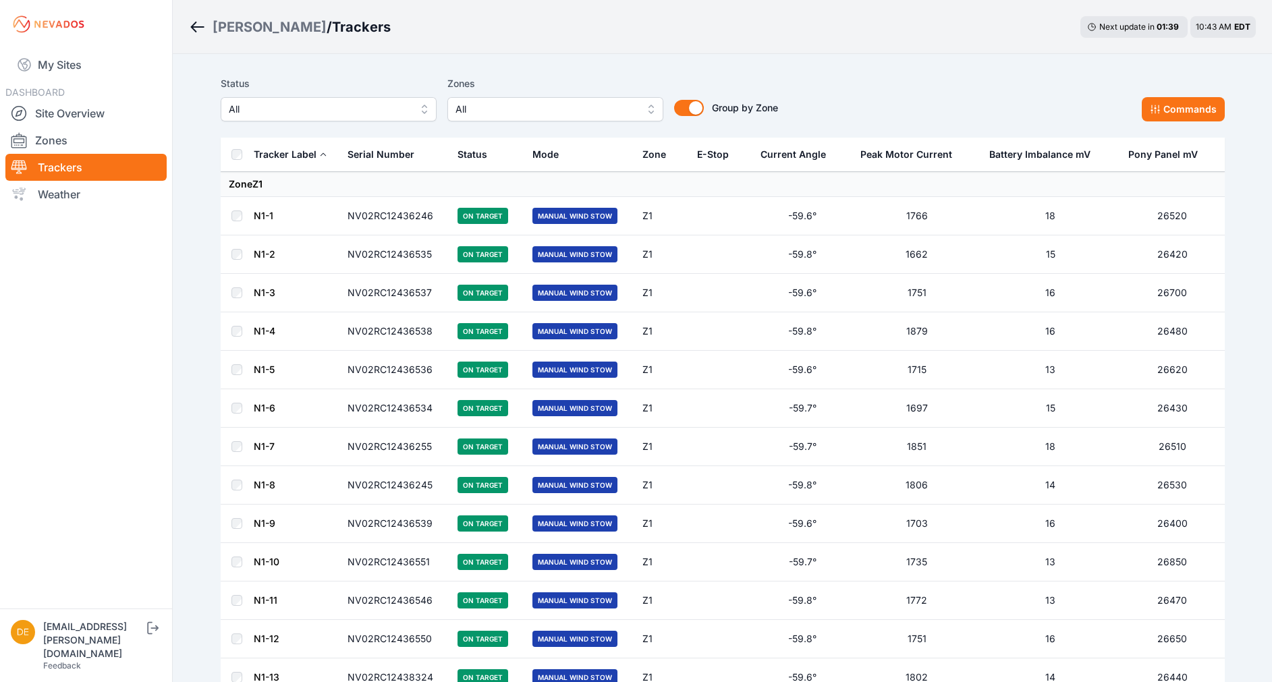
click at [396, 111] on span "All" at bounding box center [319, 109] width 181 height 16
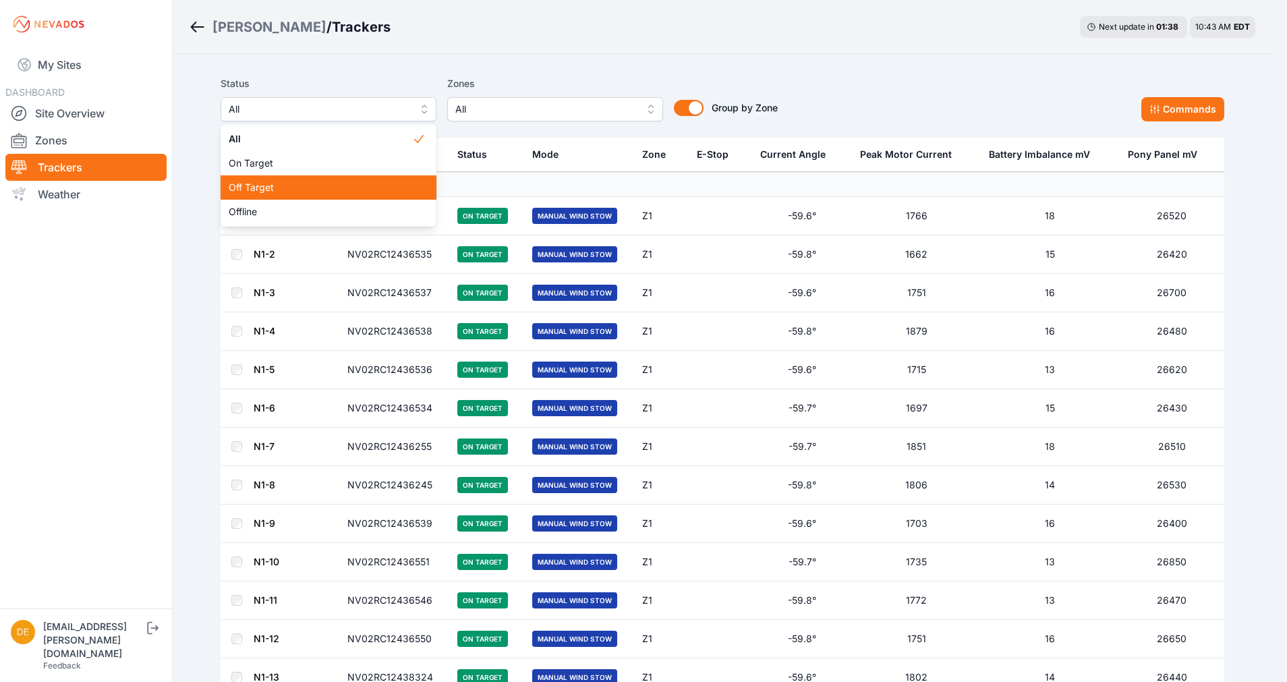
click at [293, 183] on span "Off Target" at bounding box center [321, 187] width 184 height 13
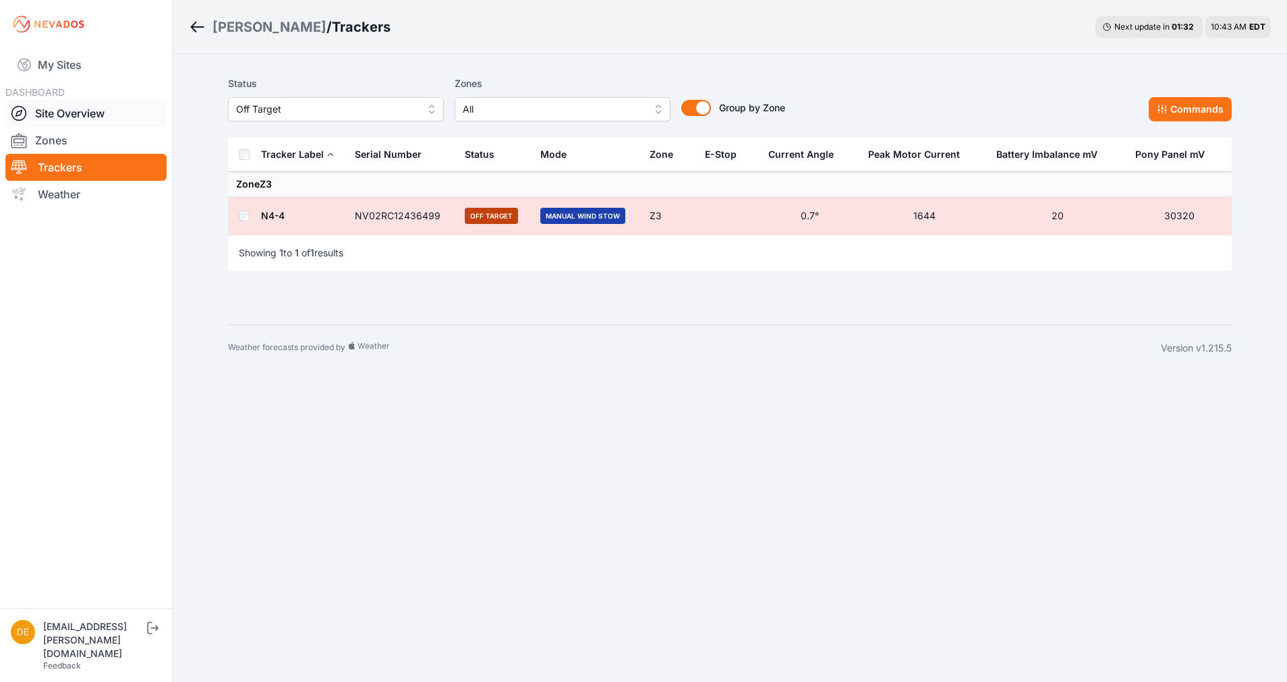
click at [74, 123] on link "Site Overview" at bounding box center [85, 113] width 161 height 27
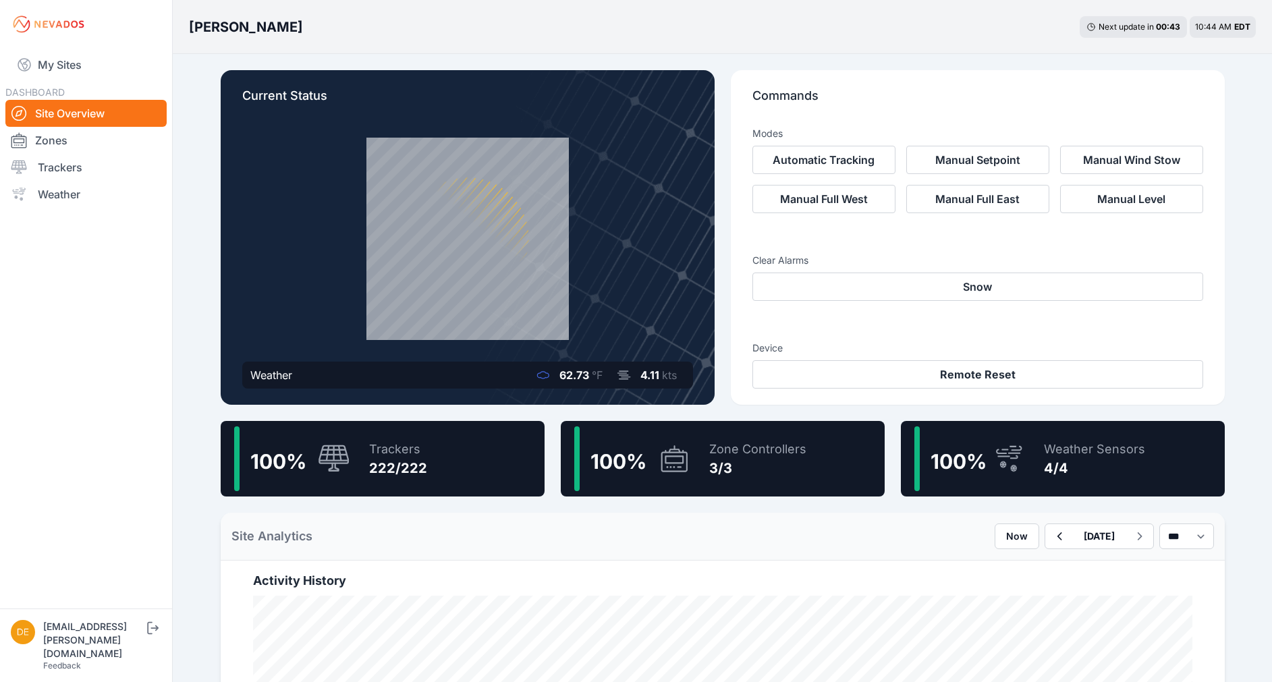
click at [434, 466] on div "100 % Trackers 222/222" at bounding box center [383, 459] width 324 height 76
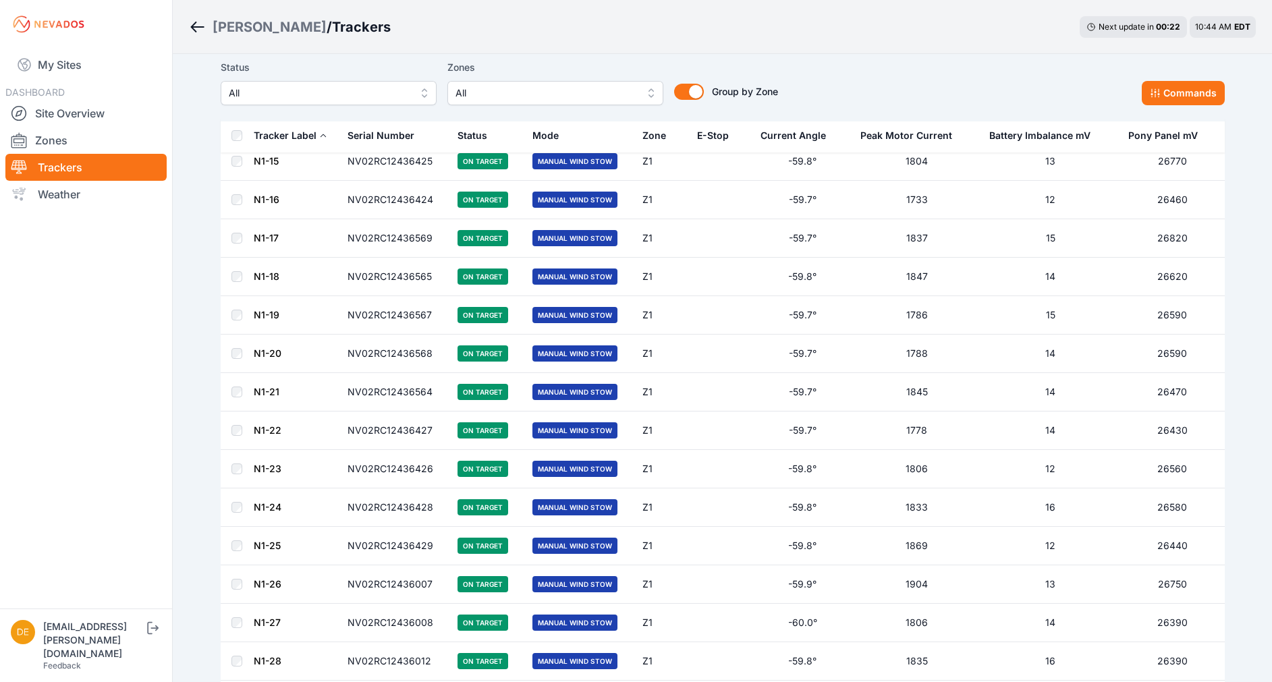
scroll to position [584, 0]
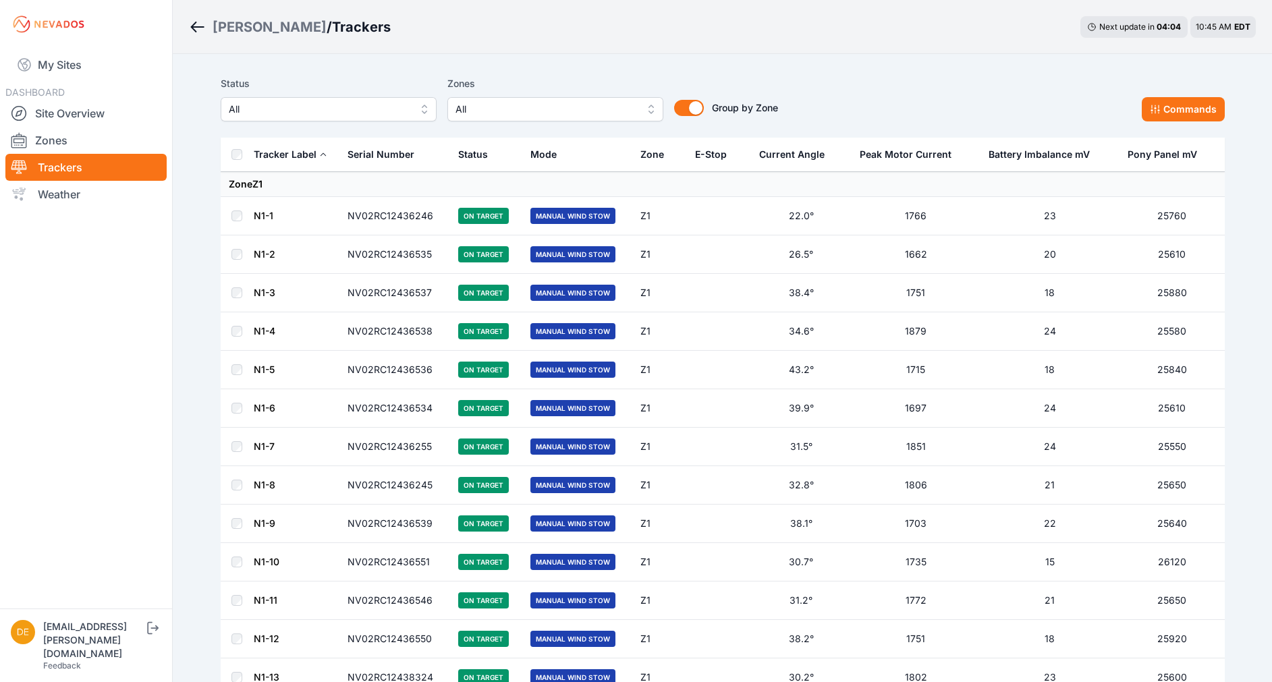
scroll to position [584, 0]
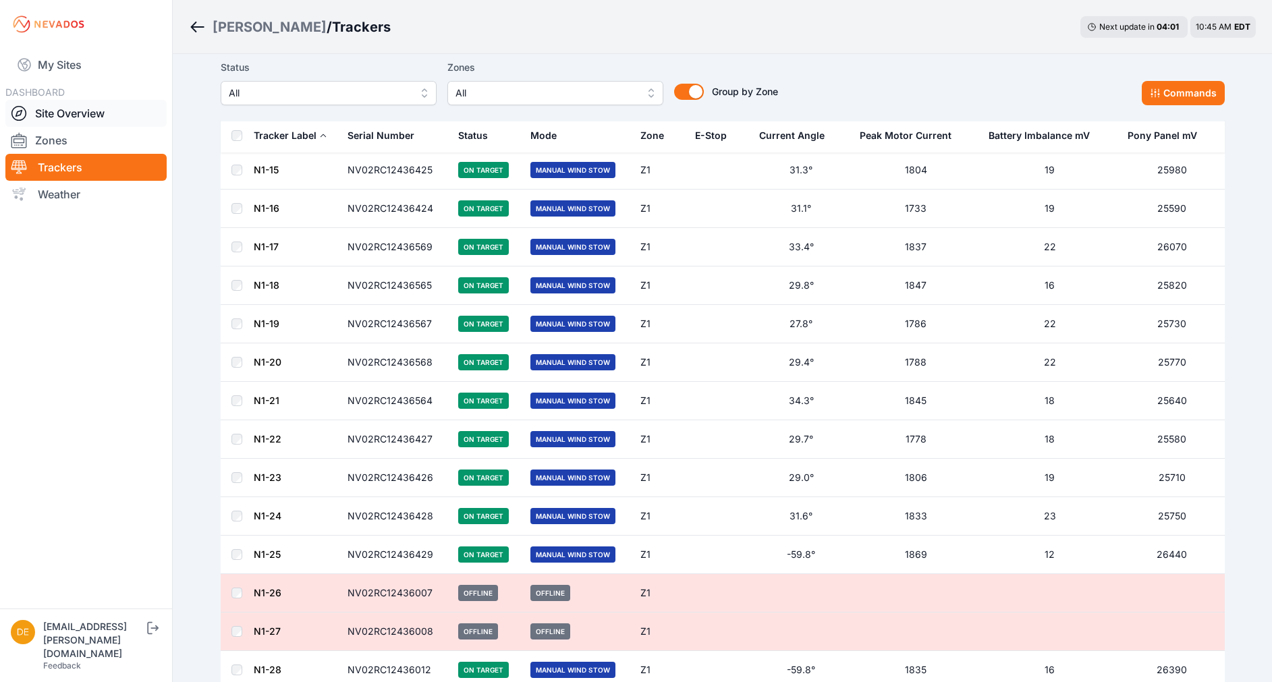
click at [67, 125] on link "Site Overview" at bounding box center [85, 113] width 161 height 27
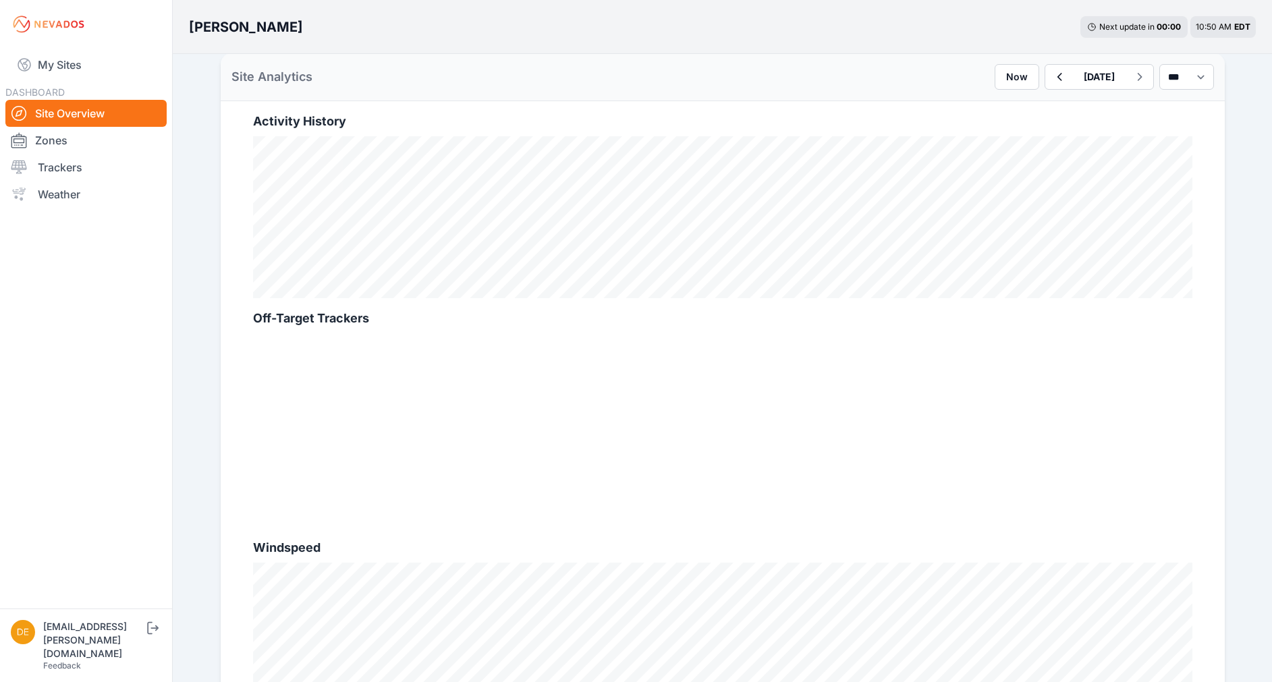
scroll to position [456, 0]
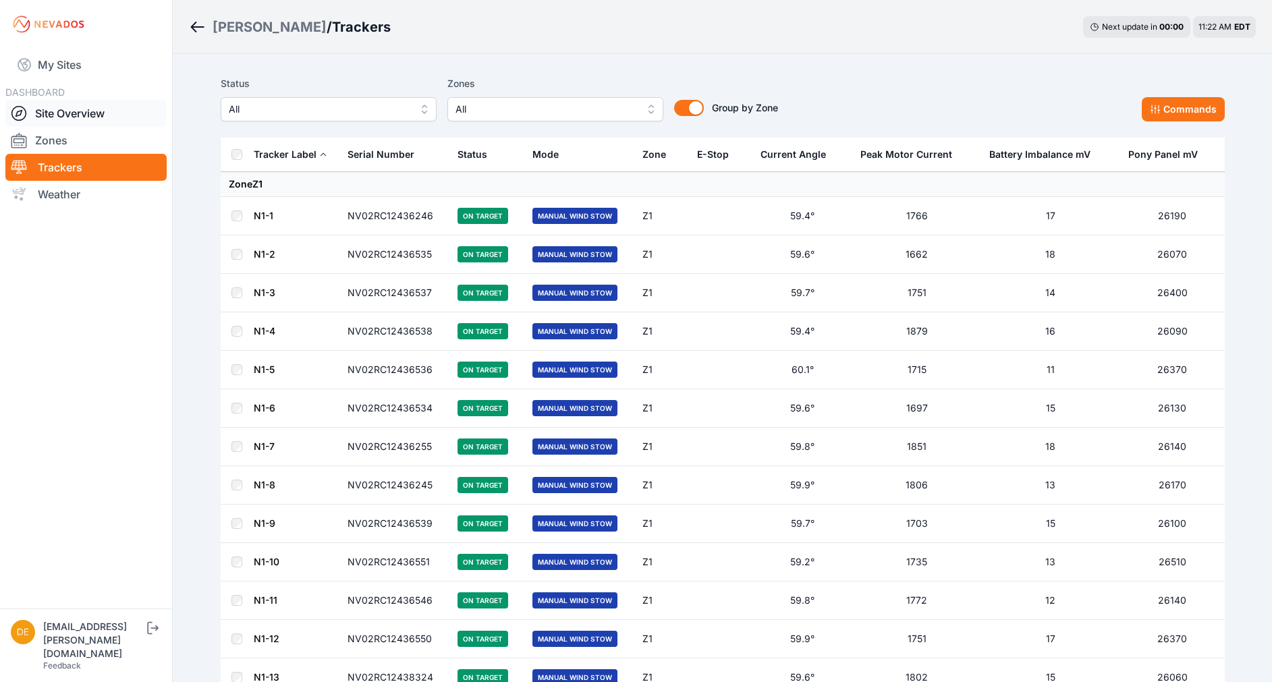
click at [77, 109] on link "Site Overview" at bounding box center [85, 113] width 161 height 27
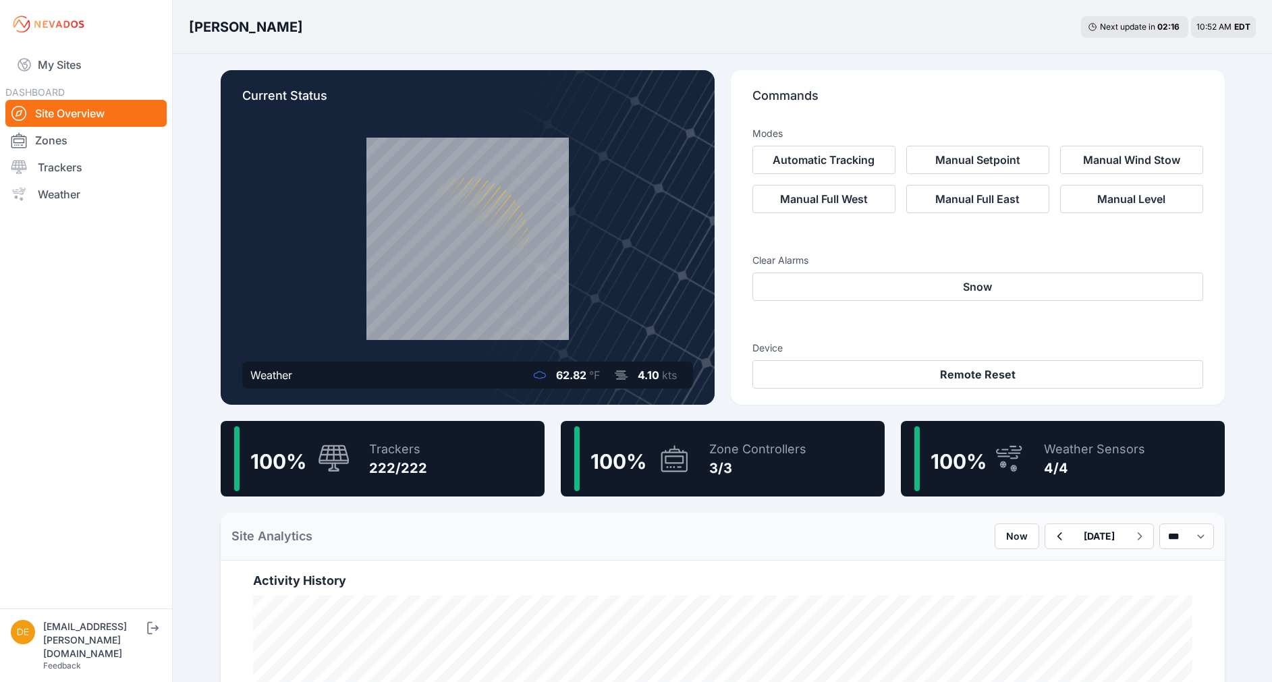
click at [414, 452] on div "Trackers" at bounding box center [398, 449] width 58 height 19
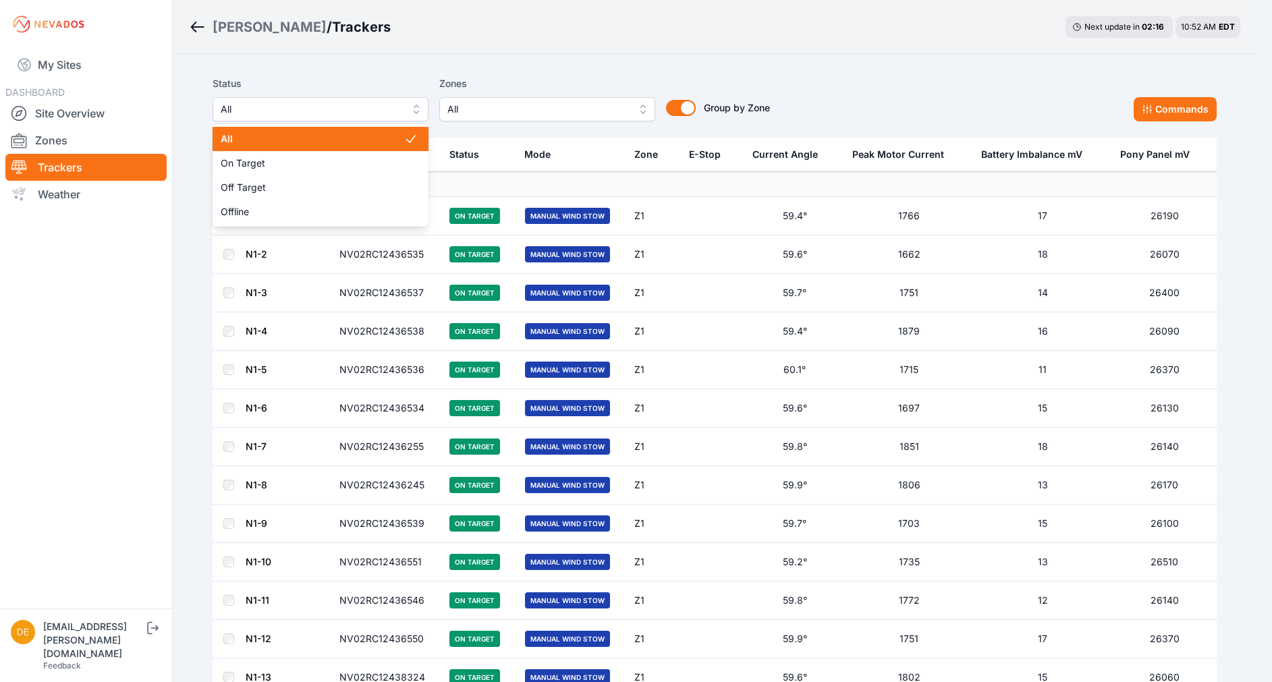
click at [380, 106] on span "All" at bounding box center [311, 109] width 181 height 16
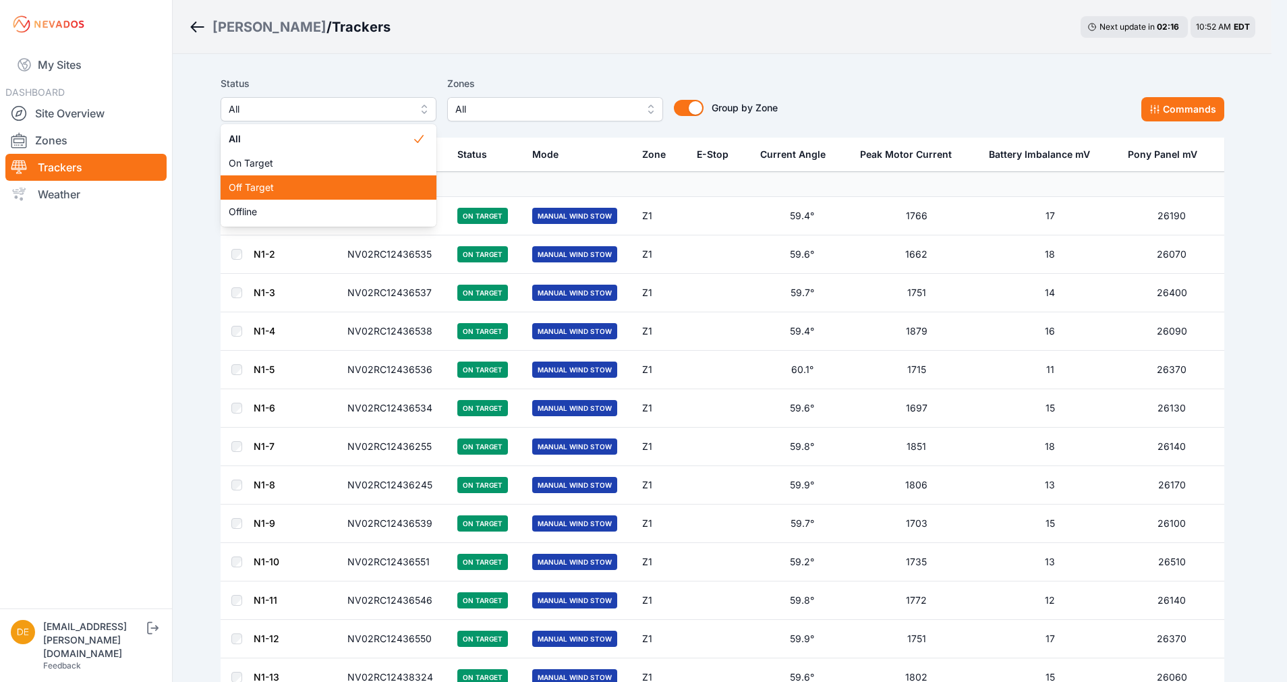
drag, startPoint x: 311, startPoint y: 193, endPoint x: 368, endPoint y: 133, distance: 82.6
click at [368, 133] on div "All On Target Off Target Offline" at bounding box center [329, 175] width 216 height 103
click at [267, 196] on div "Off Target" at bounding box center [329, 187] width 216 height 24
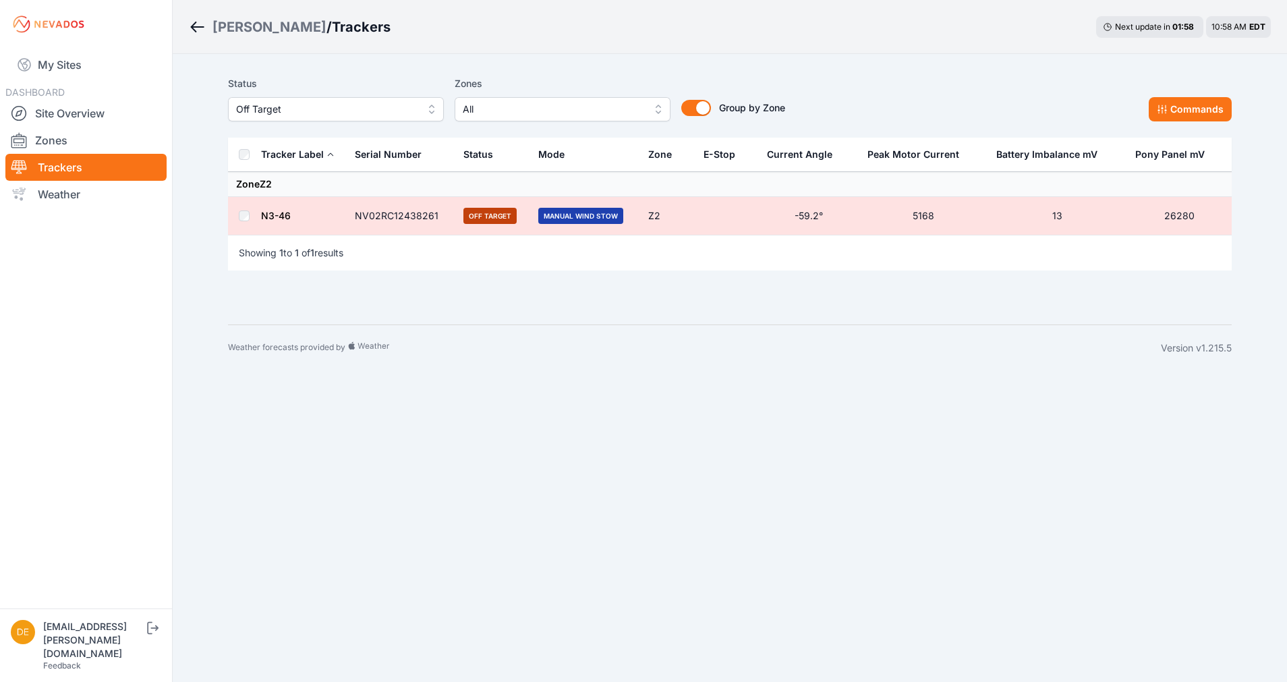
click at [279, 213] on link "N3-46" at bounding box center [276, 215] width 30 height 11
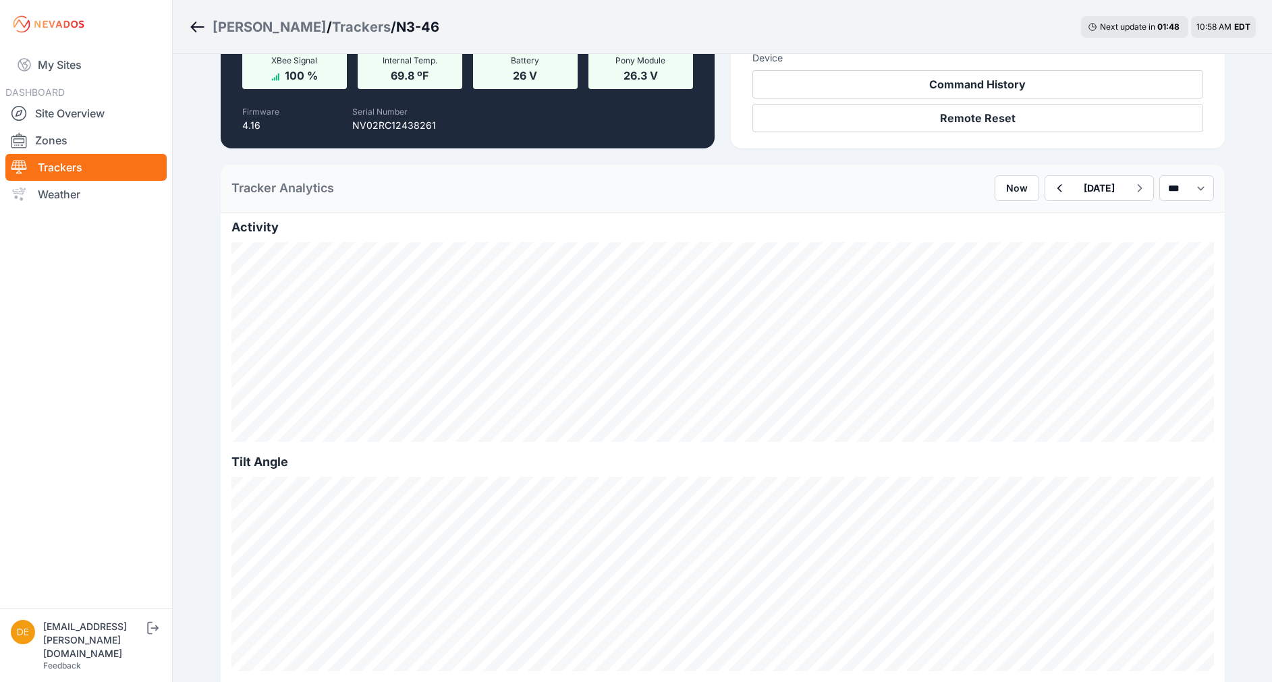
scroll to position [221, 0]
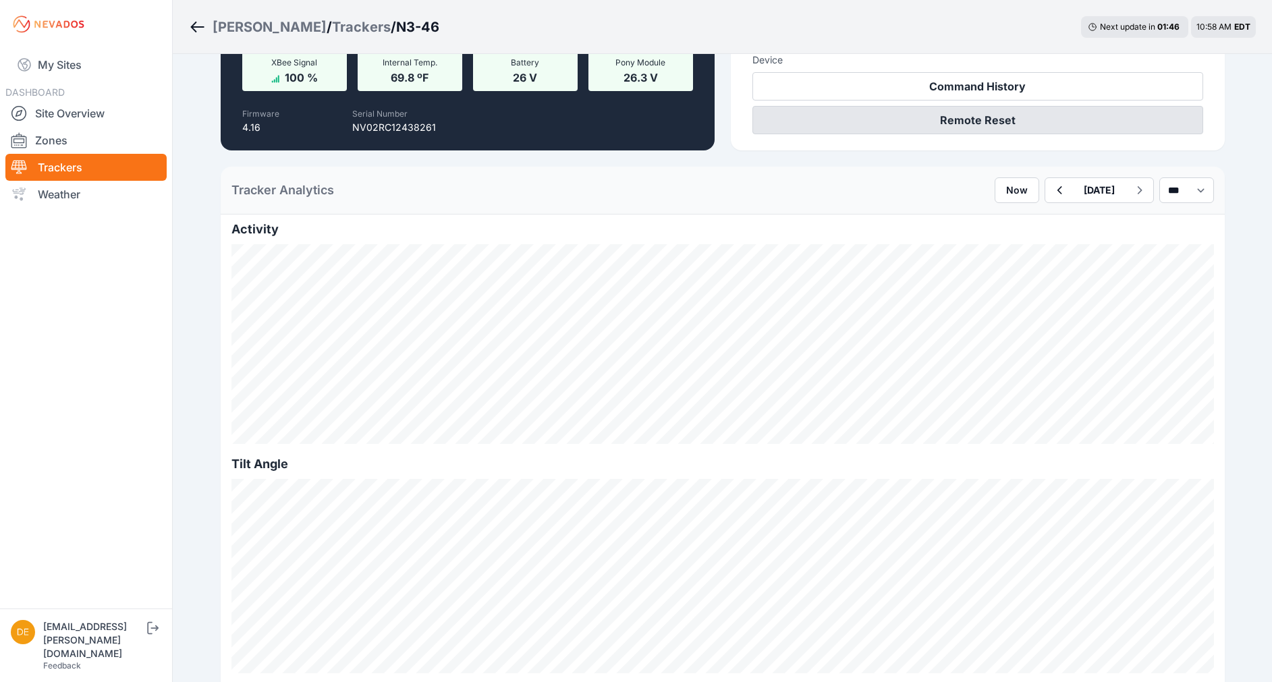
click at [998, 119] on button "Remote Reset" at bounding box center [977, 120] width 451 height 28
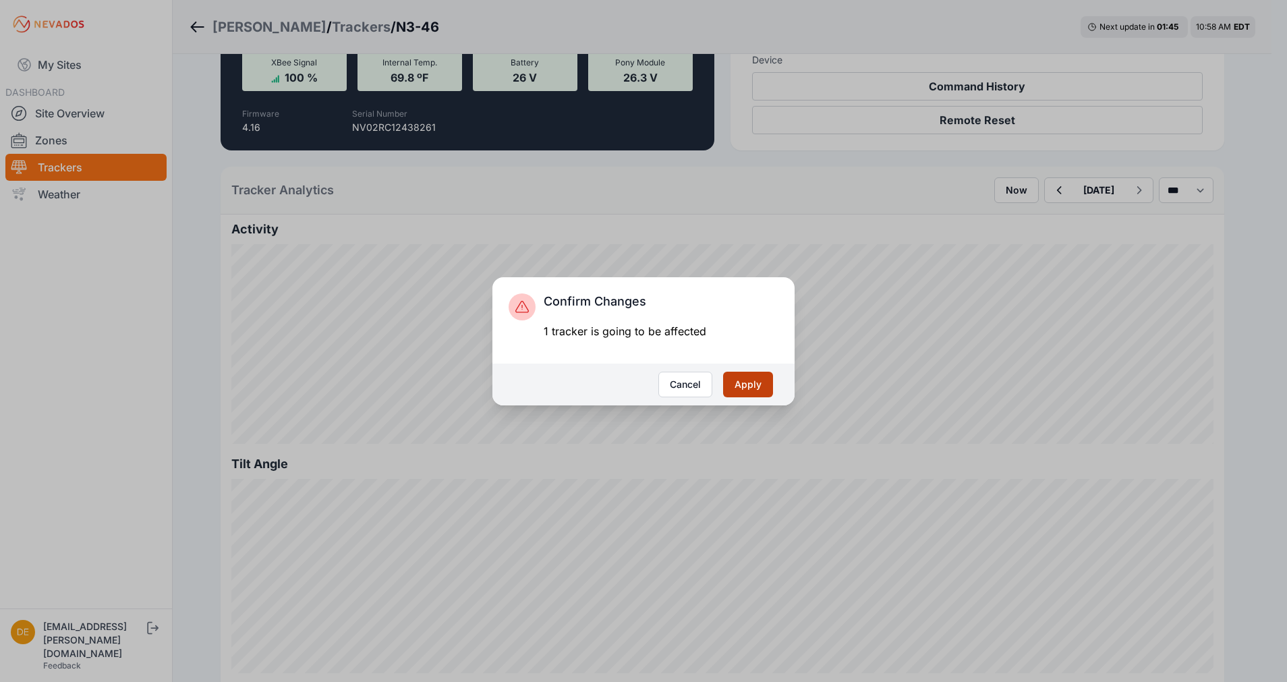
click at [760, 372] on button "Apply" at bounding box center [748, 385] width 50 height 26
